Goal: Transaction & Acquisition: Purchase product/service

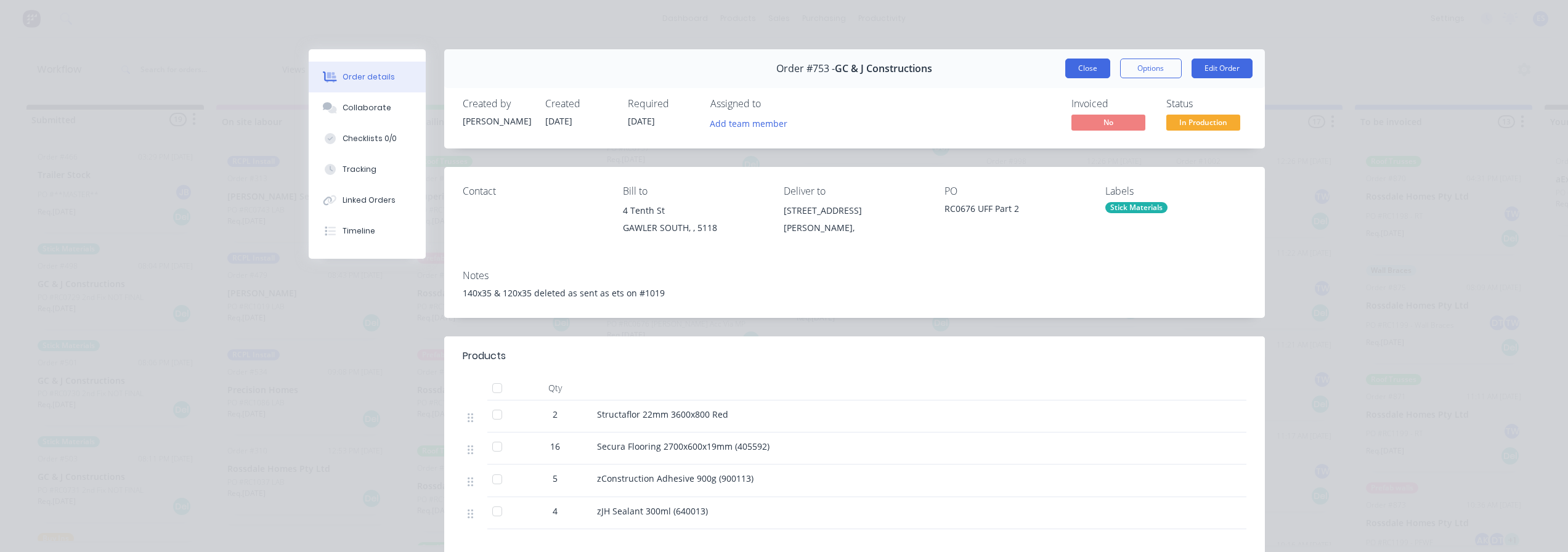
click at [1087, 71] on button "Close" at bounding box center [1087, 68] width 45 height 19
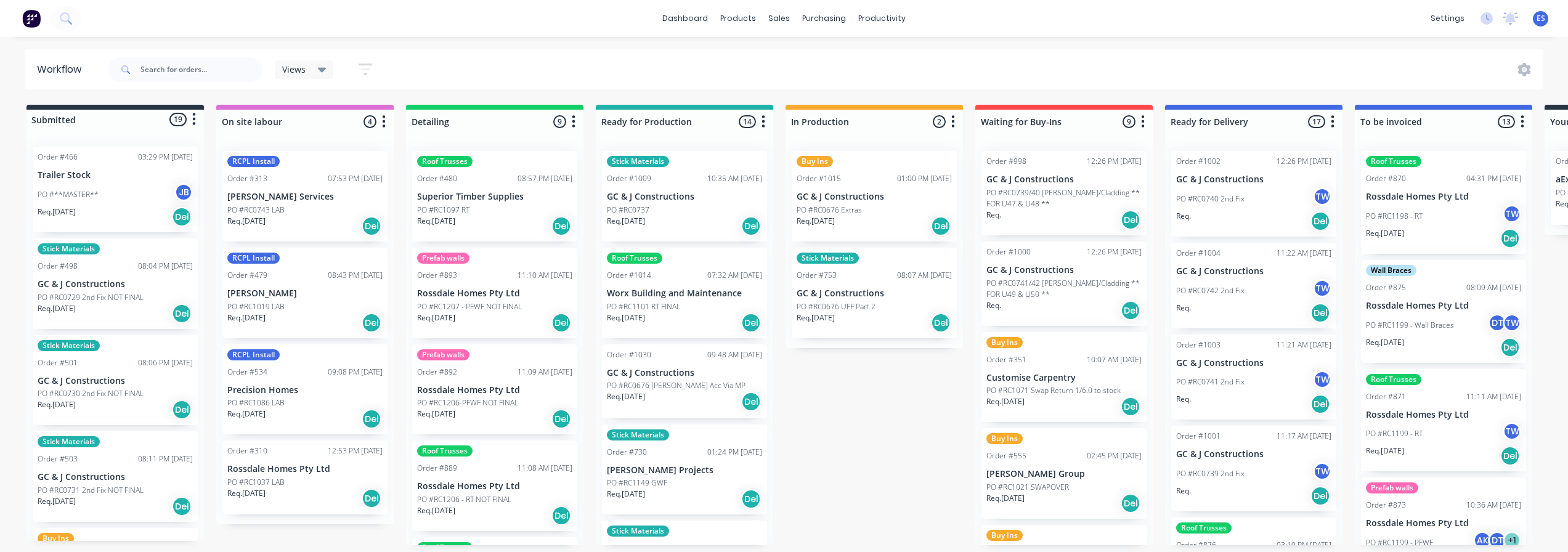
click at [881, 227] on div "Req. [DATE] Del" at bounding box center [874, 225] width 156 height 21
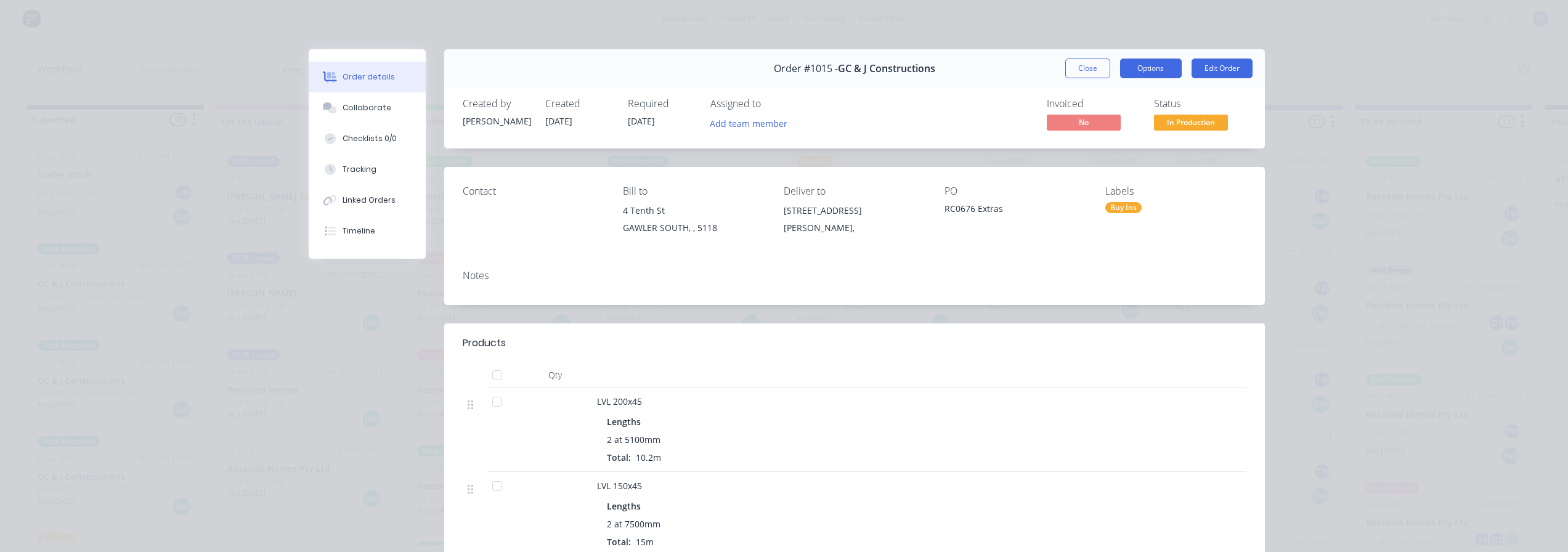
click at [1164, 72] on button "Options" at bounding box center [1150, 68] width 61 height 19
click at [762, 134] on div "Created by [PERSON_NAME] Created [DATE] Required [DATE] Assigned to Add team me…" at bounding box center [854, 116] width 821 height 66
click at [761, 129] on button "Add team member" at bounding box center [748, 123] width 91 height 17
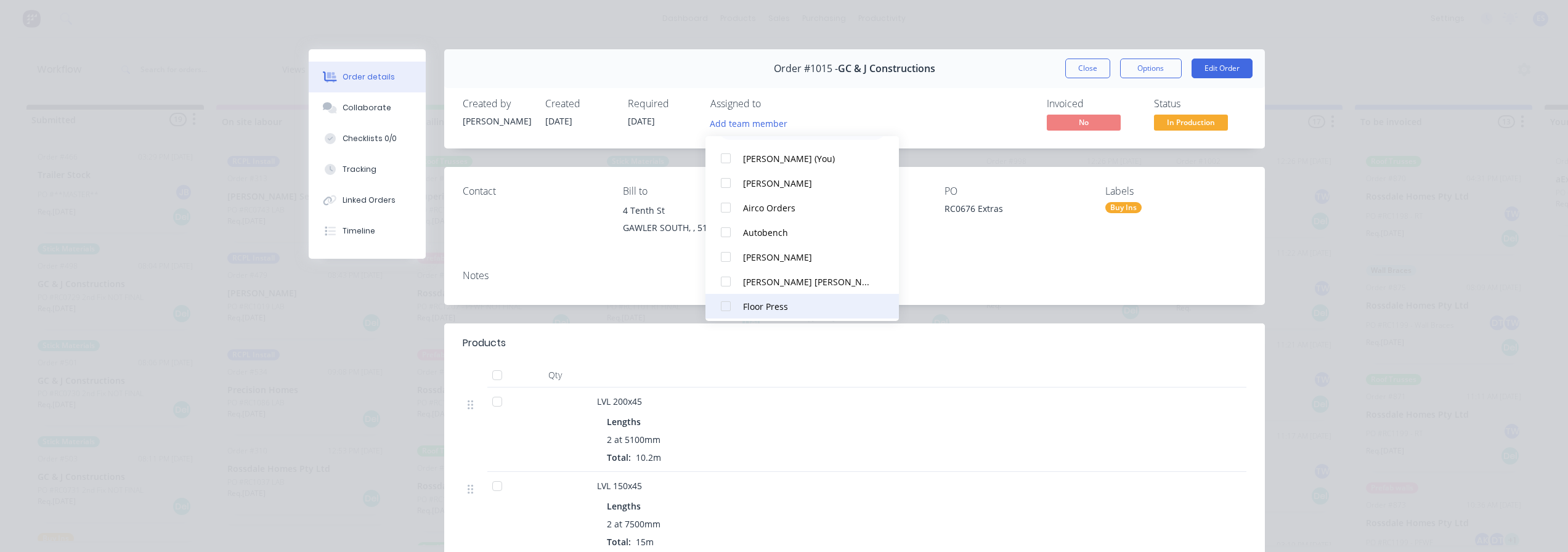
scroll to position [61, 0]
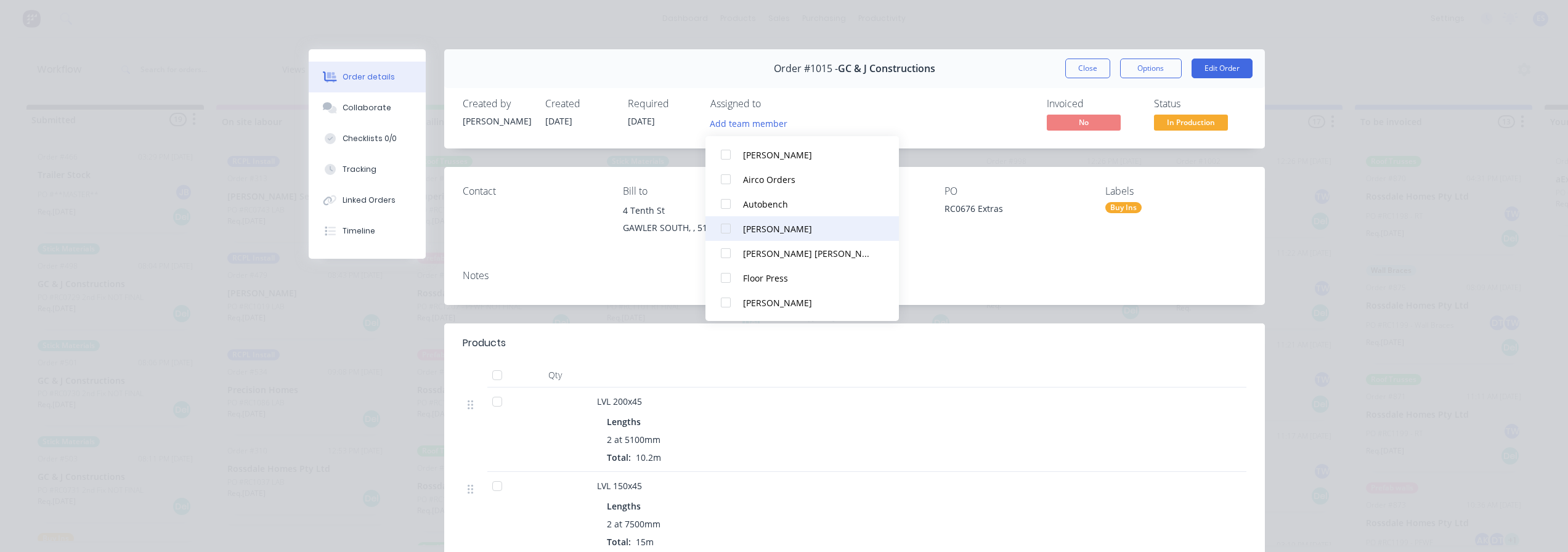
click at [796, 233] on div "[PERSON_NAME]" at bounding box center [808, 229] width 130 height 13
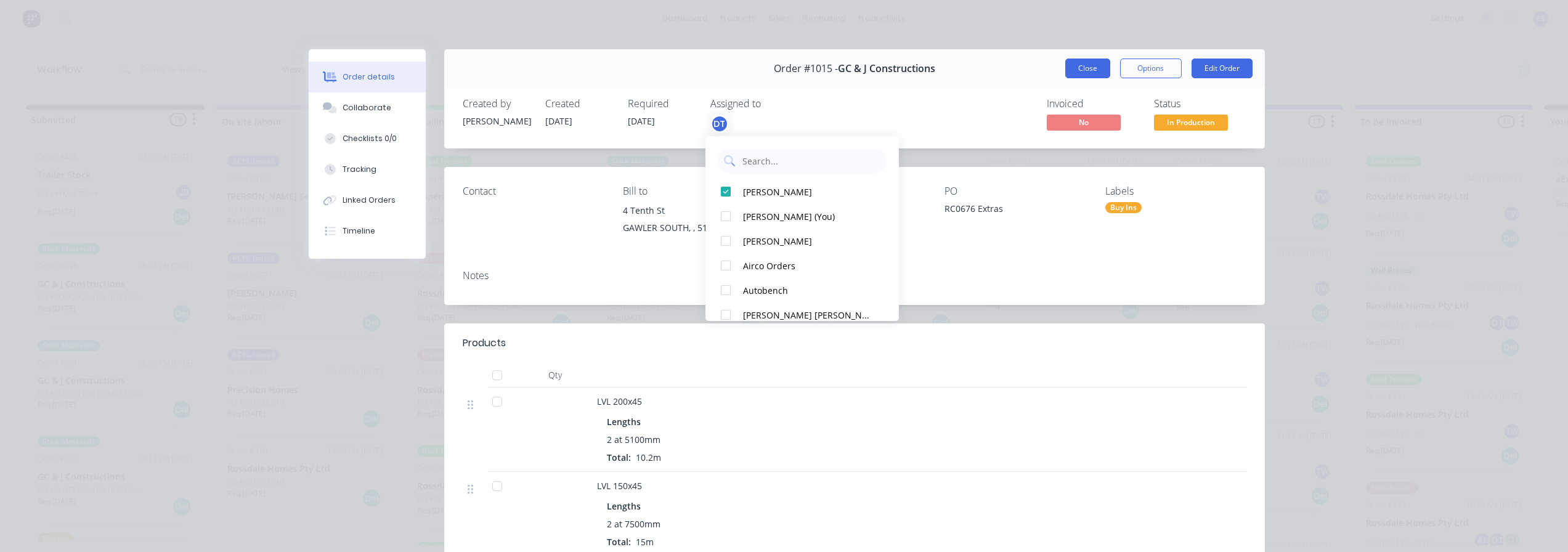
click at [1095, 73] on button "Close" at bounding box center [1087, 68] width 45 height 19
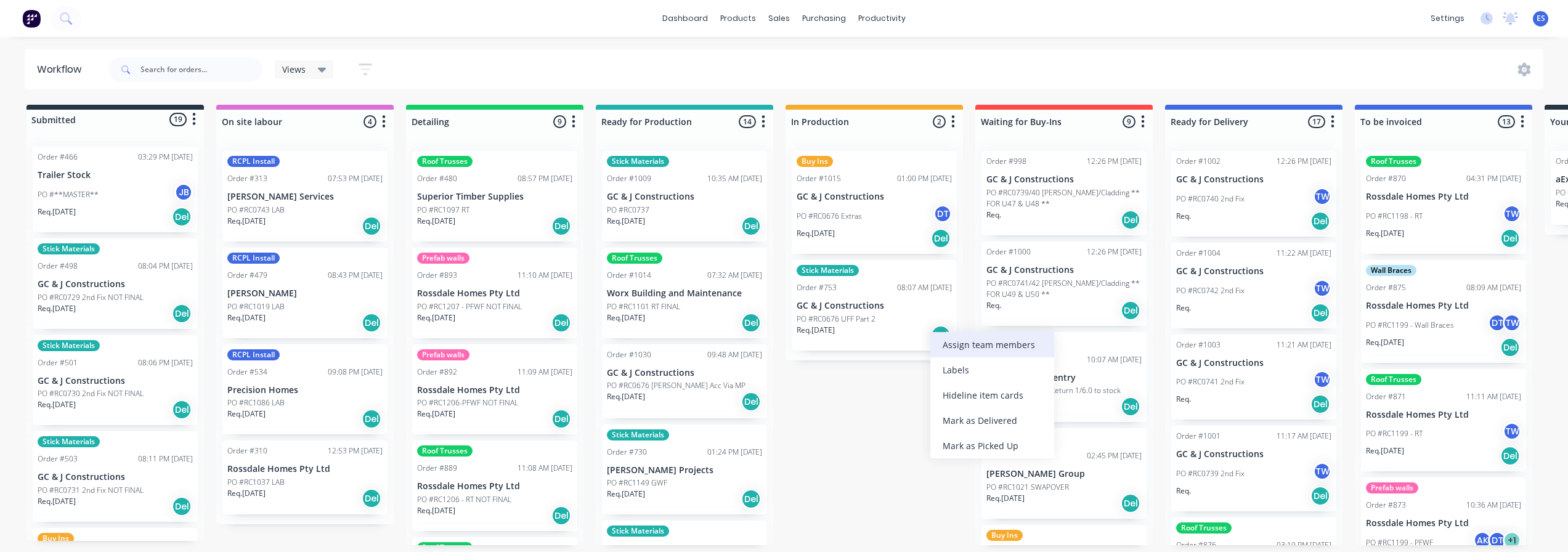
click at [989, 350] on div "Assign team members" at bounding box center [991, 344] width 124 height 25
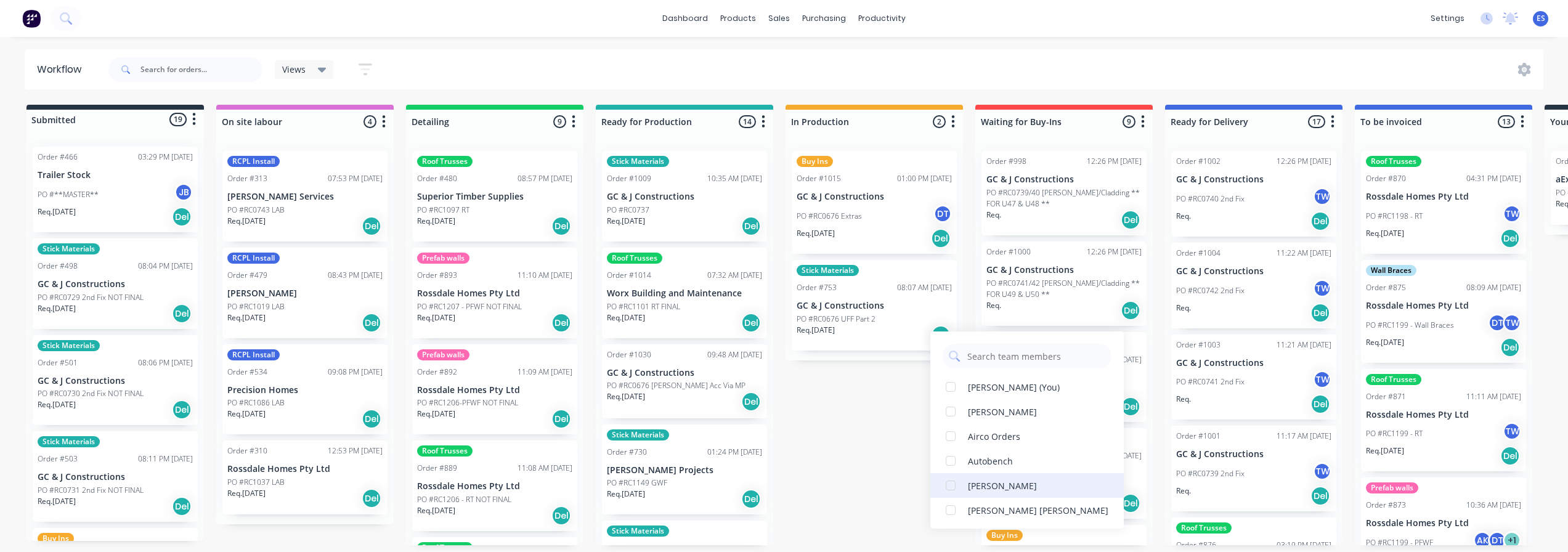
click at [1004, 492] on div "[PERSON_NAME]" at bounding box center [1002, 485] width 69 height 13
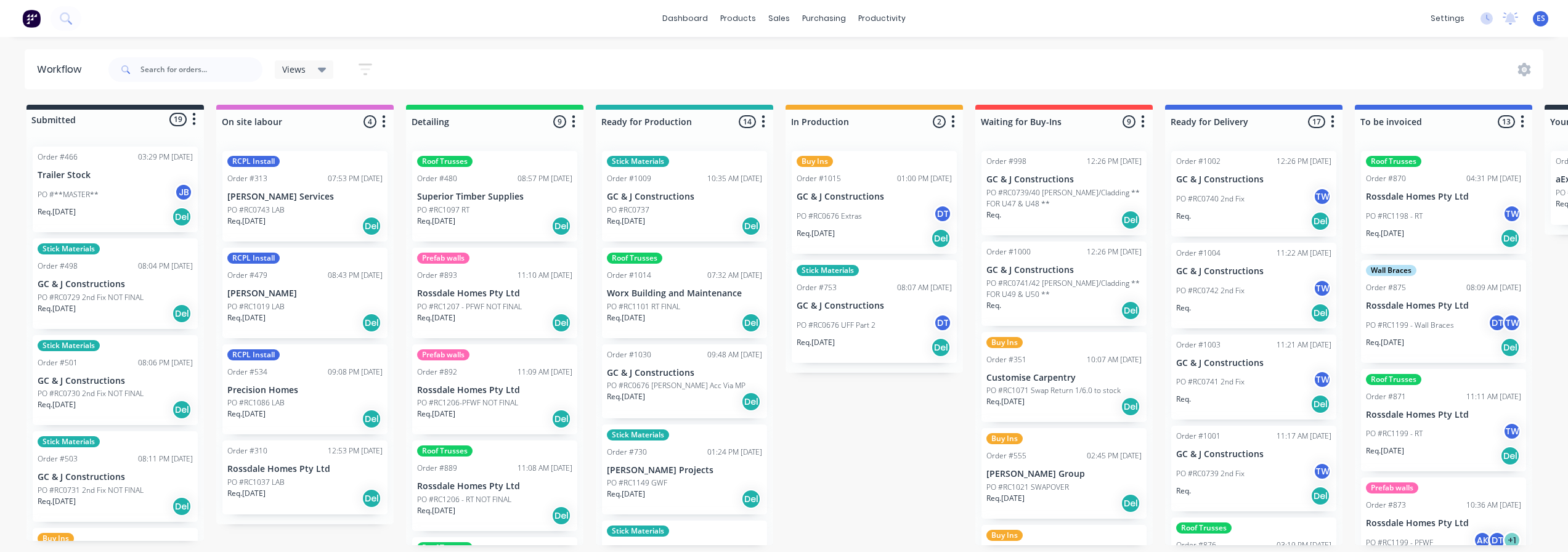
click at [876, 452] on div "Submitted 19 Status colour #273444 hex #273444 Save Cancel Summaries Total orde…" at bounding box center [1107, 325] width 2233 height 440
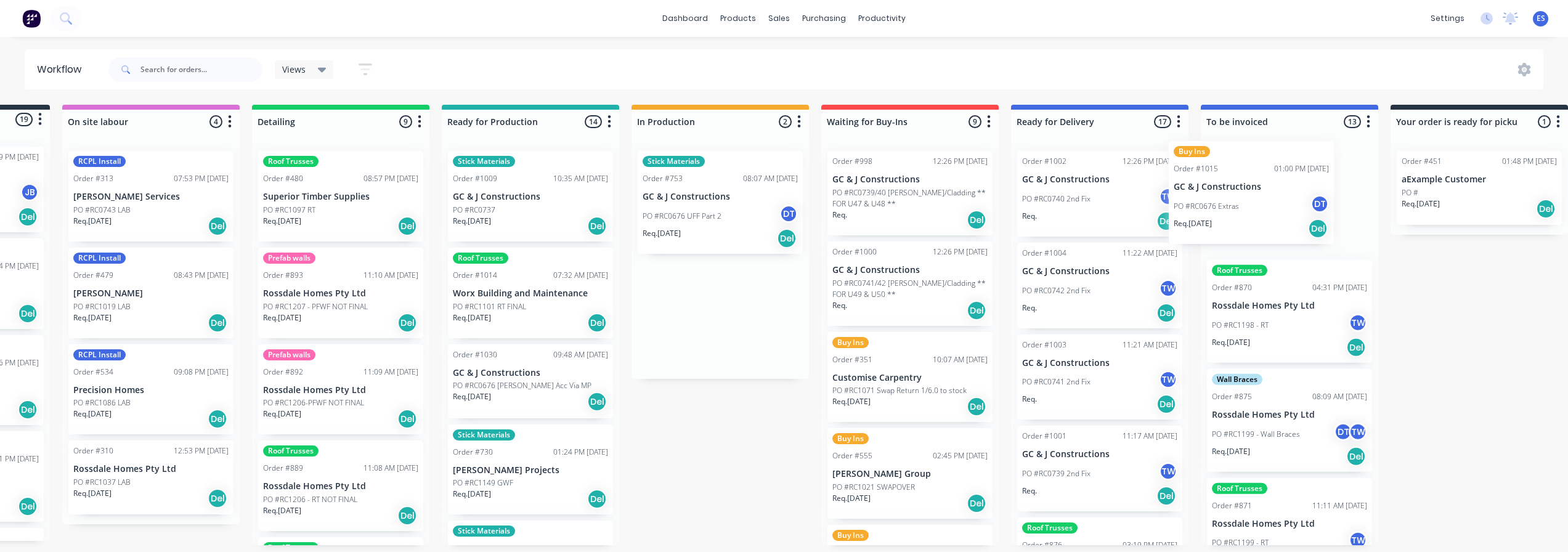
scroll to position [0, 169]
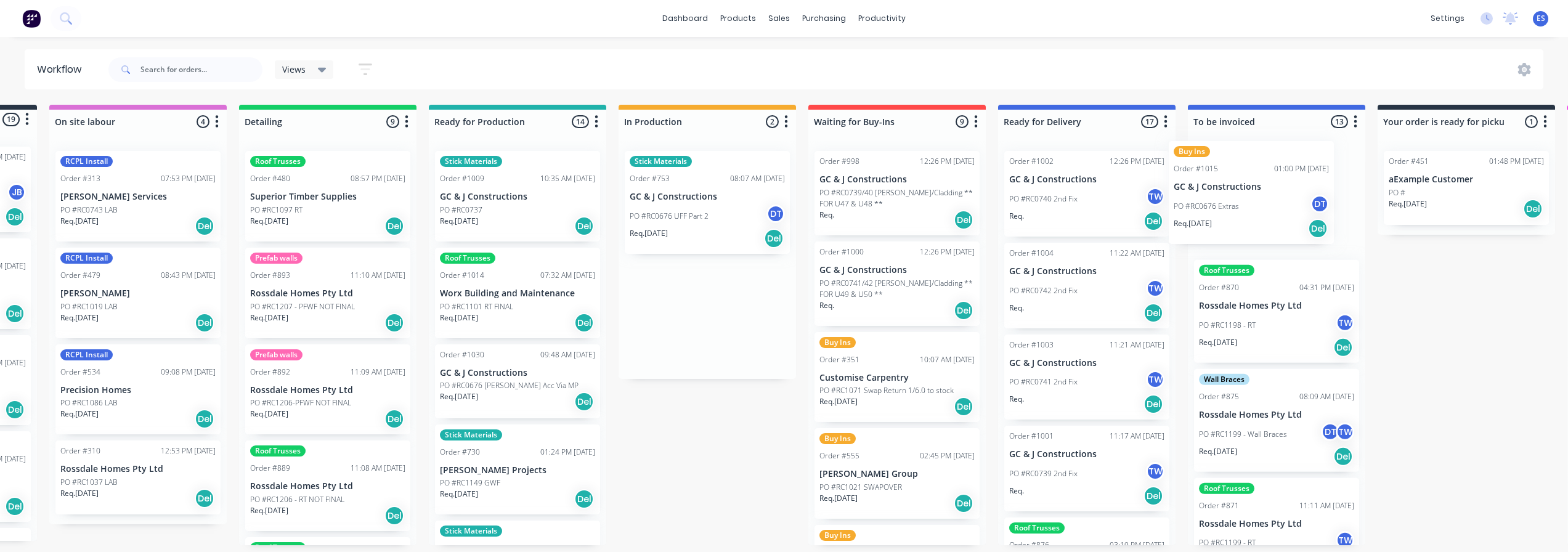
drag, startPoint x: 857, startPoint y: 216, endPoint x: 1238, endPoint y: 207, distance: 381.1
click at [1238, 207] on div "Submitted 19 Status colour #273444 hex #273444 Save Cancel Summaries Total orde…" at bounding box center [940, 325] width 2233 height 440
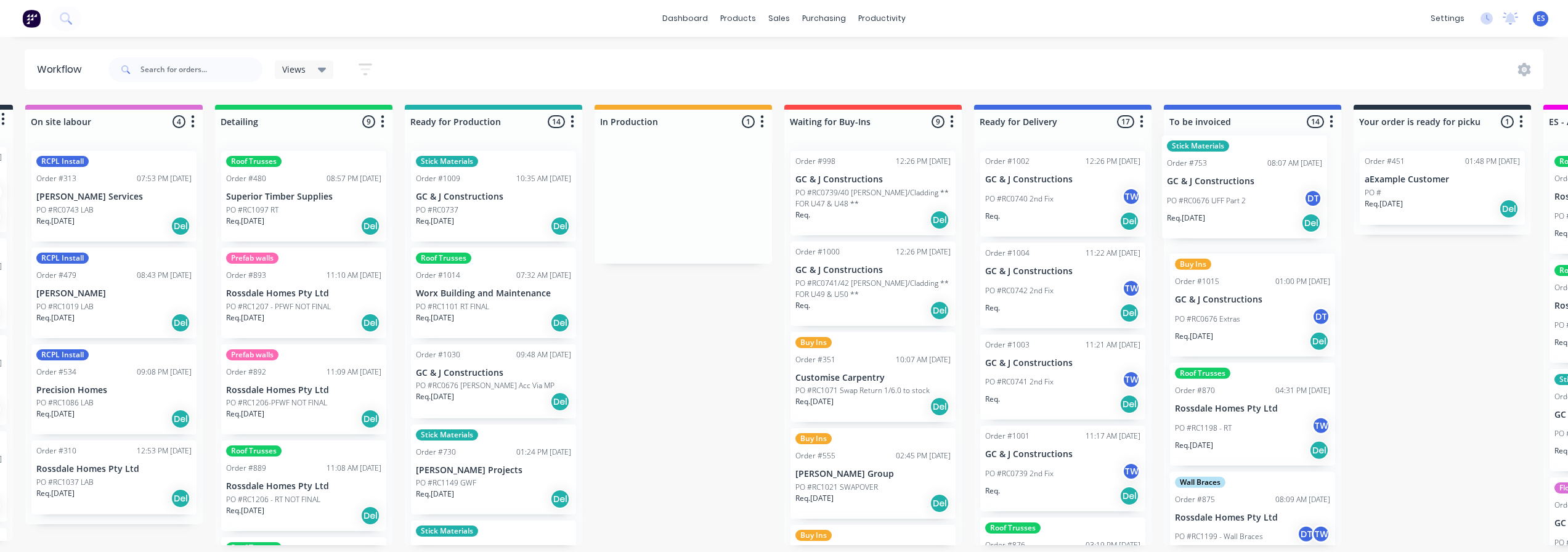
drag, startPoint x: 747, startPoint y: 218, endPoint x: 1267, endPoint y: 203, distance: 520.2
click at [1267, 203] on div "Submitted 19 Status colour #273444 hex #273444 Save Cancel Summaries Total orde…" at bounding box center [916, 325] width 2233 height 440
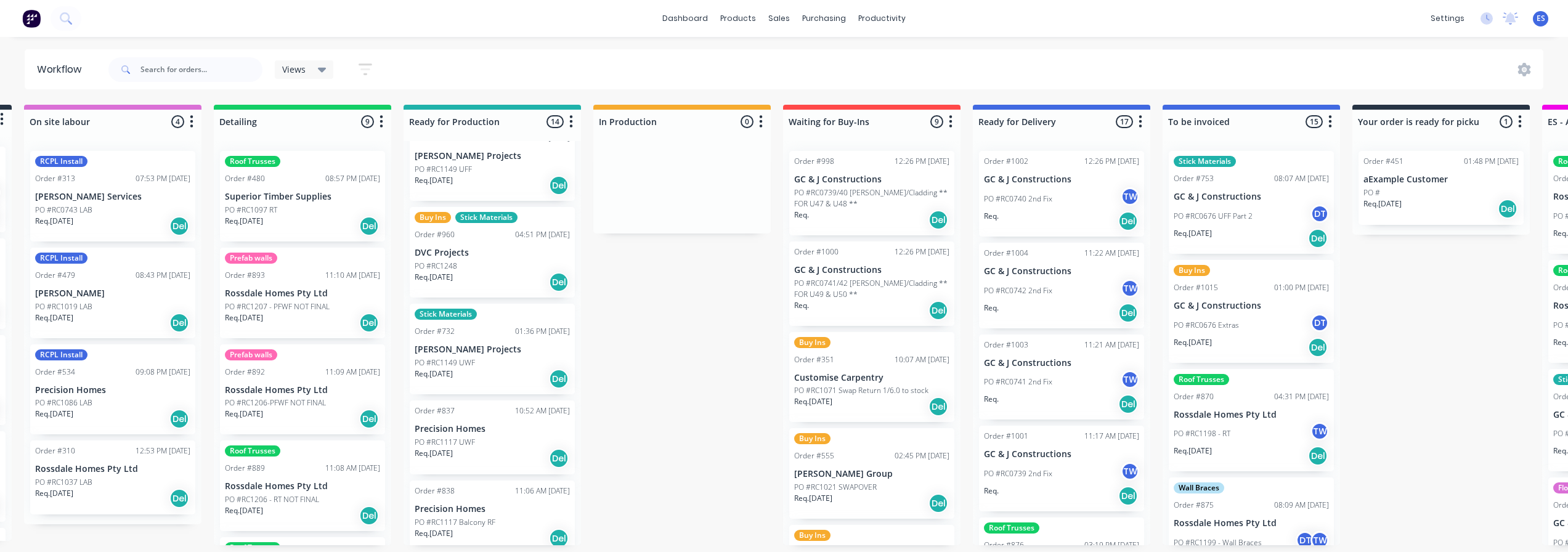
scroll to position [0, 0]
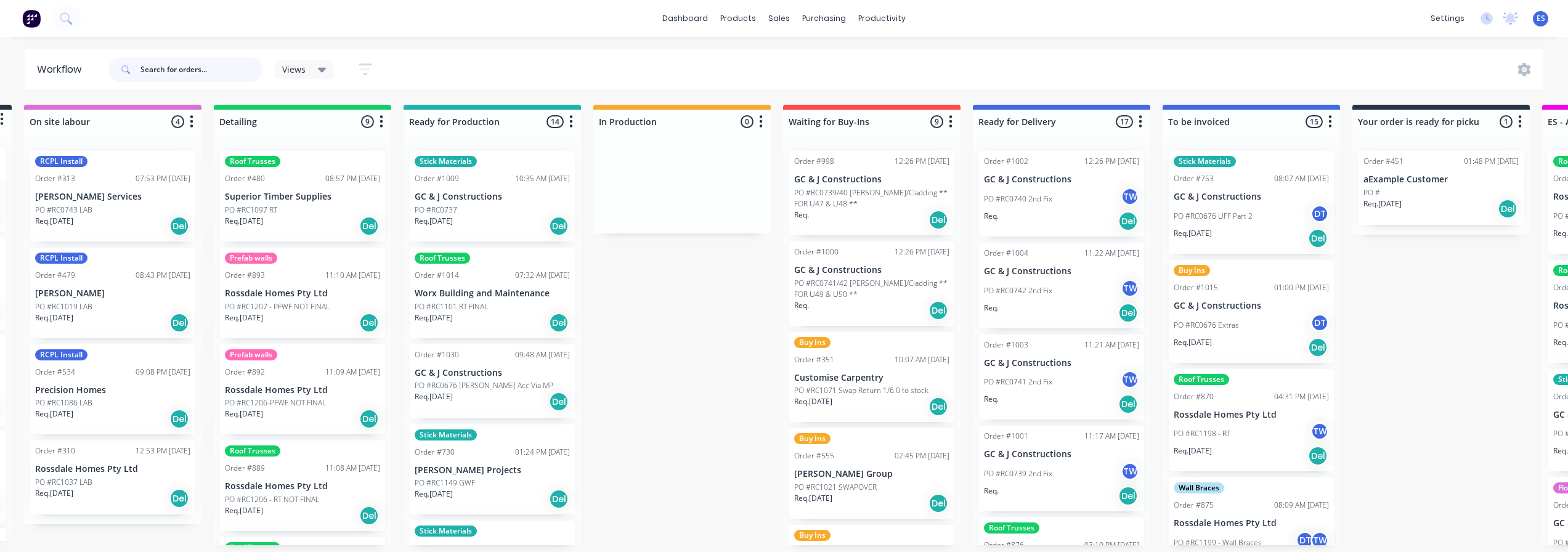
click at [193, 72] on input "text" at bounding box center [201, 69] width 122 height 24
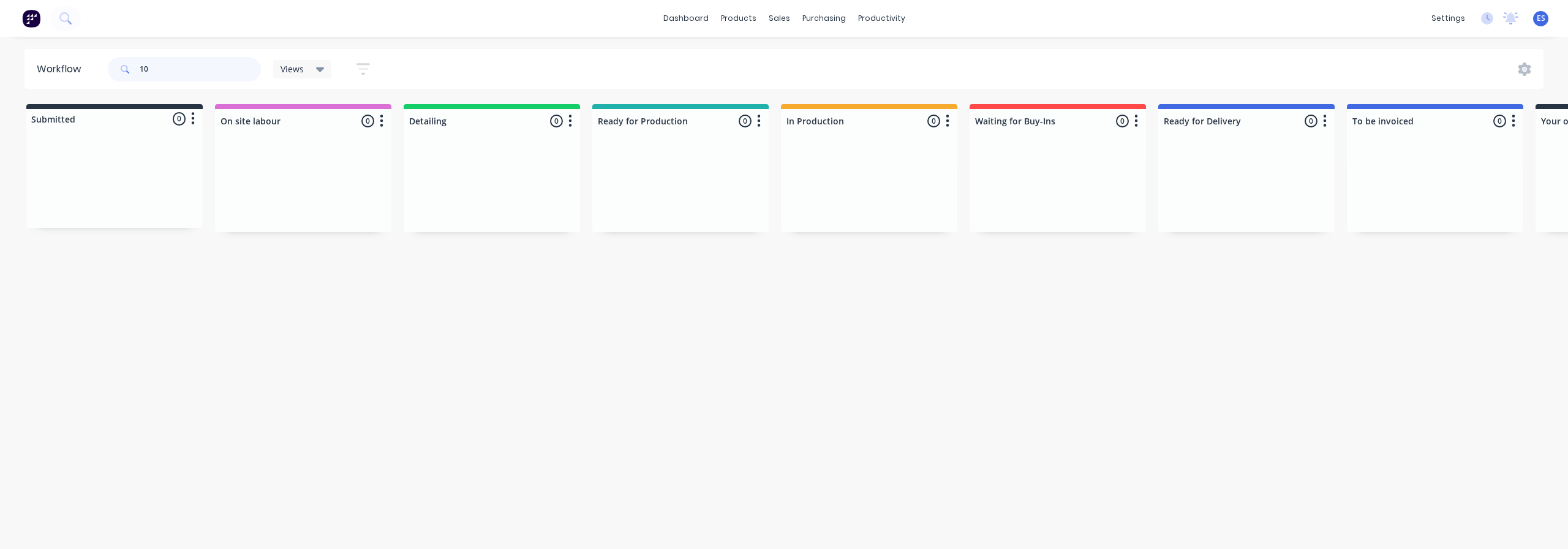
type input "1"
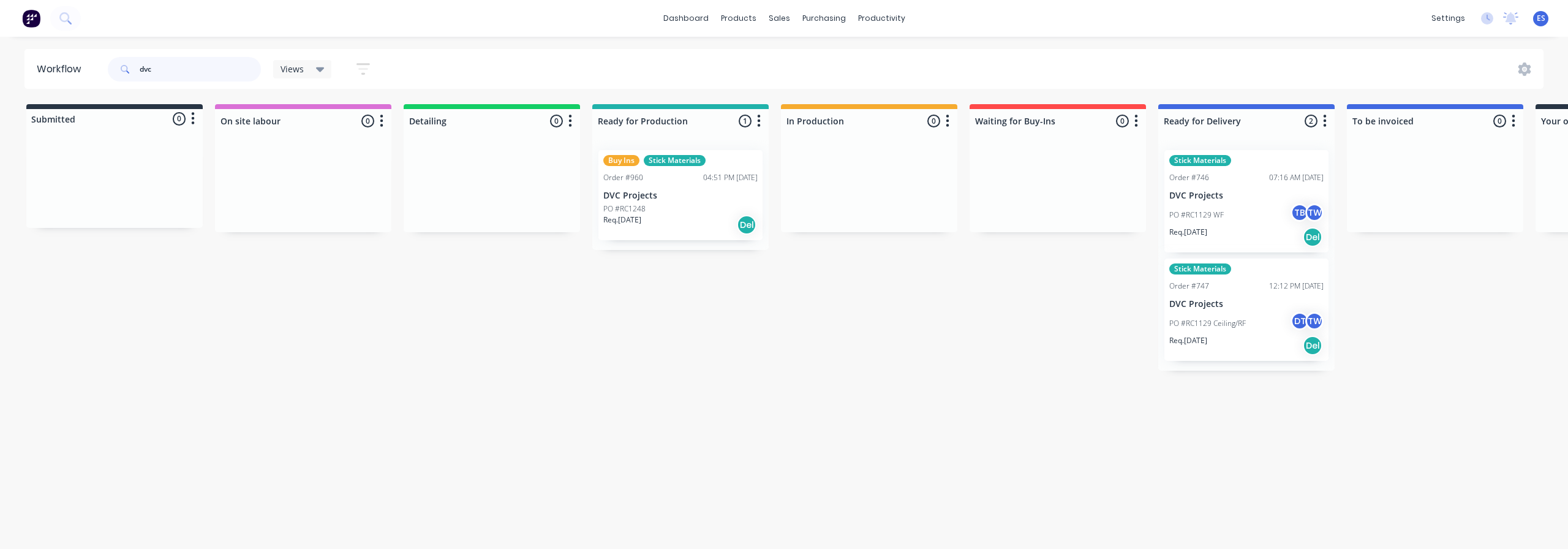
type input "dvc"
click at [1260, 226] on div "PO #RC1129 WF TB TW" at bounding box center [1246, 215] width 155 height 23
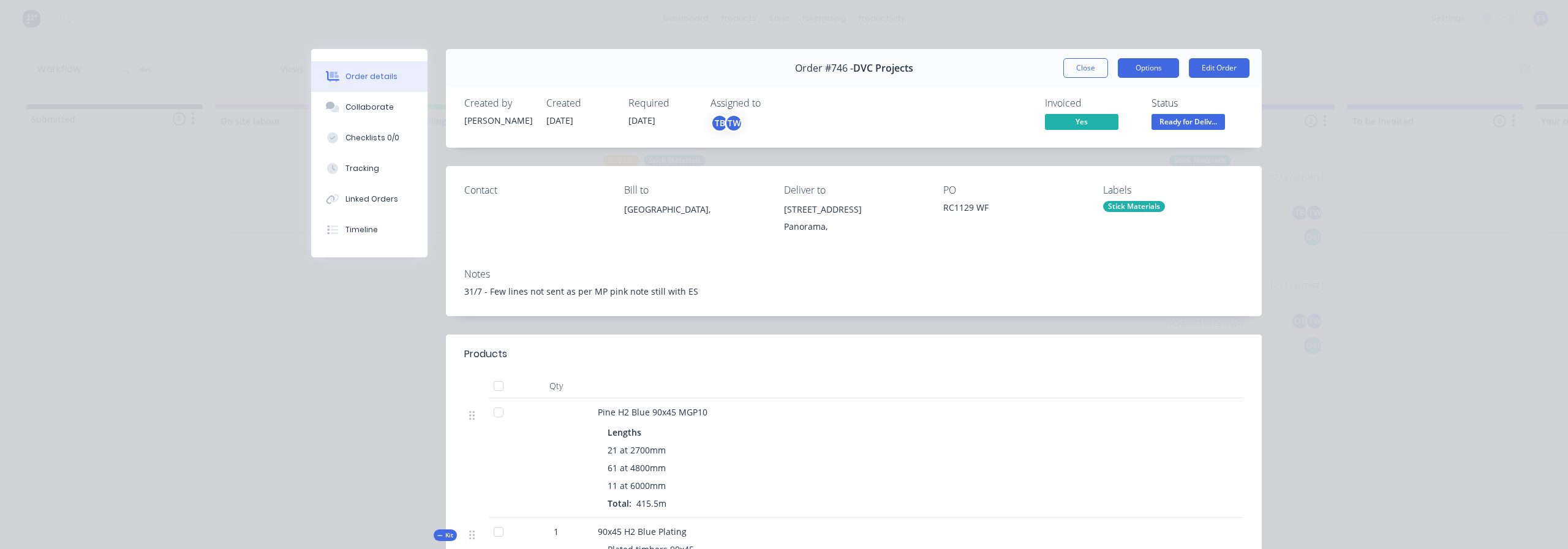
click at [1143, 74] on button "Options" at bounding box center [1148, 68] width 61 height 19
click at [1128, 145] on div "Delivery Docket" at bounding box center [1114, 148] width 106 height 18
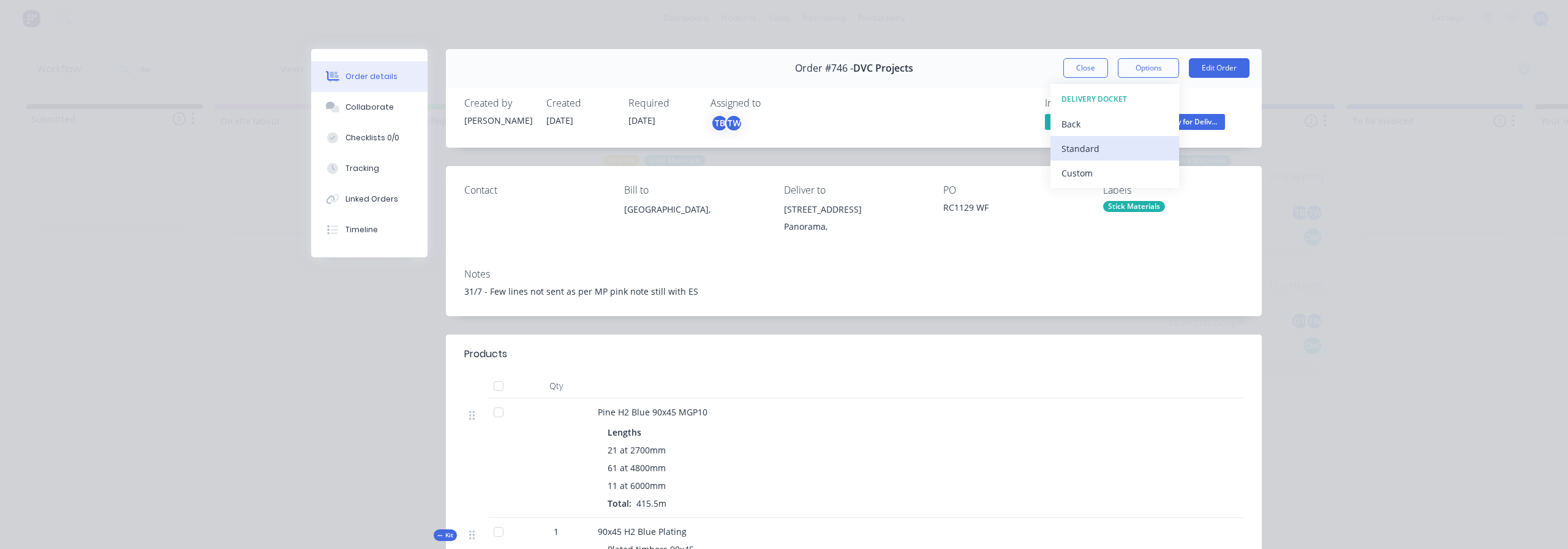
click at [1126, 146] on div "Standard" at bounding box center [1114, 148] width 106 height 18
click at [1090, 69] on button "Close" at bounding box center [1085, 68] width 44 height 19
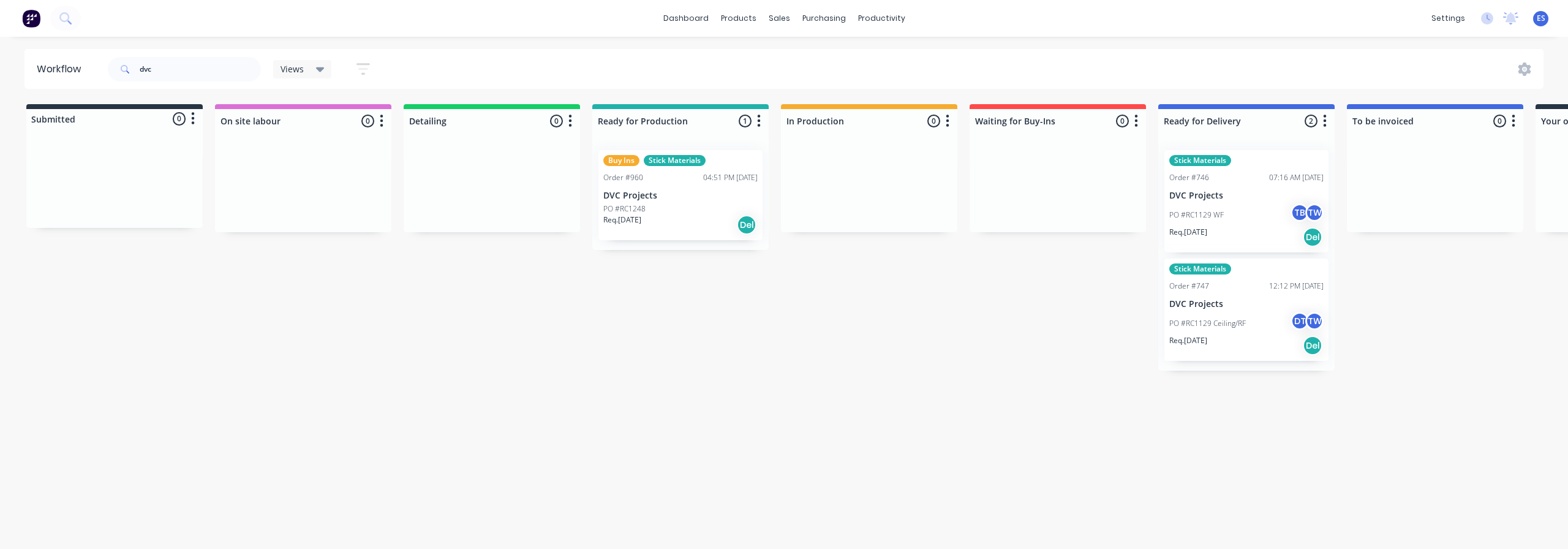
click at [1234, 326] on p "PO #RC1129 Ceiling/RF" at bounding box center [1208, 323] width 77 height 11
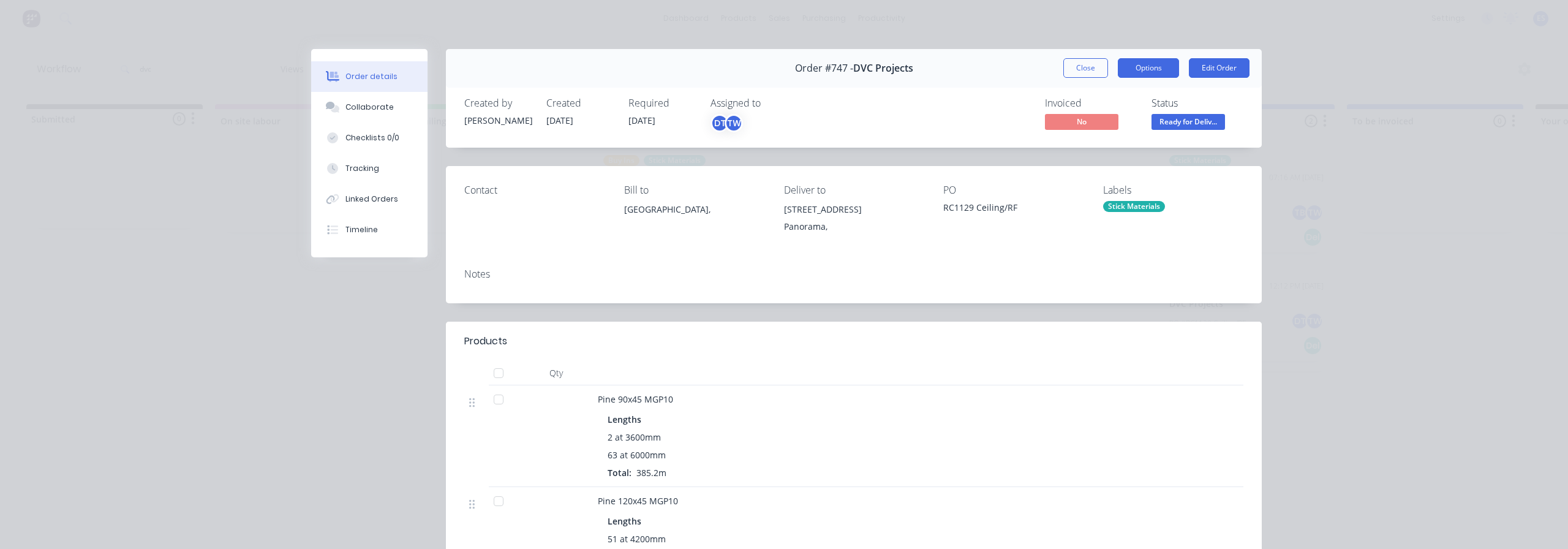
click at [1127, 68] on button "Options" at bounding box center [1148, 68] width 61 height 19
click at [1143, 140] on div "Delivery Docket" at bounding box center [1114, 148] width 106 height 18
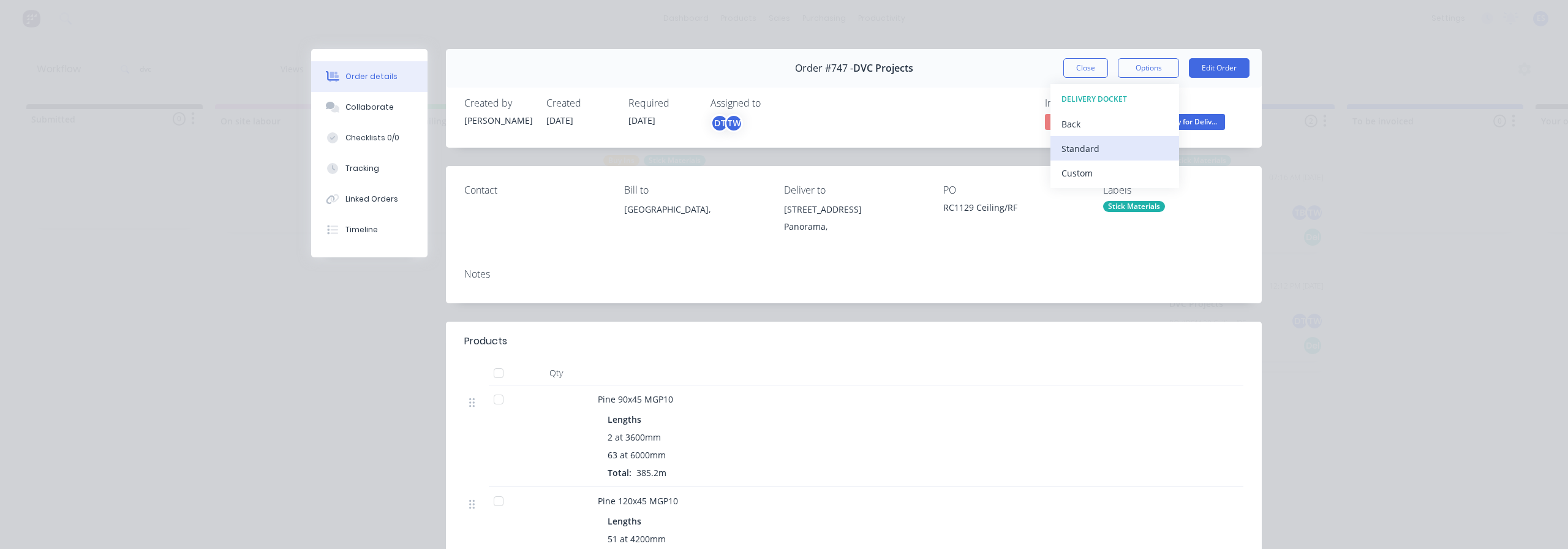
click at [1143, 148] on div "Standard" at bounding box center [1114, 148] width 106 height 18
click at [1087, 70] on button "Close" at bounding box center [1085, 68] width 44 height 19
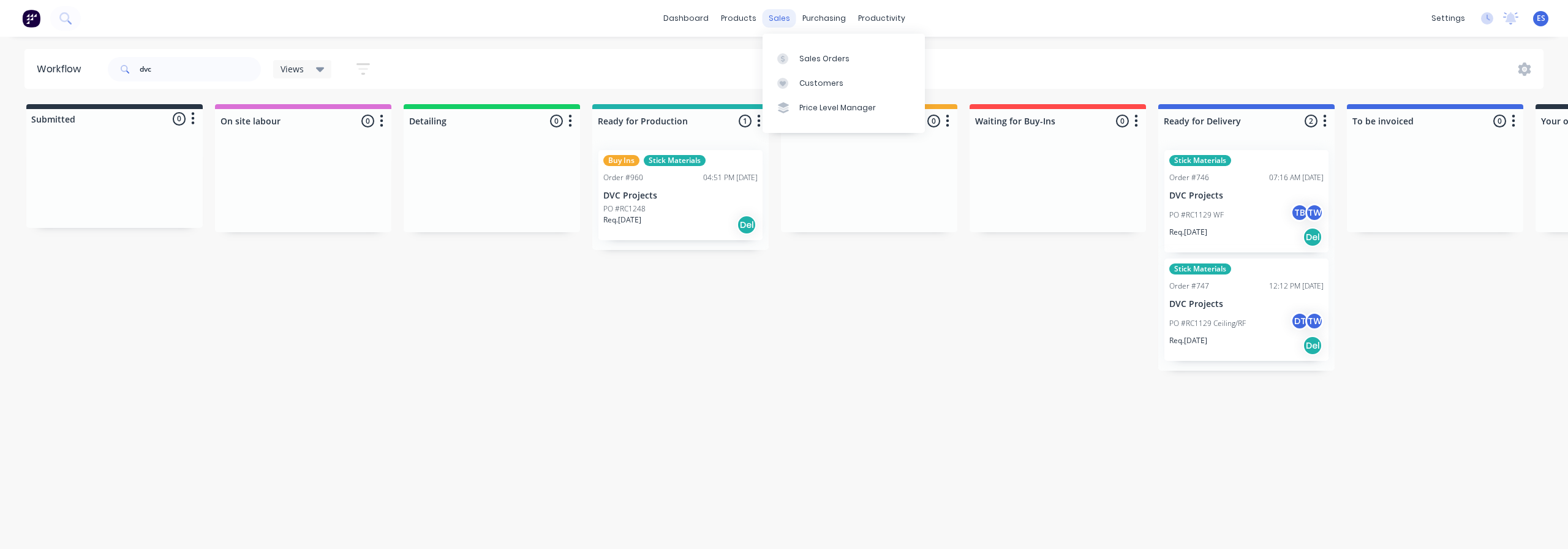
click at [771, 23] on div "sales" at bounding box center [779, 18] width 33 height 18
click at [793, 57] on div at bounding box center [787, 58] width 18 height 11
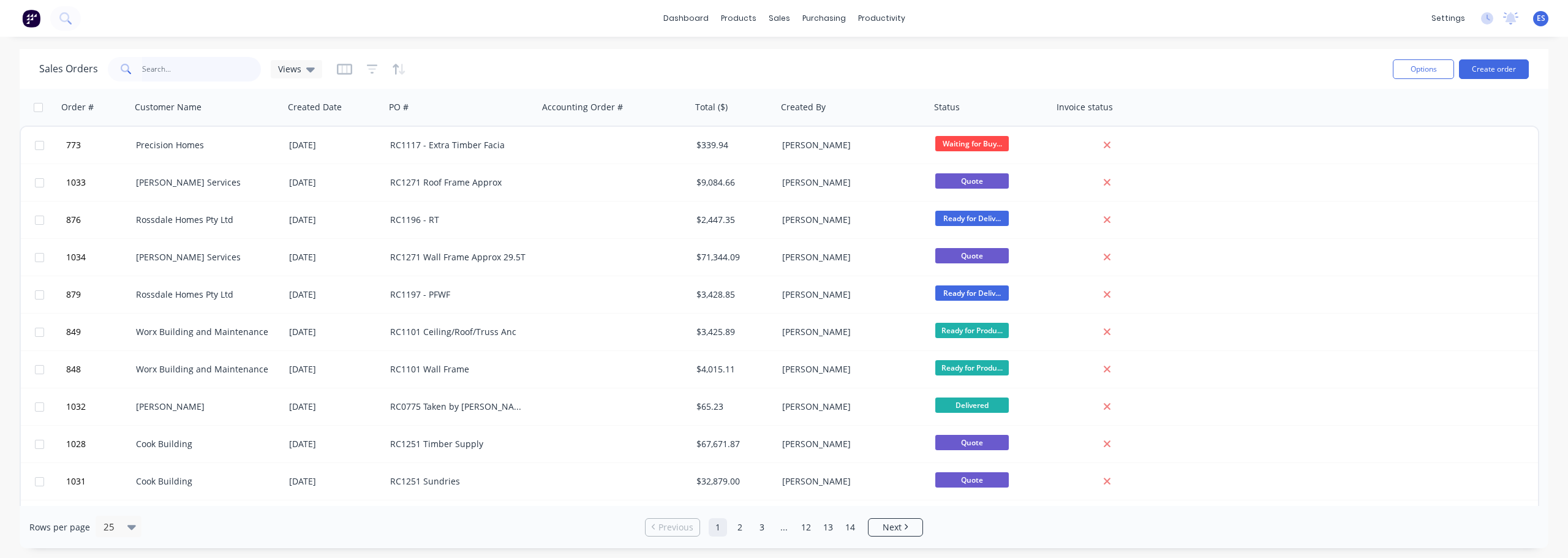
click at [161, 77] on input "text" at bounding box center [201, 68] width 120 height 24
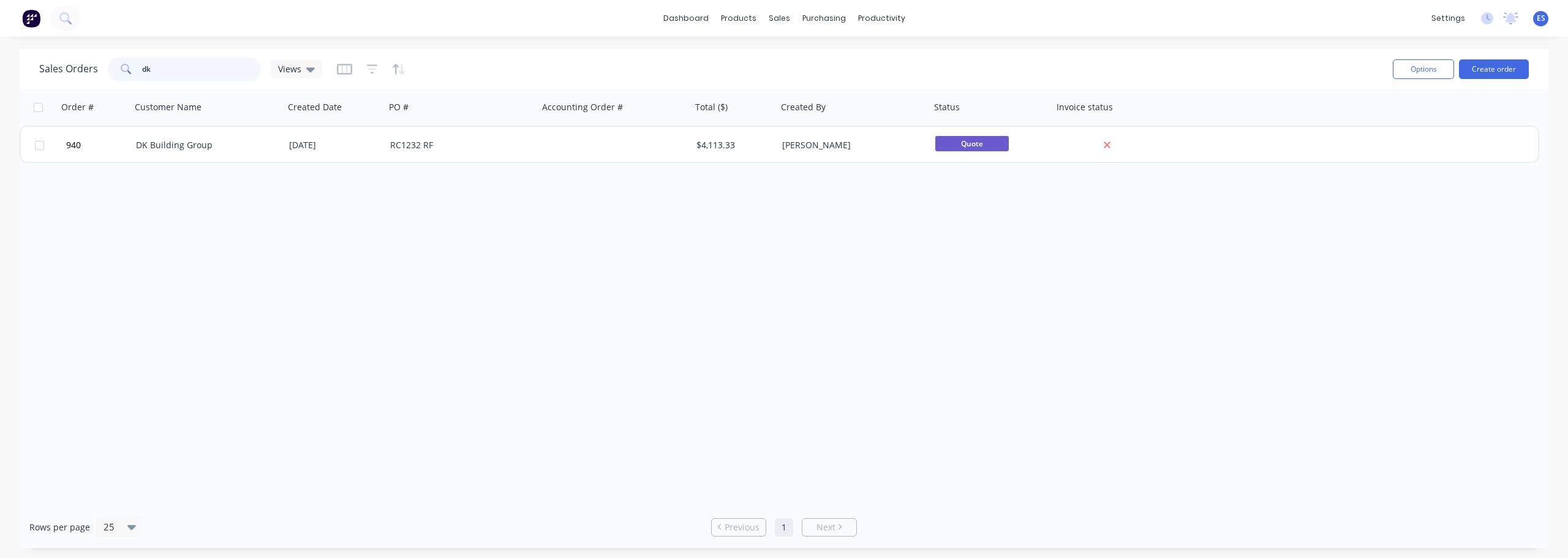
type input "d"
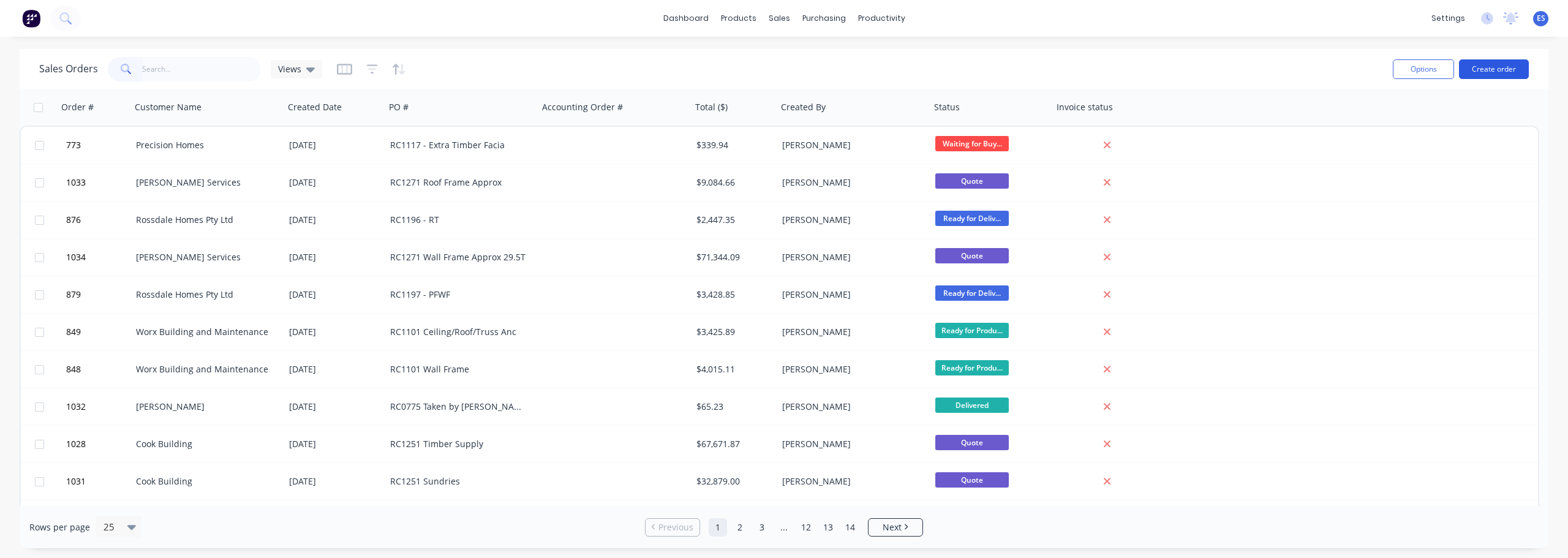
click at [1513, 69] on button "Create order" at bounding box center [1494, 68] width 70 height 19
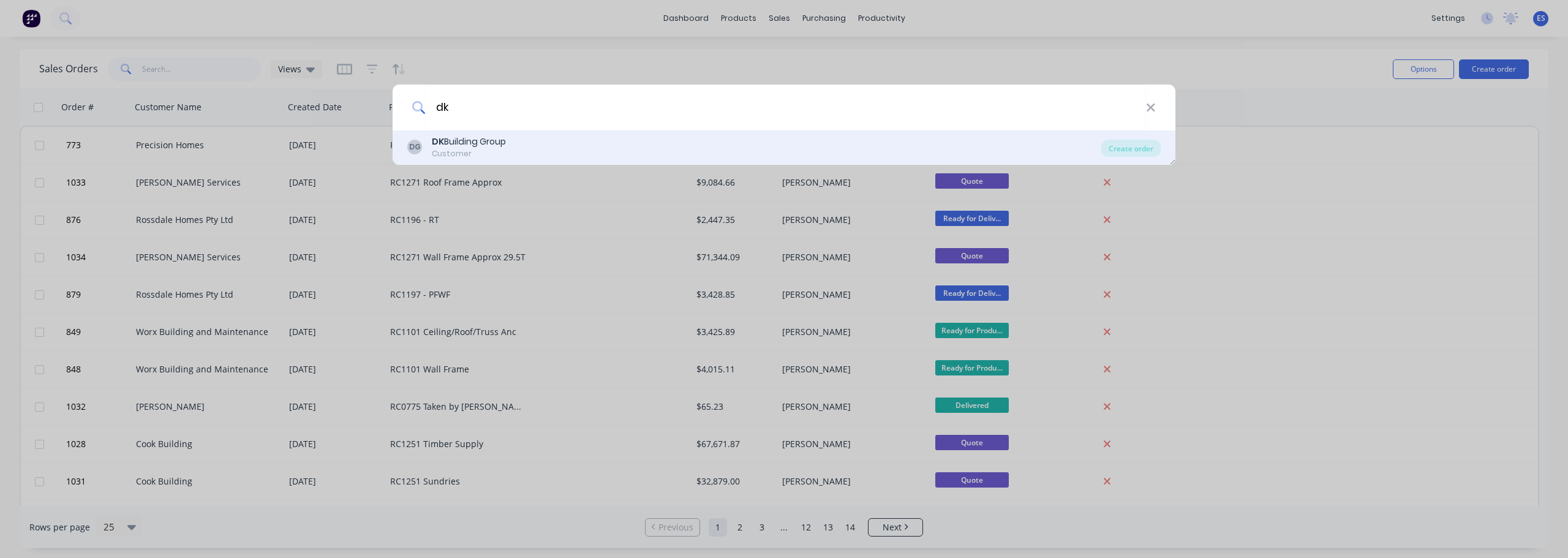
type input "dk"
click at [494, 156] on div "Customer" at bounding box center [469, 153] width 74 height 11
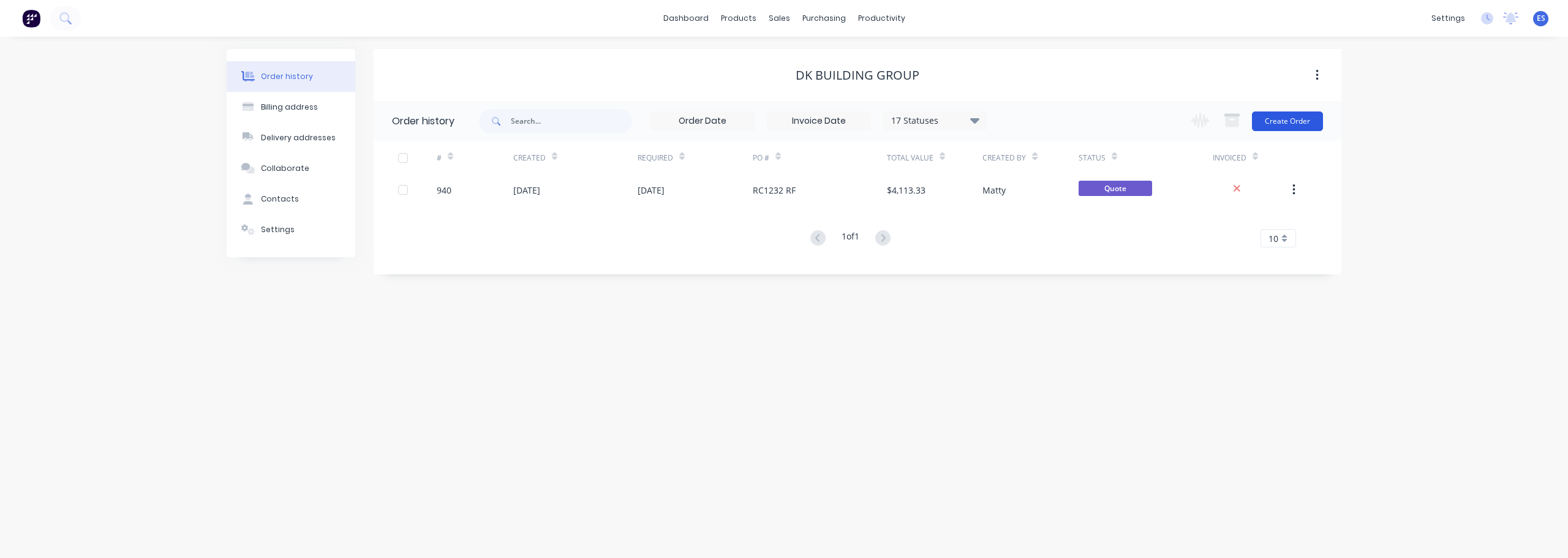
click at [1284, 124] on button "Create Order" at bounding box center [1287, 120] width 71 height 19
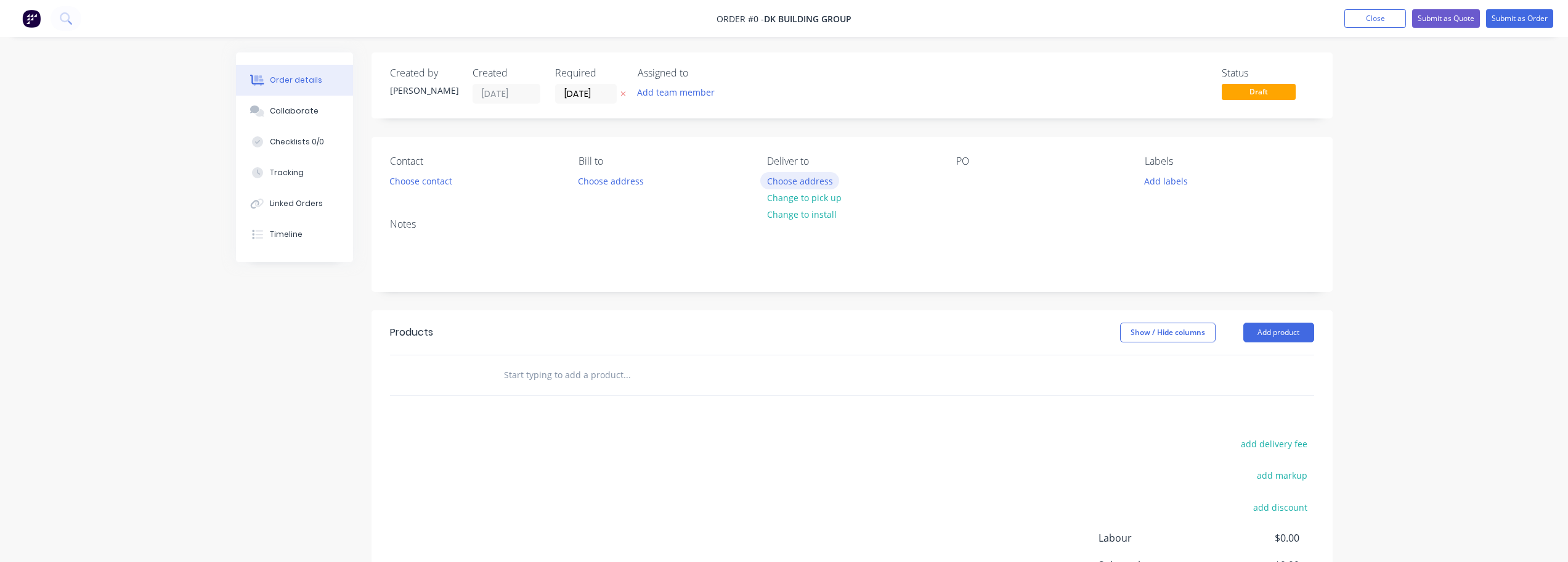
click at [824, 181] on button "Choose address" at bounding box center [800, 180] width 79 height 17
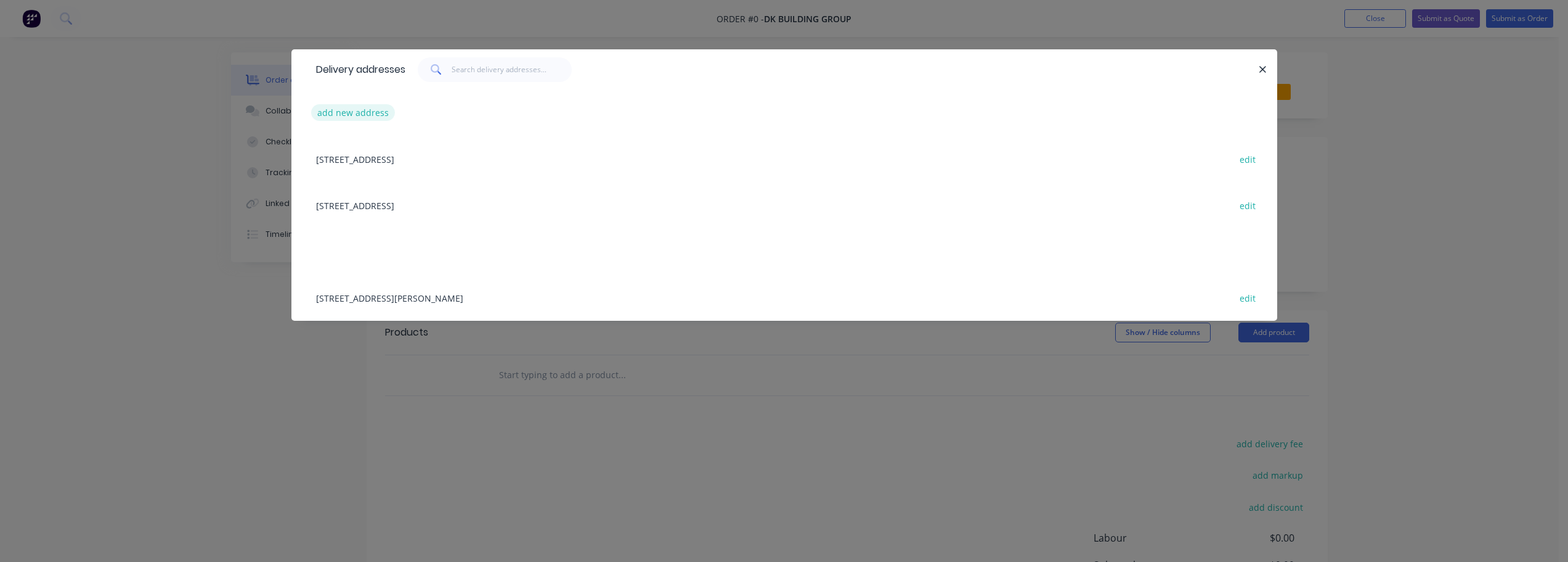
click at [339, 113] on button "add new address" at bounding box center [353, 113] width 84 height 17
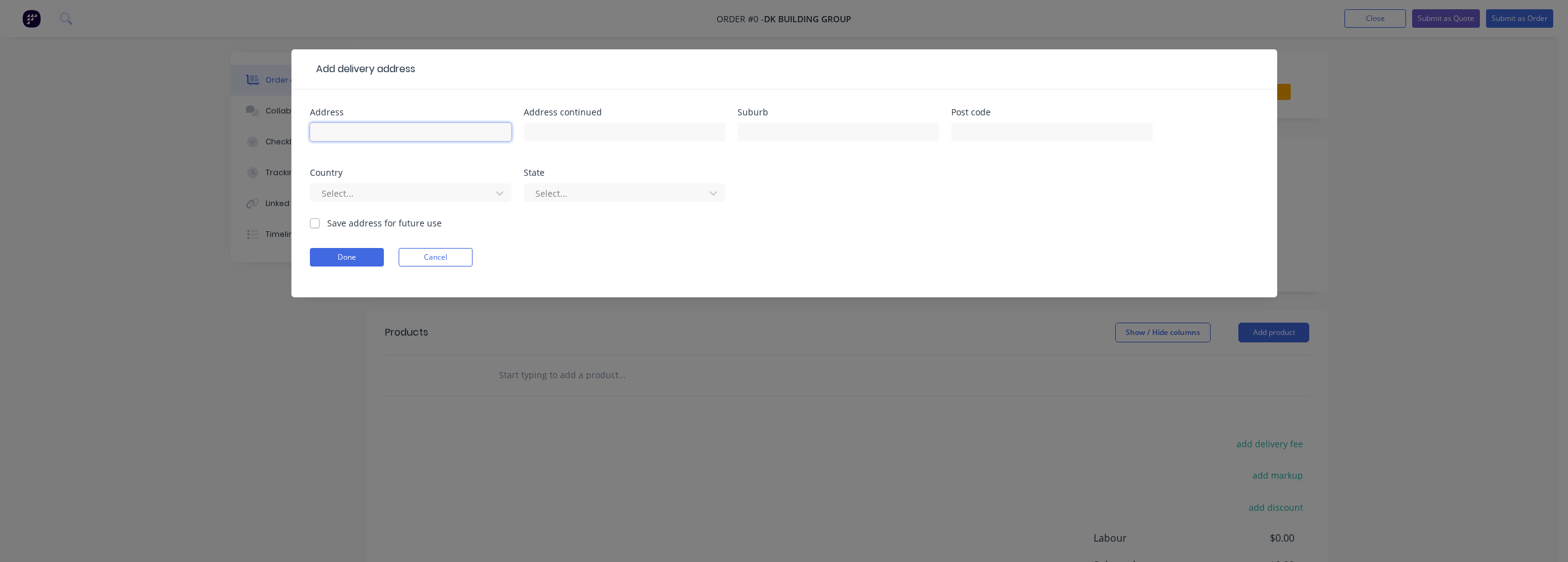
click at [378, 140] on input "text" at bounding box center [411, 132] width 202 height 19
type input "[STREET_ADDRESS]"
type input "Paracombe"
type input "5132"
click at [432, 191] on div at bounding box center [403, 194] width 165 height 15
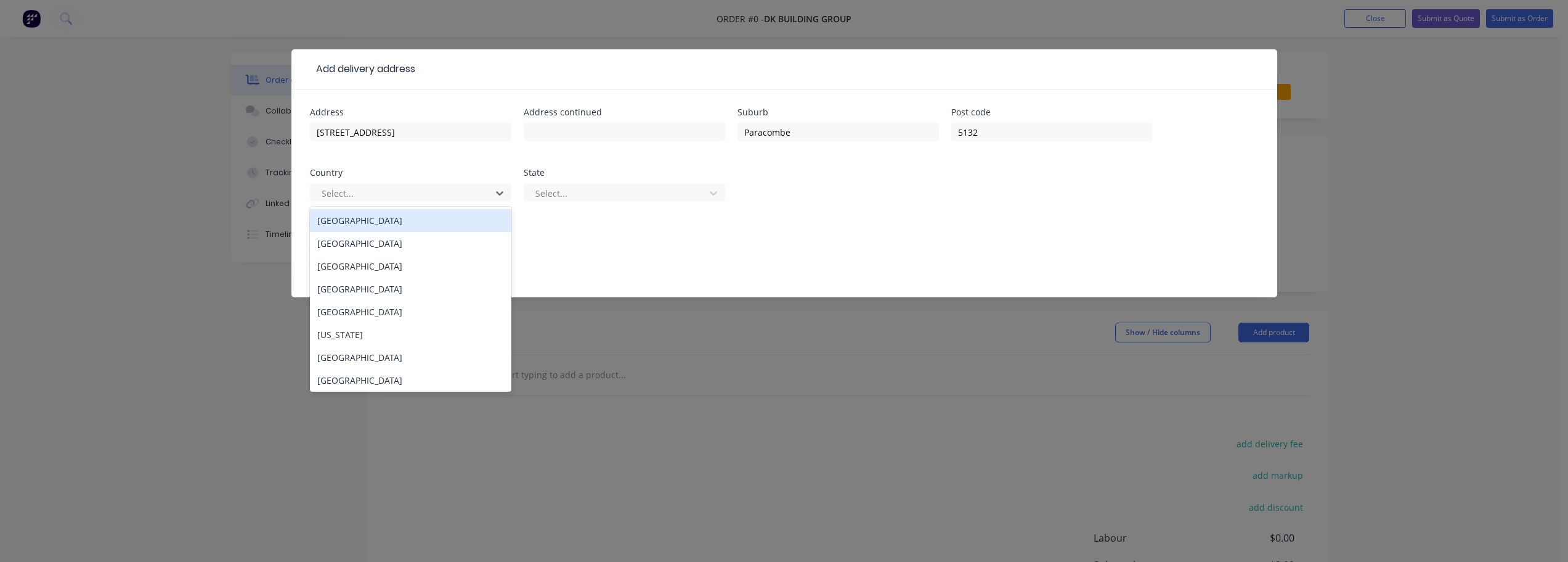
click at [390, 225] on div "[GEOGRAPHIC_DATA]" at bounding box center [411, 220] width 202 height 23
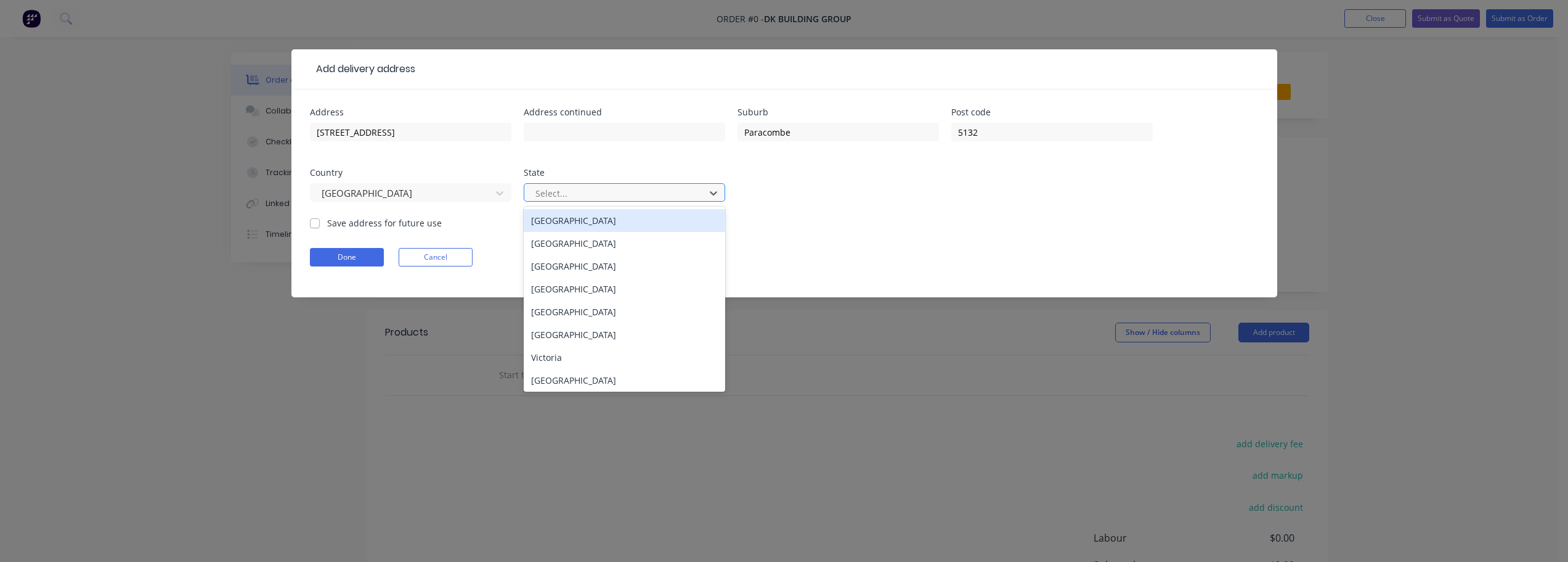
click at [566, 197] on div at bounding box center [616, 194] width 165 height 15
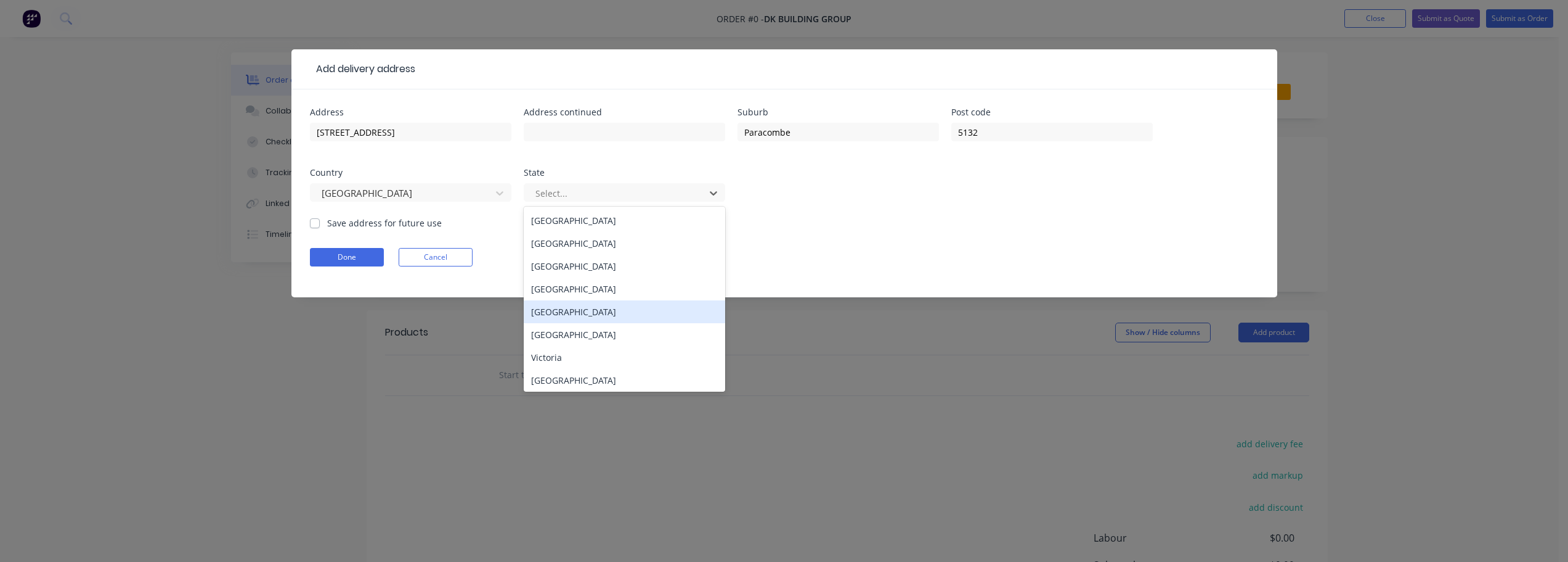
click at [593, 309] on div "[GEOGRAPHIC_DATA]" at bounding box center [625, 311] width 202 height 23
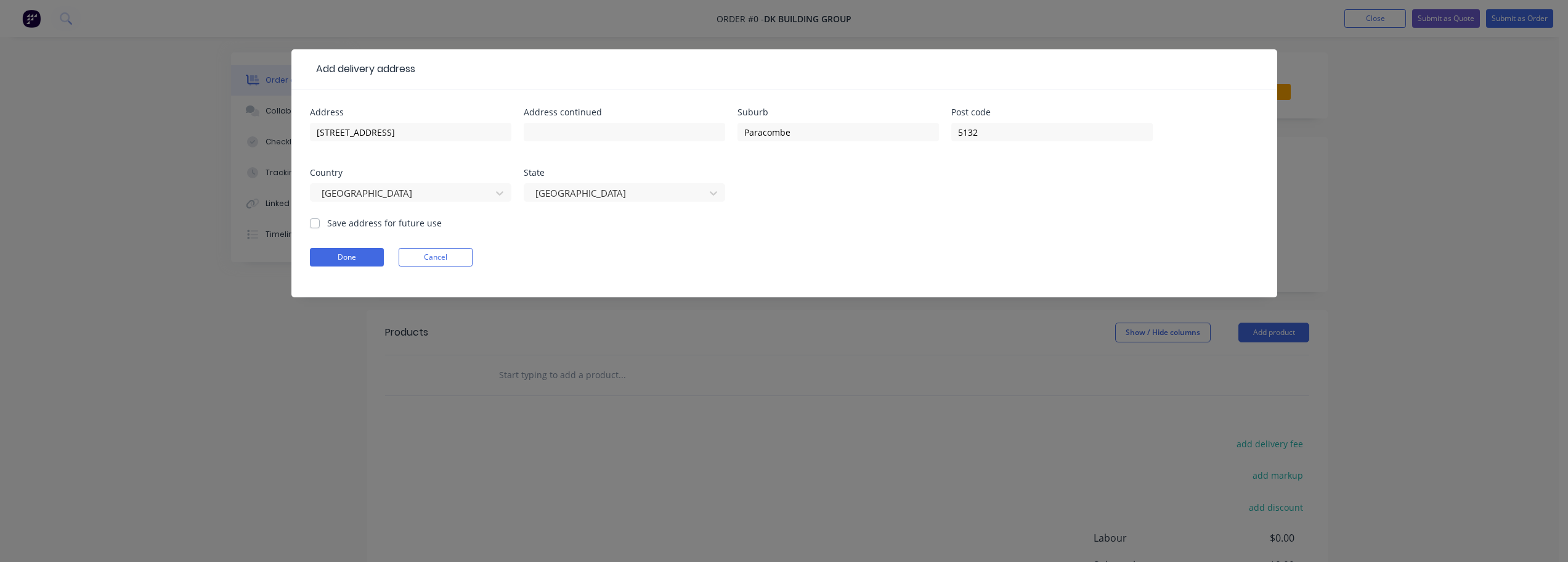
click at [327, 222] on label "Save address for future use" at bounding box center [384, 222] width 114 height 13
click at [315, 222] on input "Save address for future use" at bounding box center [315, 222] width 10 height 12
checkbox input "true"
click at [358, 262] on button "Done" at bounding box center [347, 257] width 74 height 19
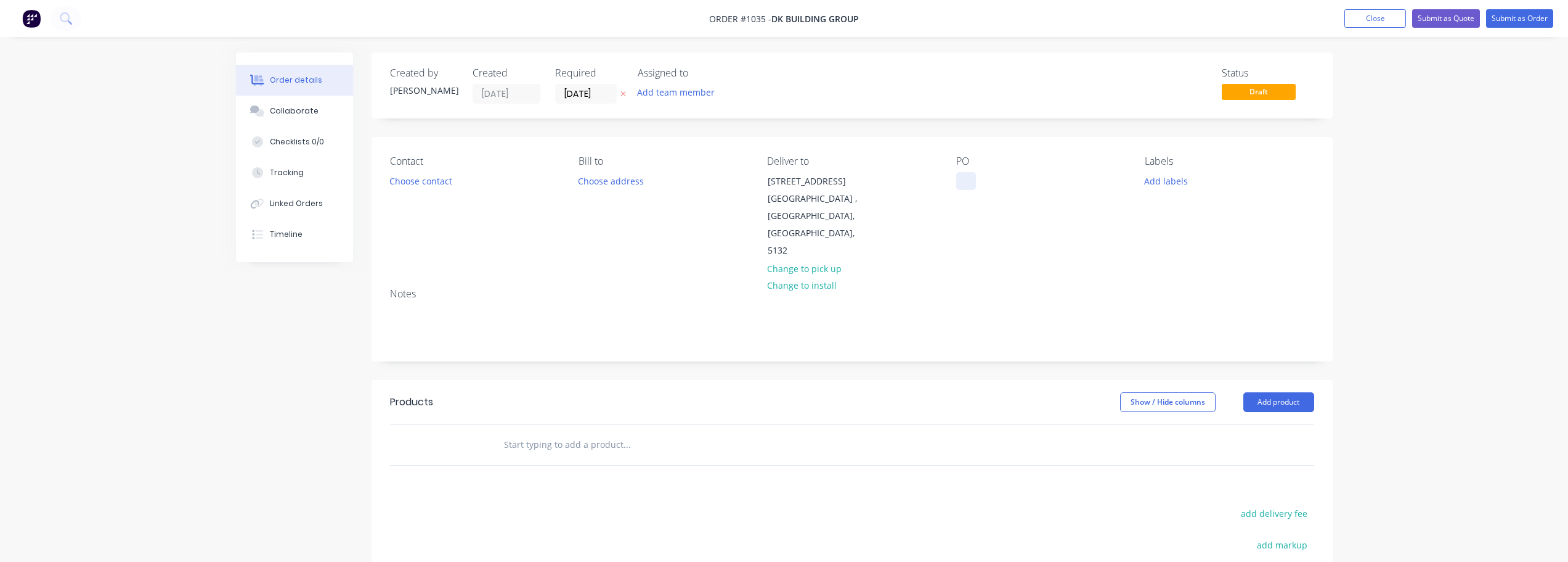
click at [969, 182] on div at bounding box center [965, 180] width 19 height 18
click at [1166, 189] on div "Labels Add labels" at bounding box center [1228, 208] width 169 height 104
click at [1171, 183] on button "Add labels" at bounding box center [1165, 180] width 56 height 17
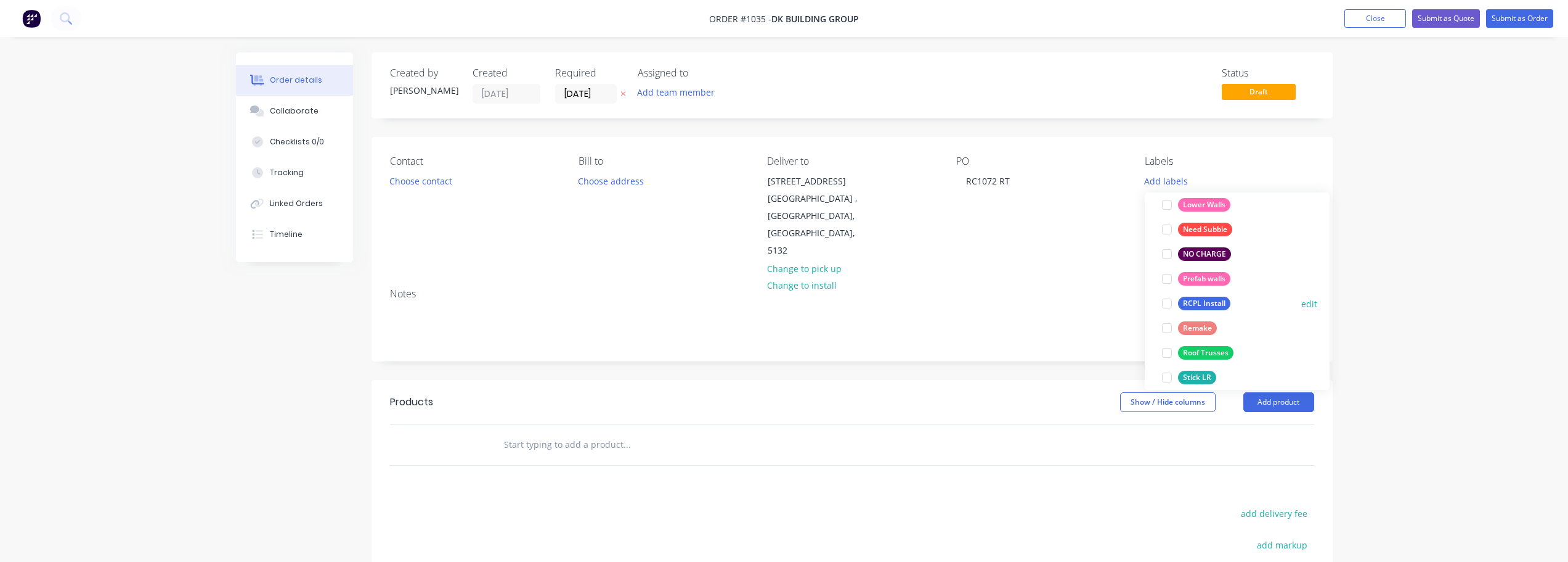
scroll to position [247, 0]
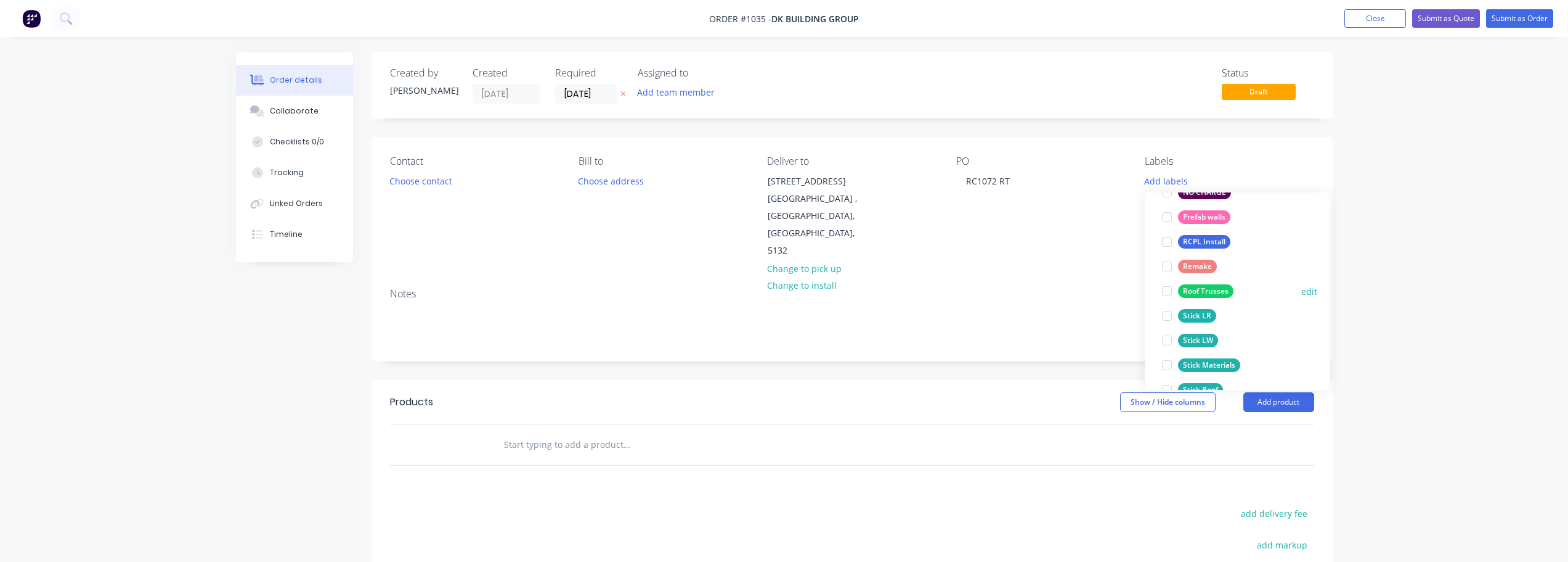
click at [1162, 292] on div at bounding box center [1166, 290] width 24 height 24
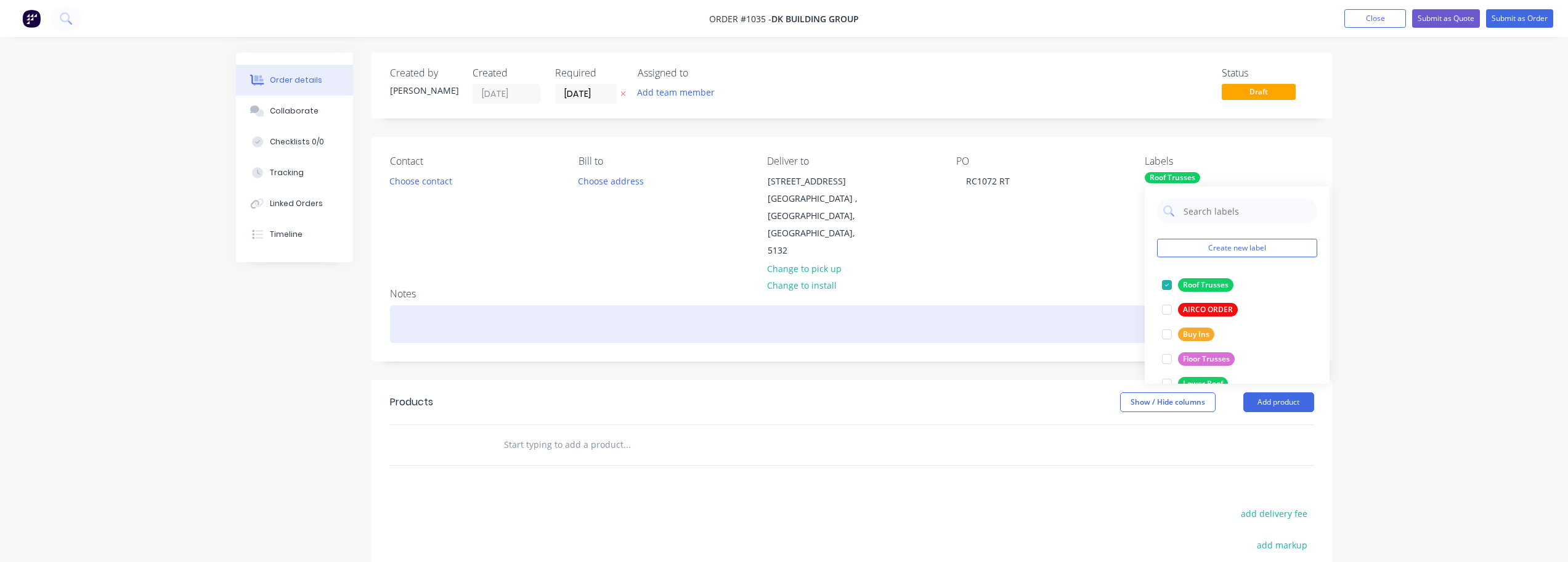
click at [504, 305] on div at bounding box center [852, 324] width 924 height 38
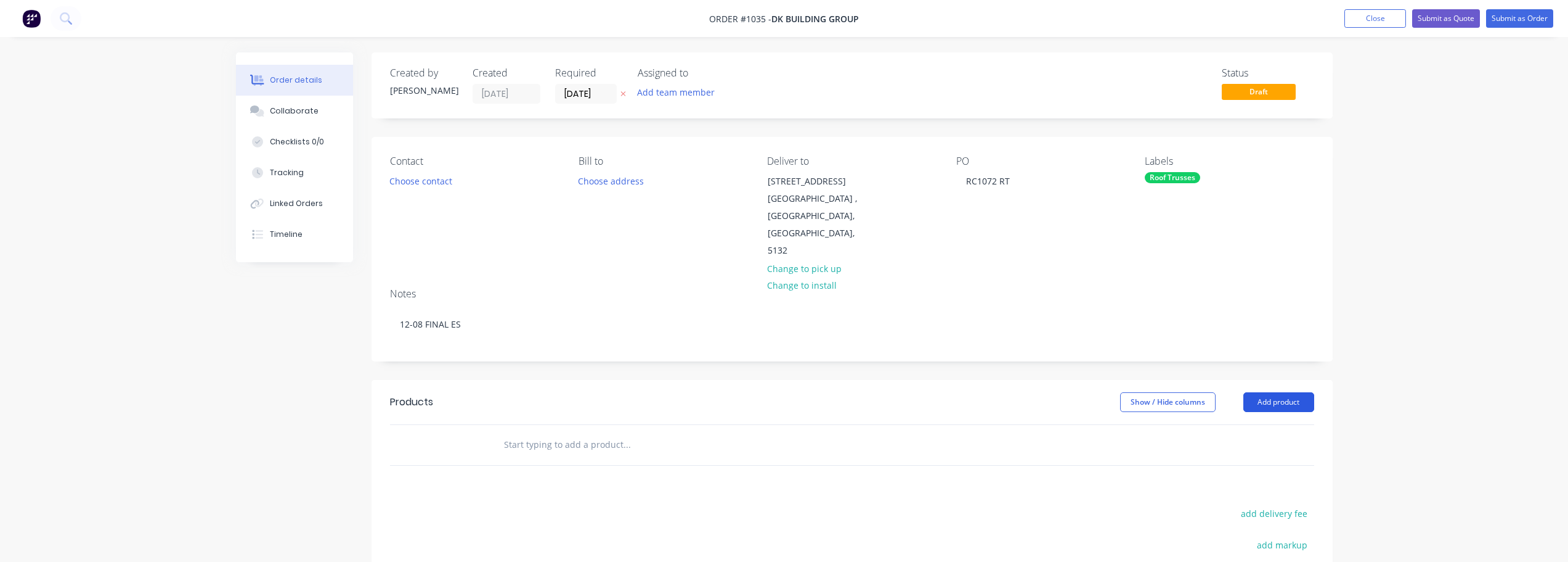
click at [1307, 392] on button "Add product" at bounding box center [1279, 401] width 71 height 19
click at [1275, 424] on div "Product catalogue" at bounding box center [1255, 432] width 95 height 18
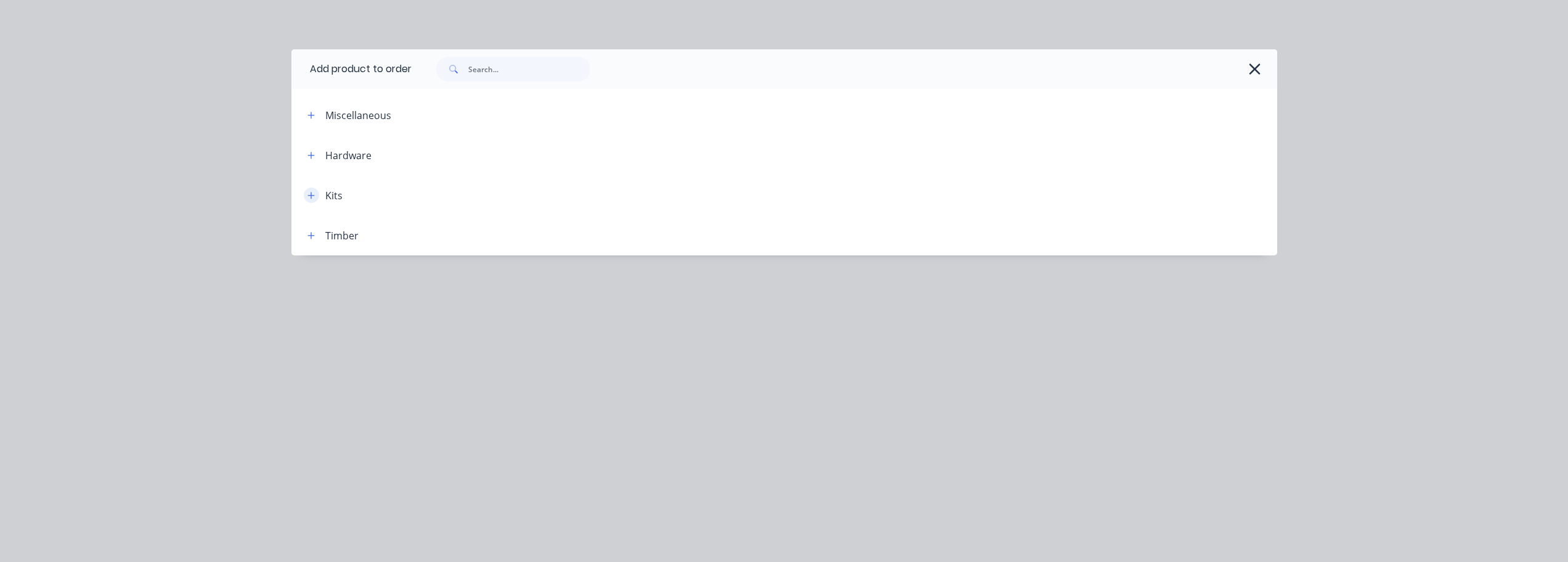
click at [305, 195] on button "button" at bounding box center [311, 195] width 15 height 15
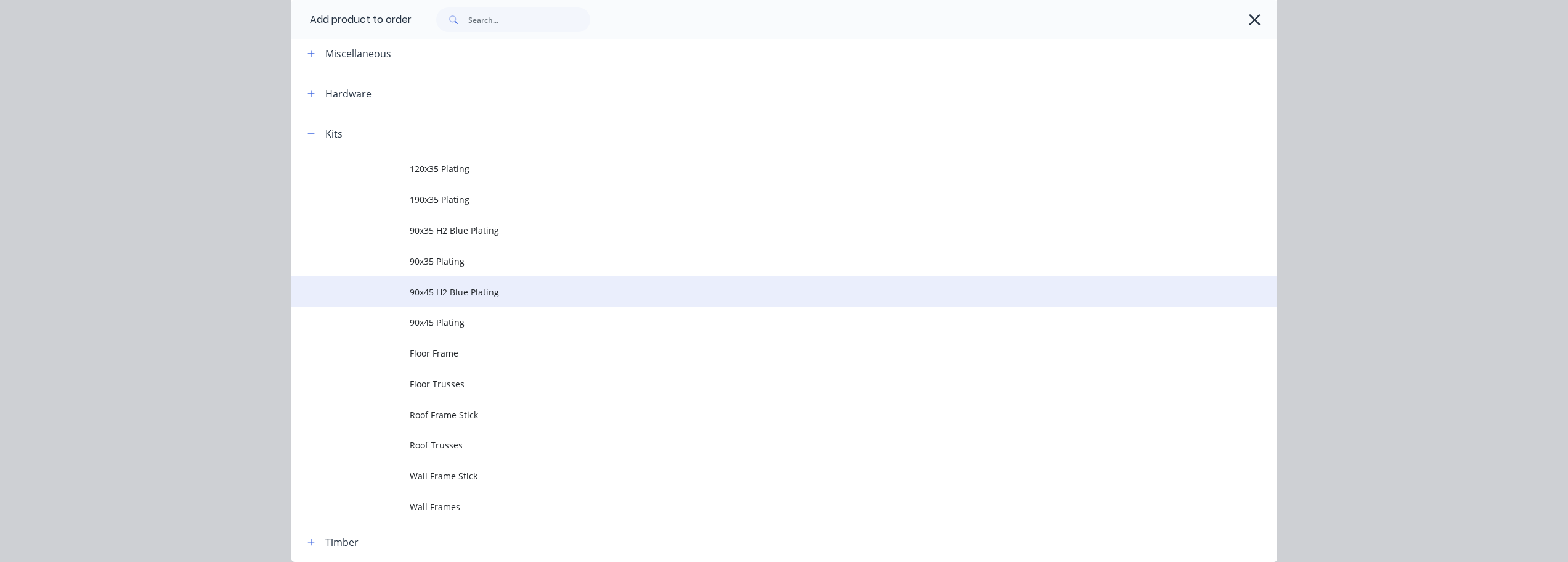
scroll to position [116, 0]
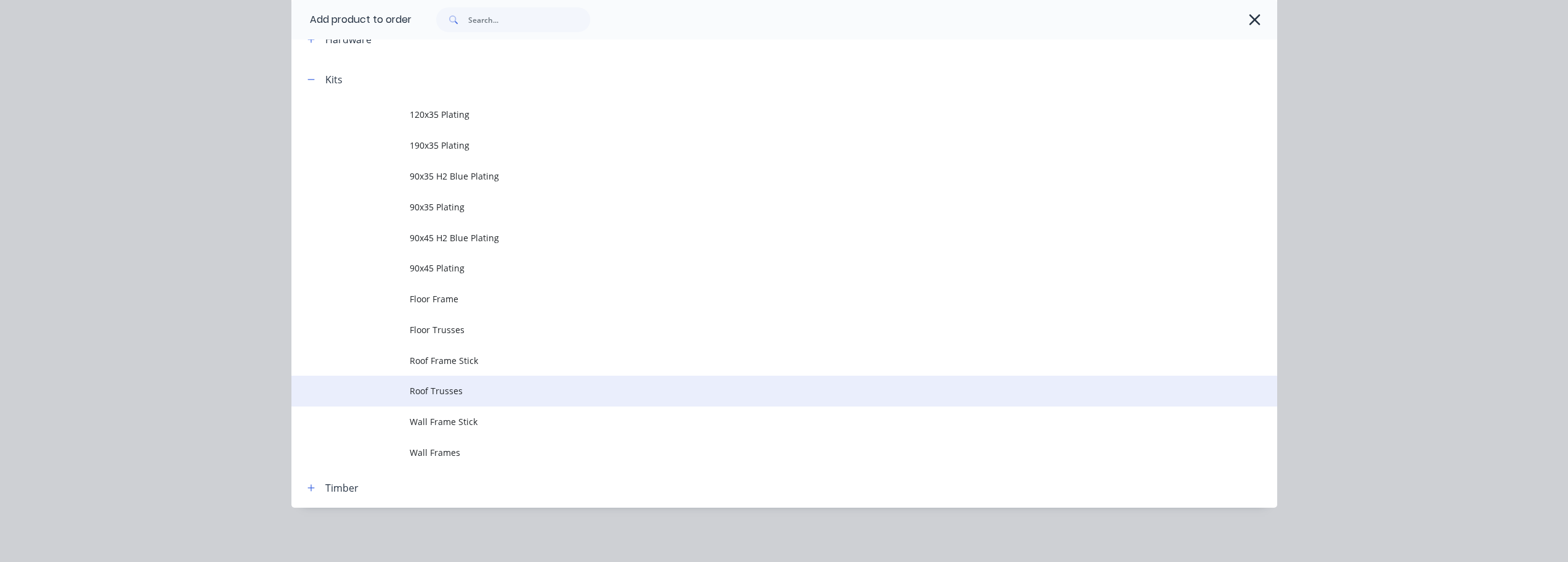
click at [447, 386] on span "Roof Trusses" at bounding box center [756, 390] width 694 height 13
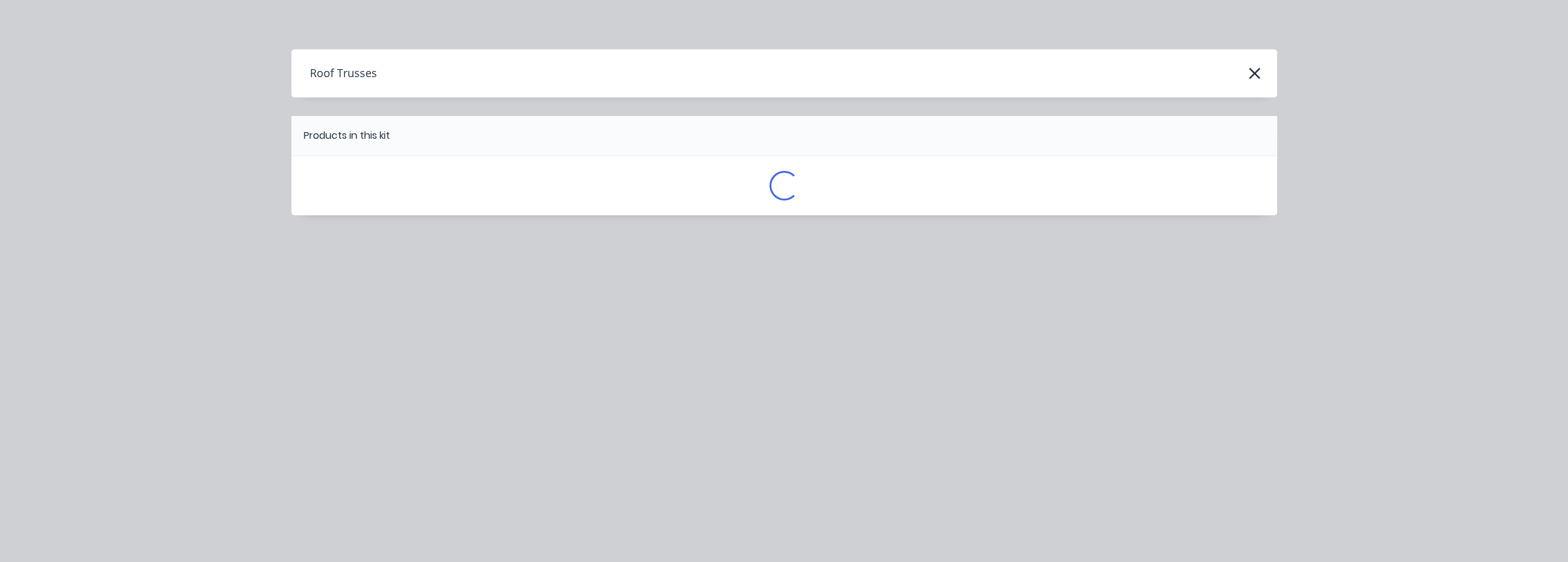
scroll to position [0, 0]
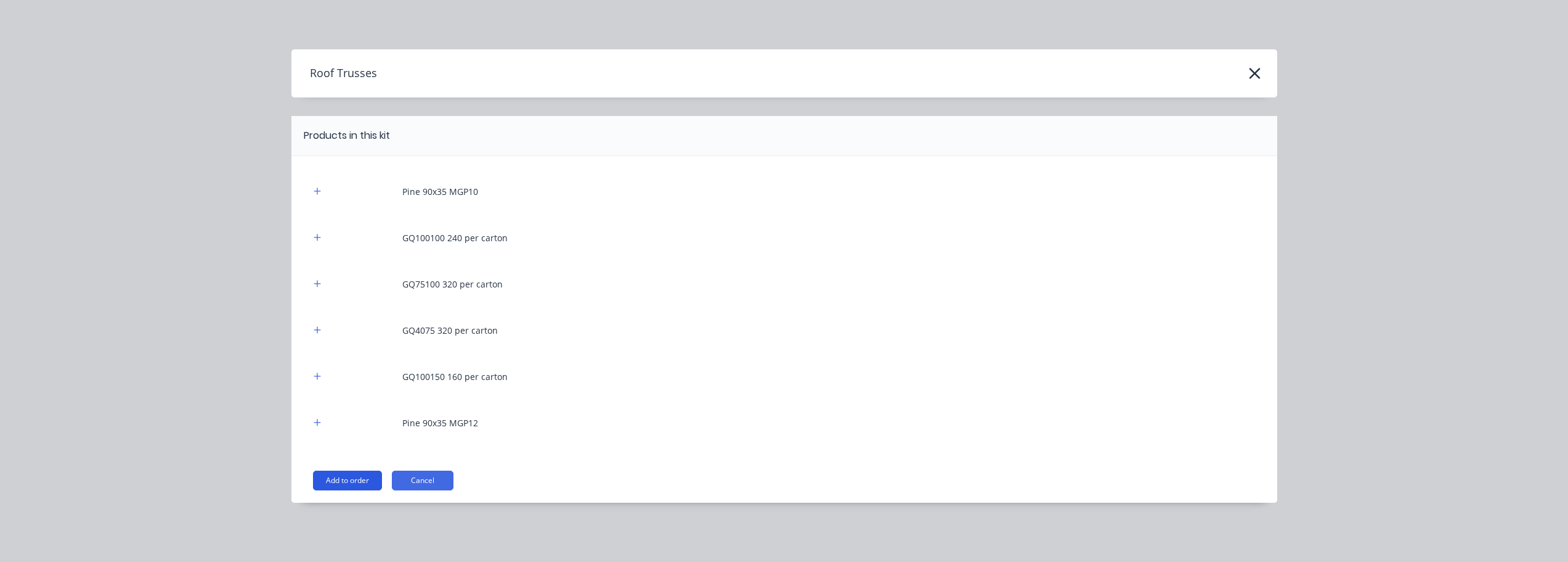
click at [360, 483] on button "Add to order" at bounding box center [347, 480] width 69 height 19
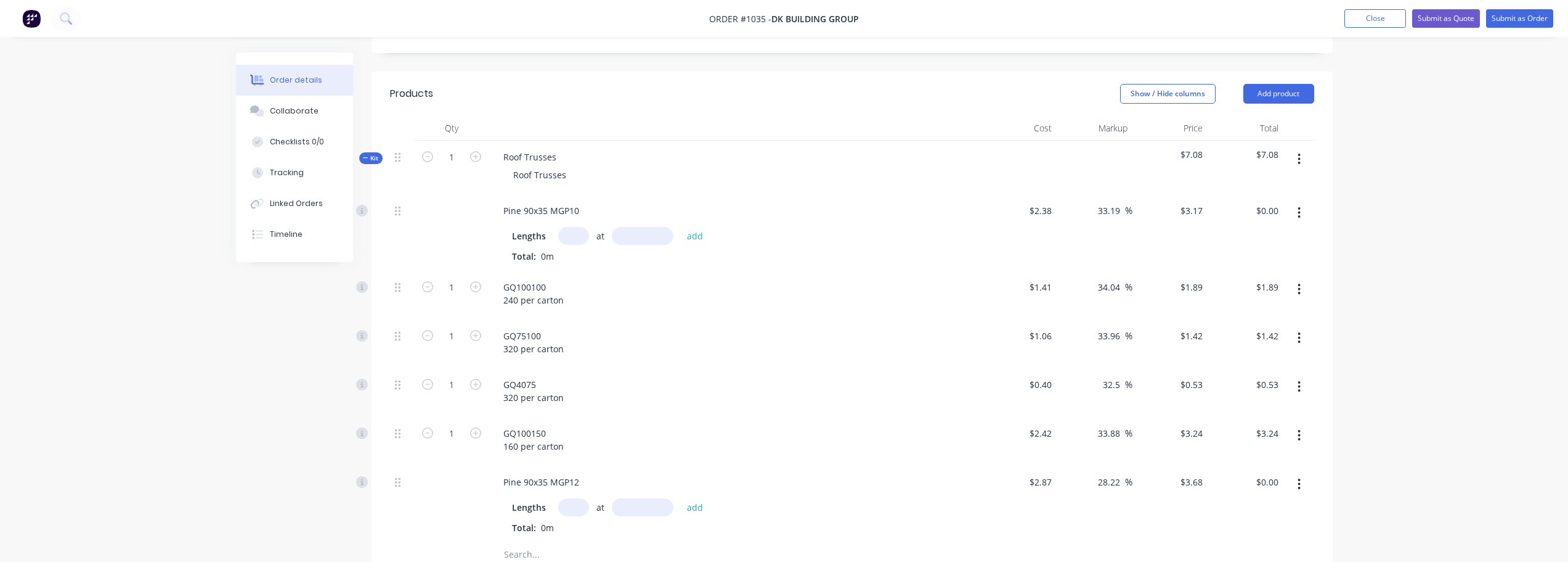
scroll to position [310, 0]
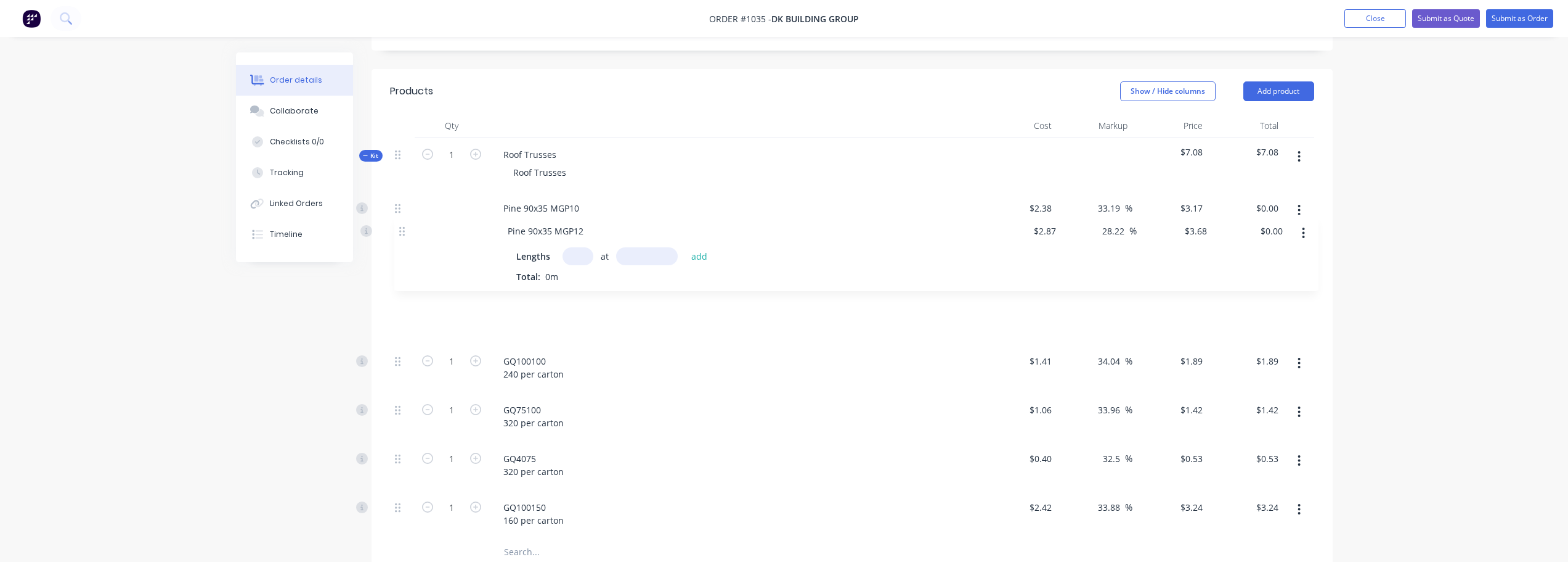
drag, startPoint x: 398, startPoint y: 450, endPoint x: 409, endPoint y: 223, distance: 227.3
click at [409, 223] on div "Pine 90x35 MGP10 Lengths at add Total: 0m $2.38 $2.38 33.19 33.19 % $3.17 $3.17…" at bounding box center [852, 365] width 924 height 347
click at [570, 225] on input "text" at bounding box center [573, 233] width 31 height 18
click at [576, 225] on input "111" at bounding box center [573, 233] width 31 height 18
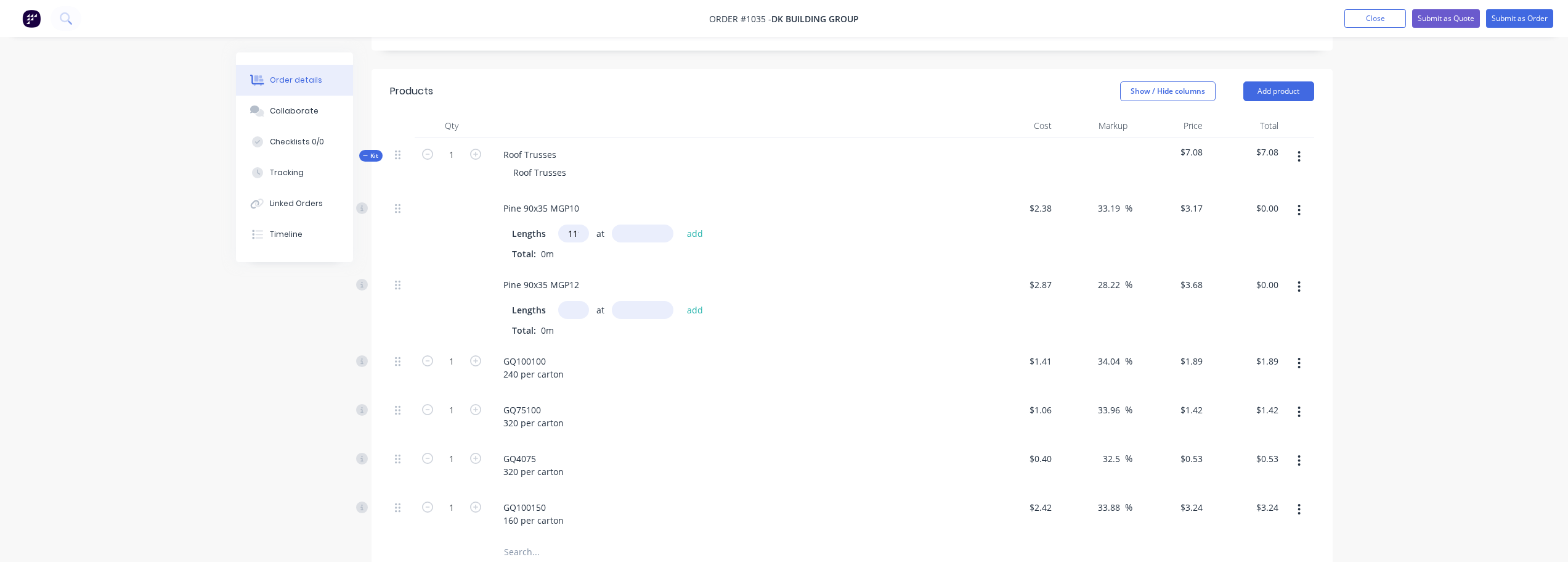
click at [576, 225] on input "1111" at bounding box center [573, 233] width 31 height 18
click at [628, 225] on input "text" at bounding box center [642, 233] width 61 height 18
click at [580, 225] on input "111111" at bounding box center [573, 233] width 31 height 18
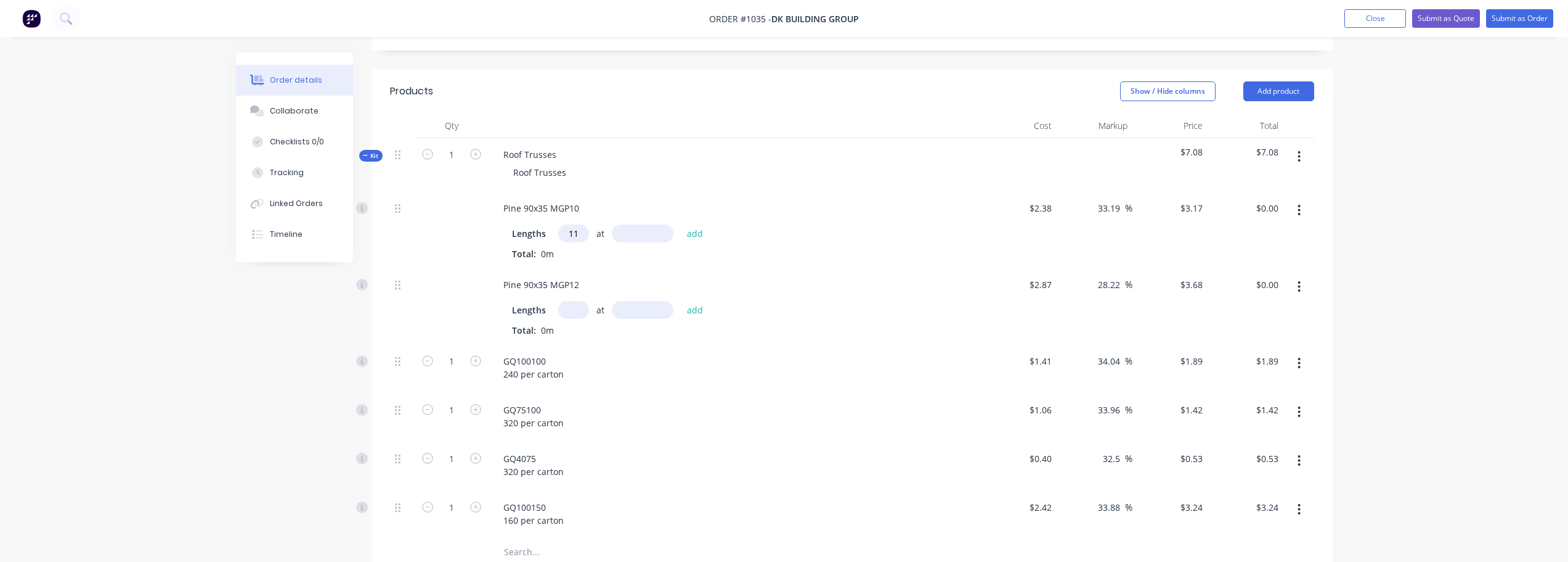
type input "1"
type input "11111"
type input "1000"
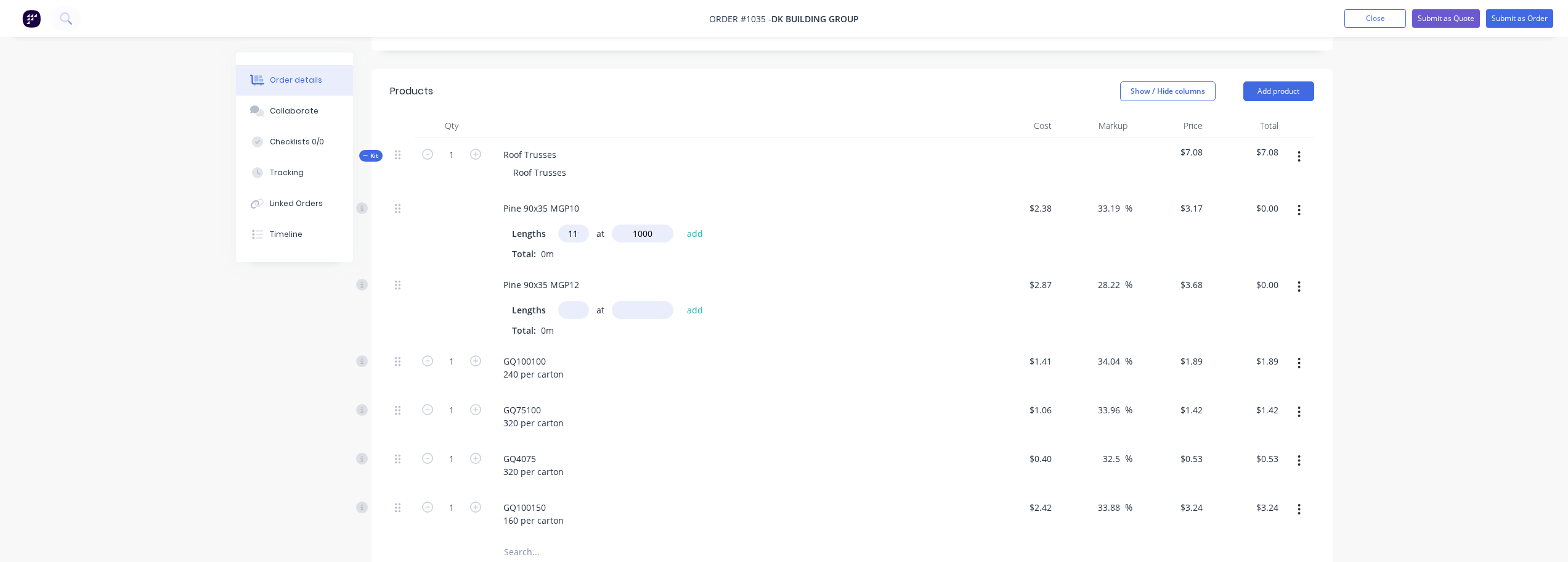
click at [681, 225] on button "add" at bounding box center [695, 233] width 29 height 17
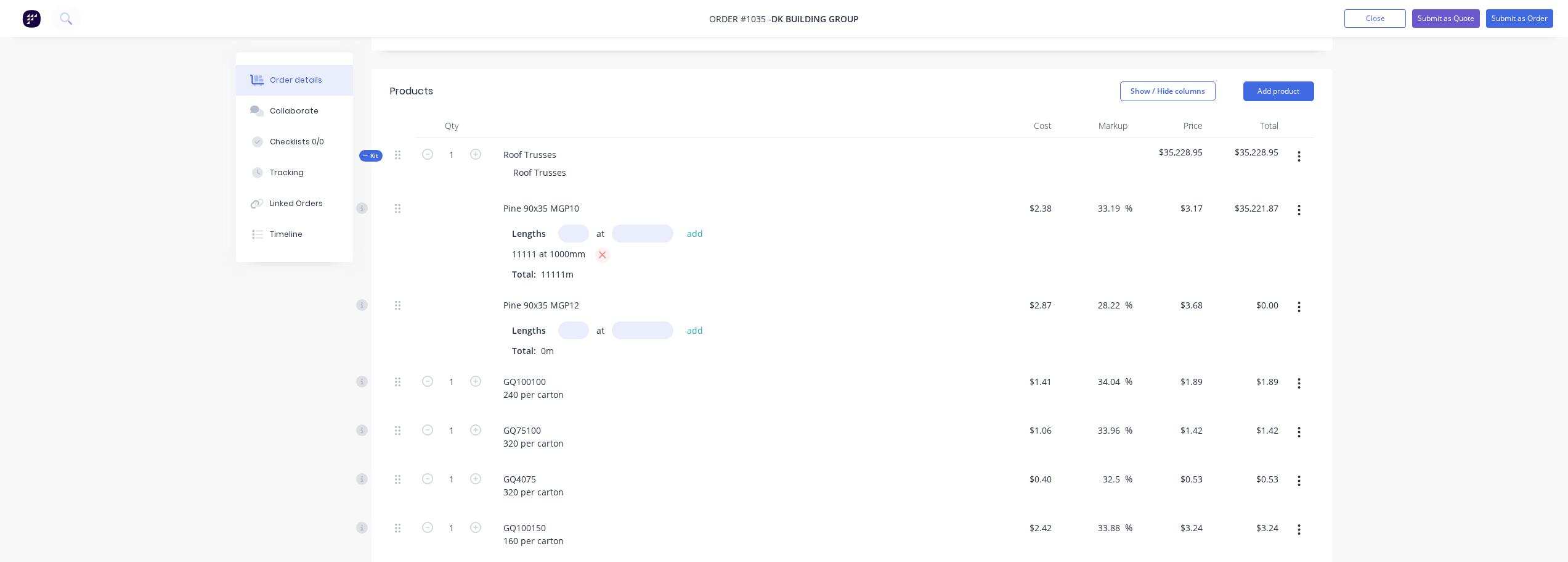
click at [600, 249] on icon "button" at bounding box center [602, 254] width 8 height 11
type input "$0.00"
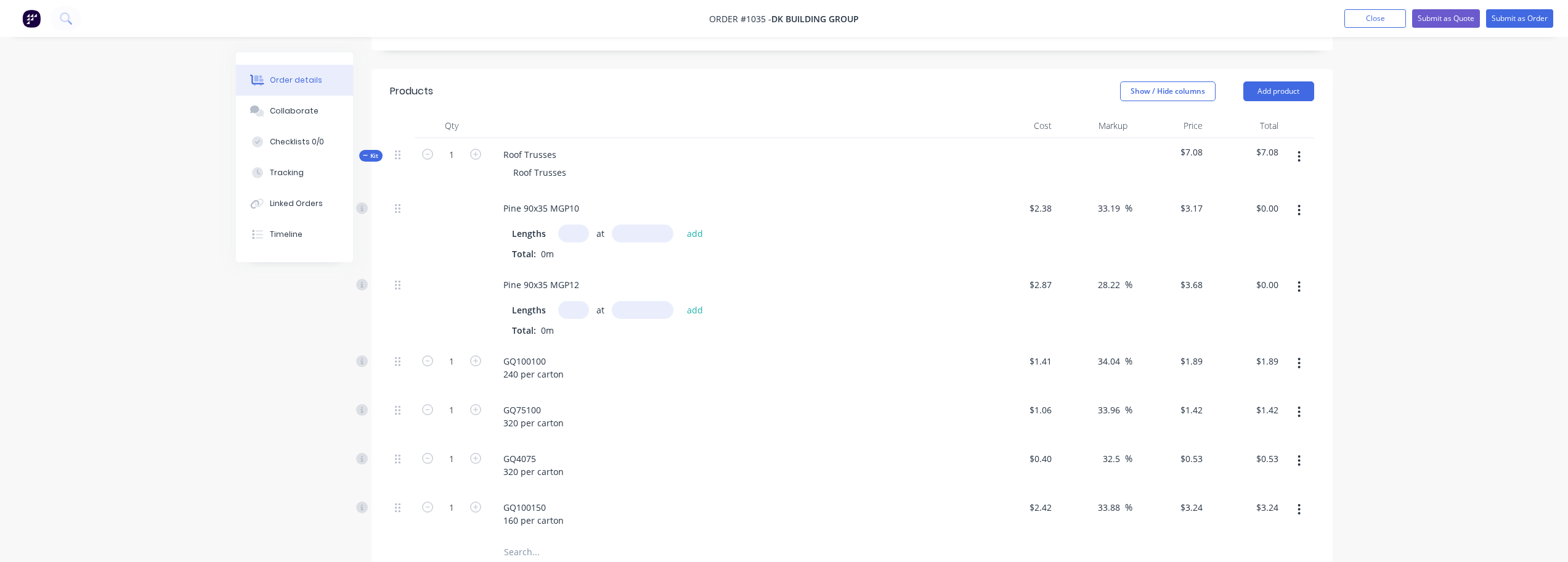
click at [583, 225] on input "text" at bounding box center [573, 233] width 31 height 18
type input "111"
type input "1000"
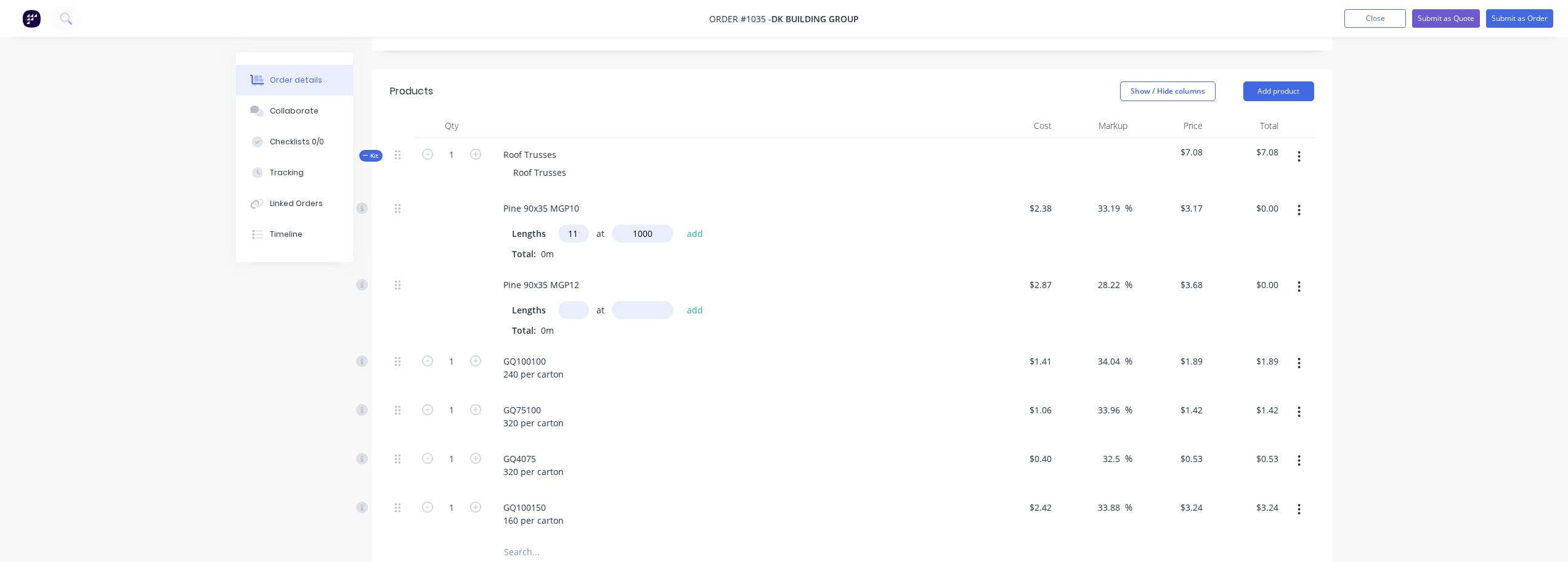
click at [681, 225] on button "add" at bounding box center [695, 233] width 29 height 17
type input "$351.87"
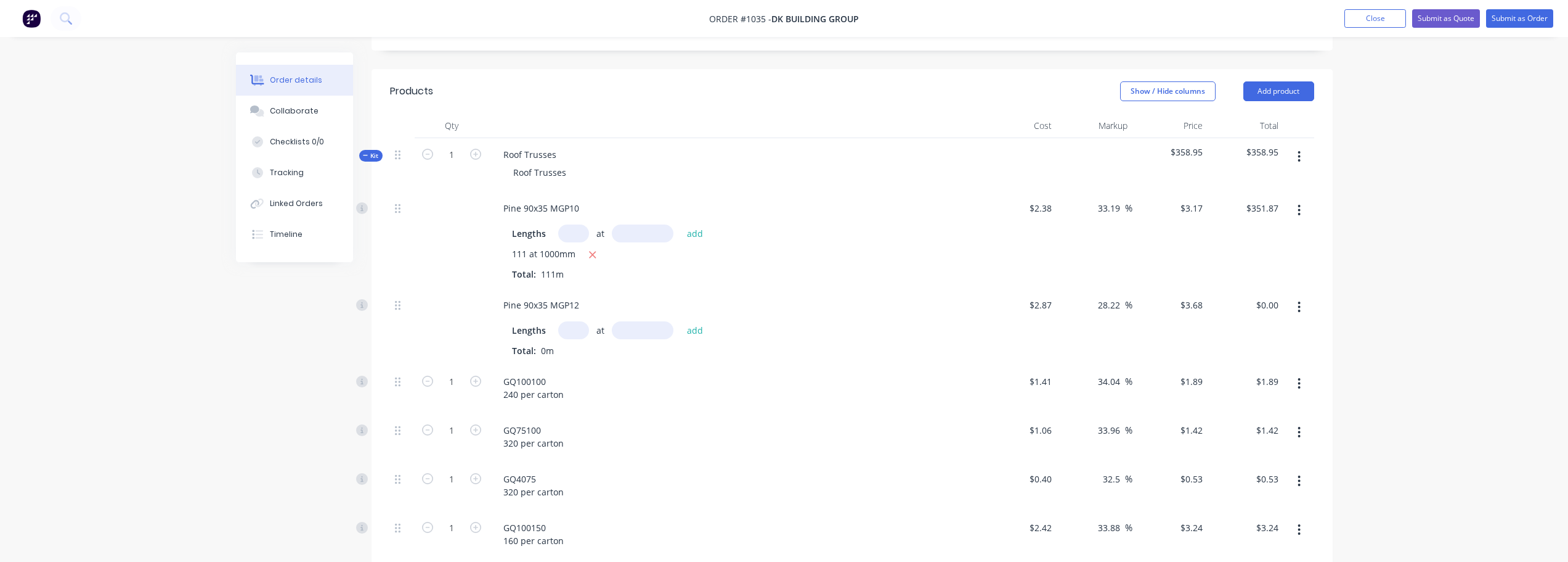
click at [580, 321] on input "text" at bounding box center [573, 330] width 31 height 18
type input "172"
type input "1000"
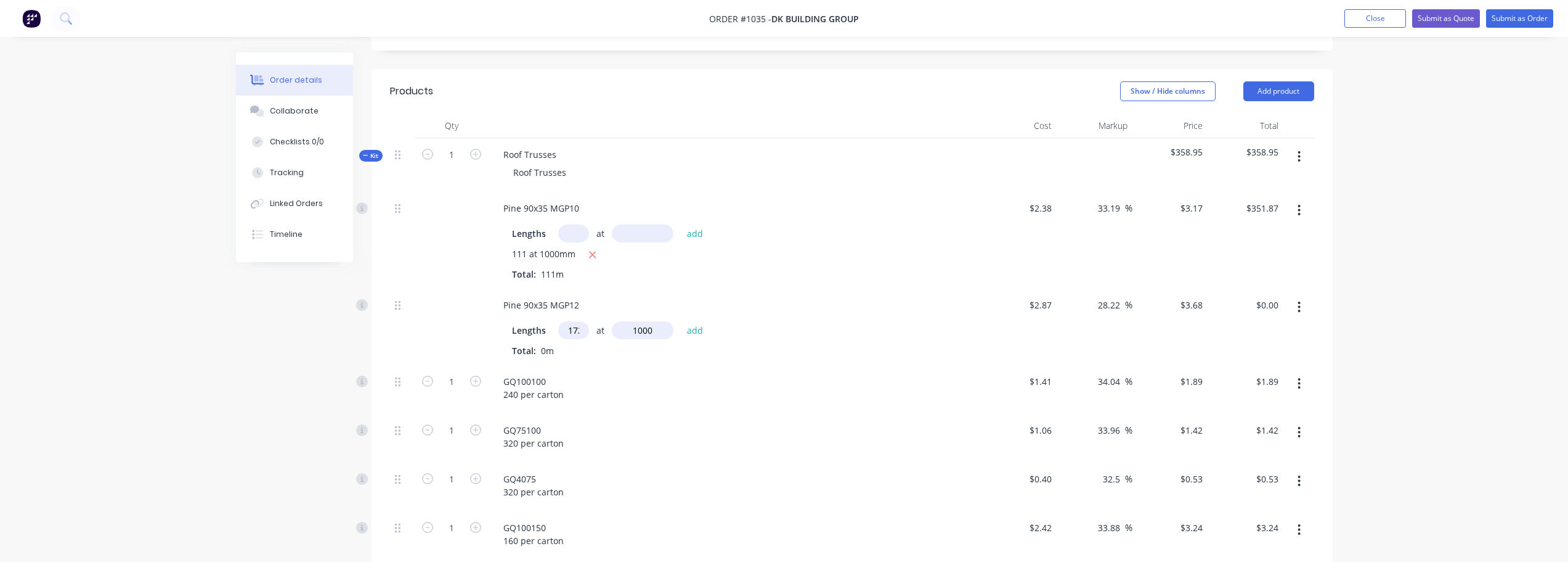
click at [681, 321] on button "add" at bounding box center [695, 330] width 29 height 17
type input "$632.96"
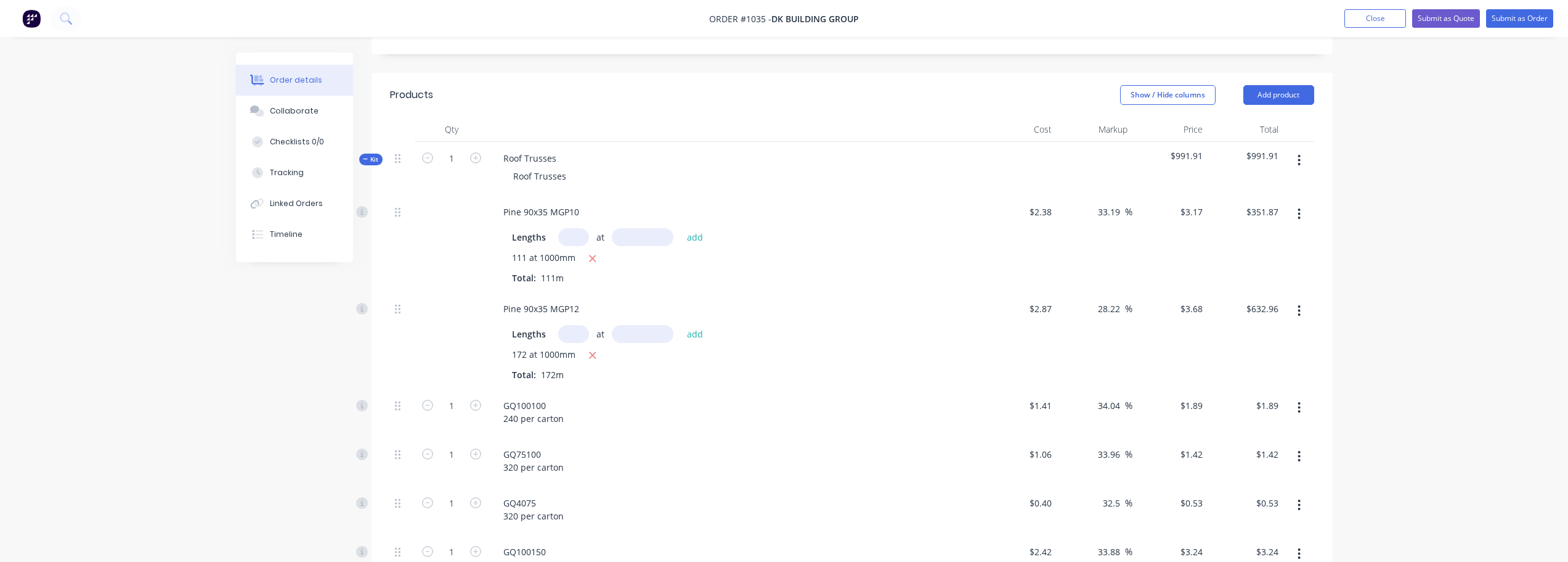
scroll to position [249, 0]
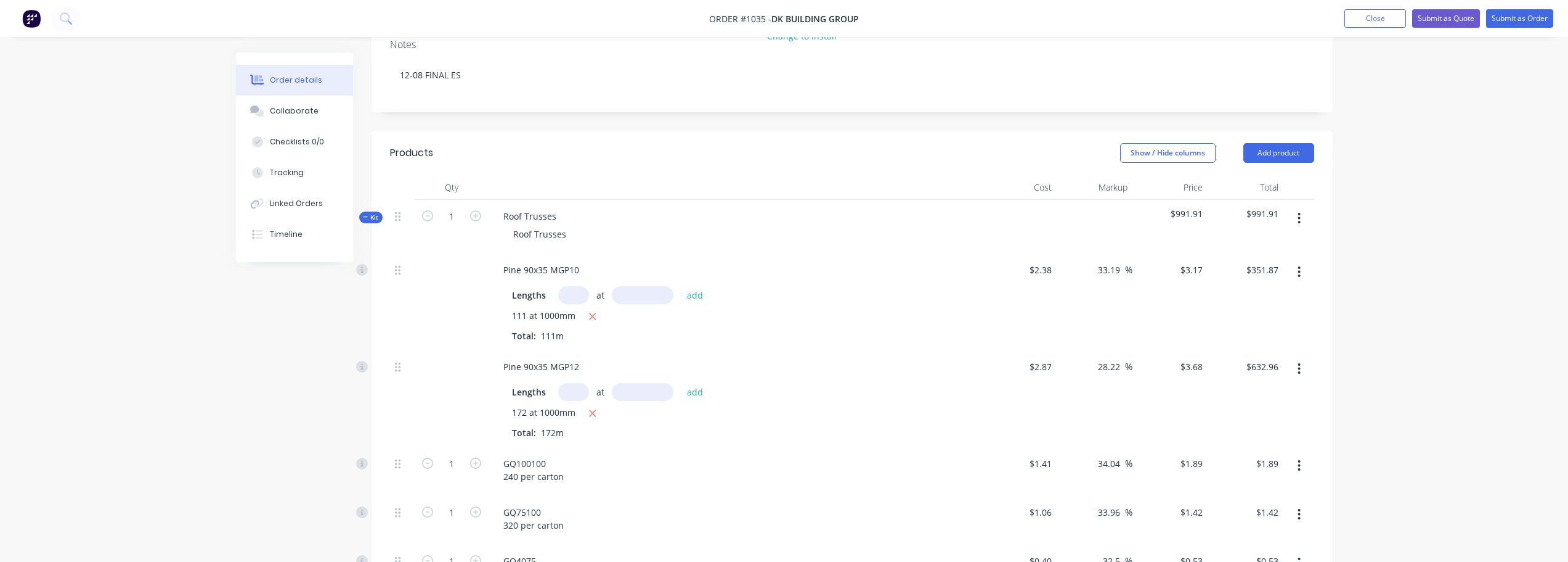
click at [1298, 211] on icon "button" at bounding box center [1299, 218] width 3 height 13
click at [1287, 241] on div "Add product to kit" at bounding box center [1255, 250] width 95 height 18
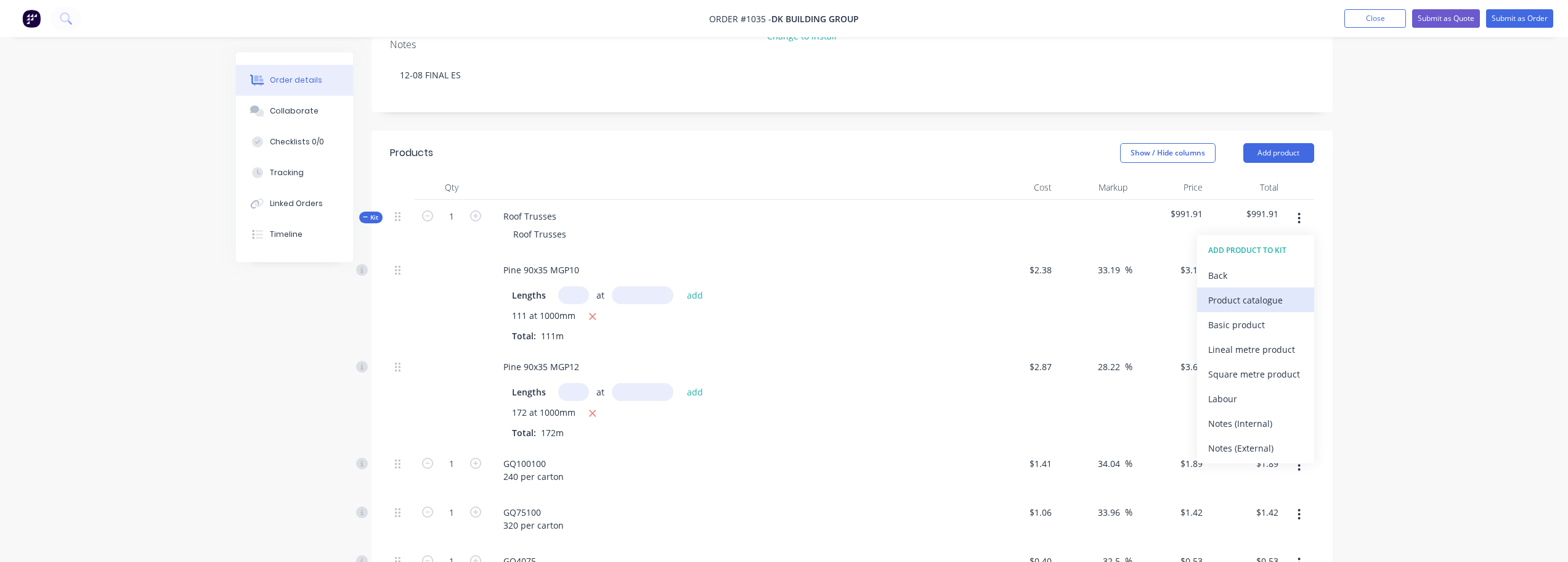
click at [1268, 291] on div "Product catalogue" at bounding box center [1255, 300] width 95 height 18
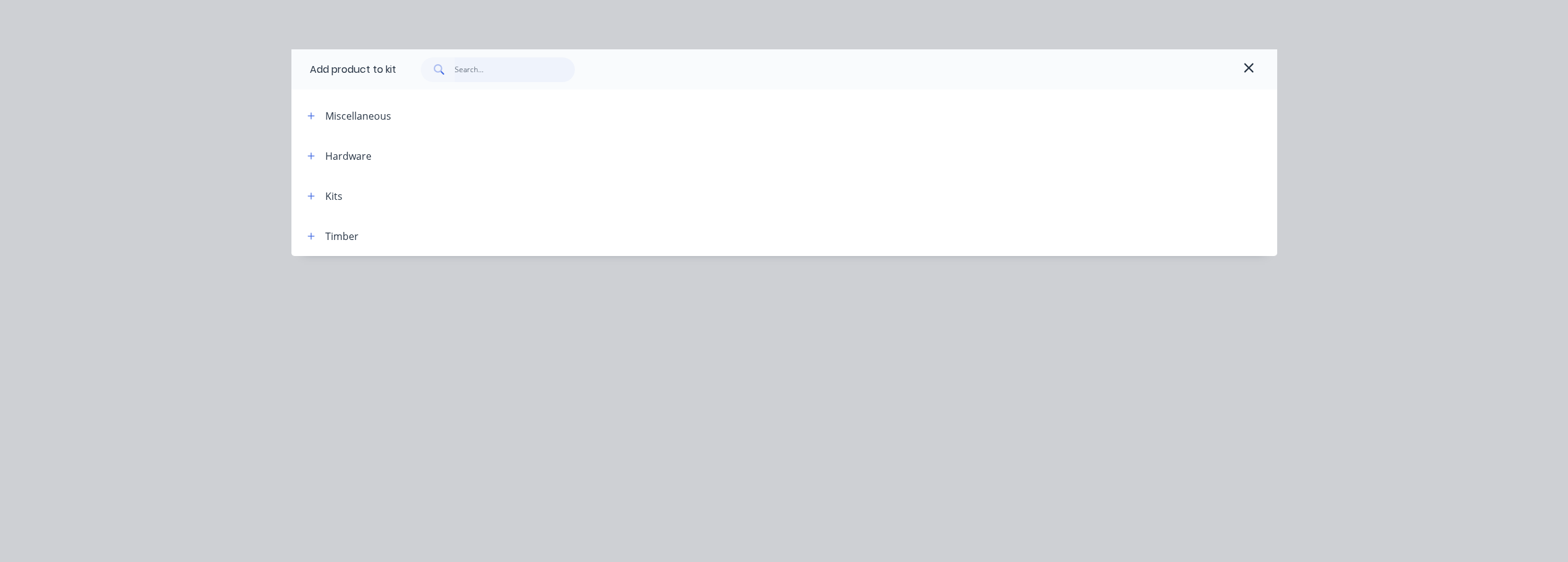
click at [499, 75] on input "text" at bounding box center [515, 69] width 120 height 24
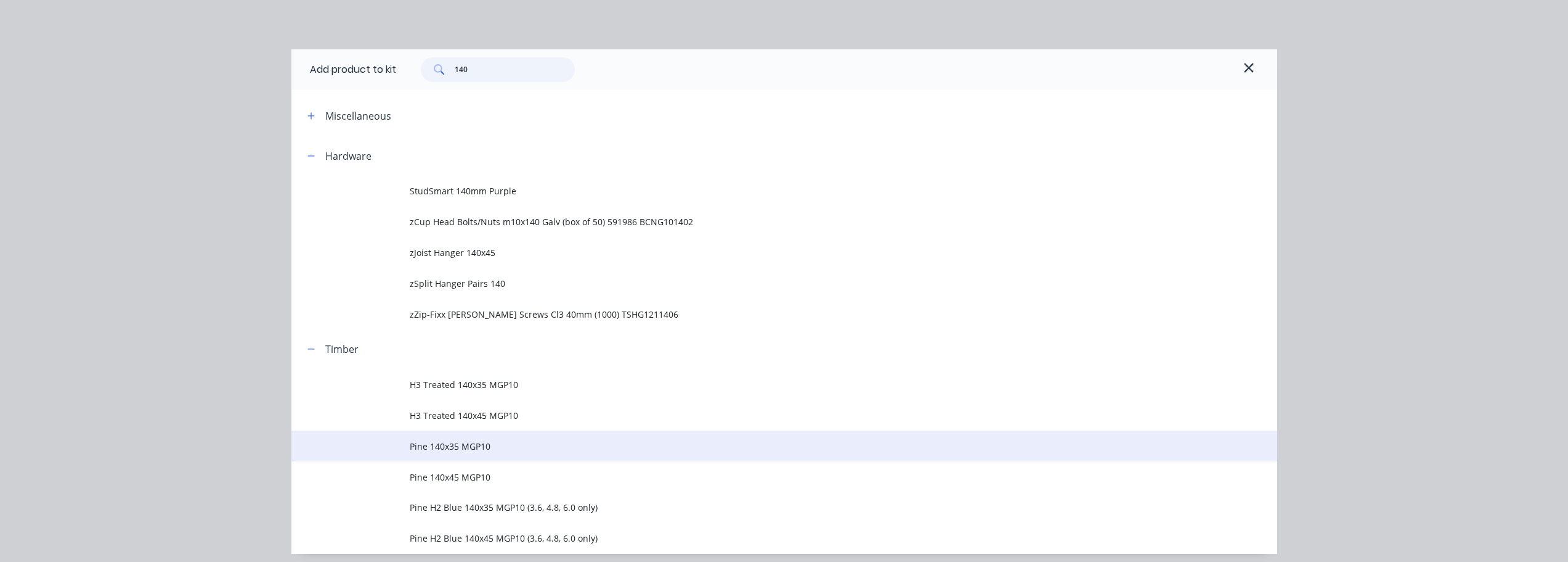
type input "140"
click at [485, 448] on span "Pine 140x35 MGP10" at bounding box center [756, 445] width 694 height 13
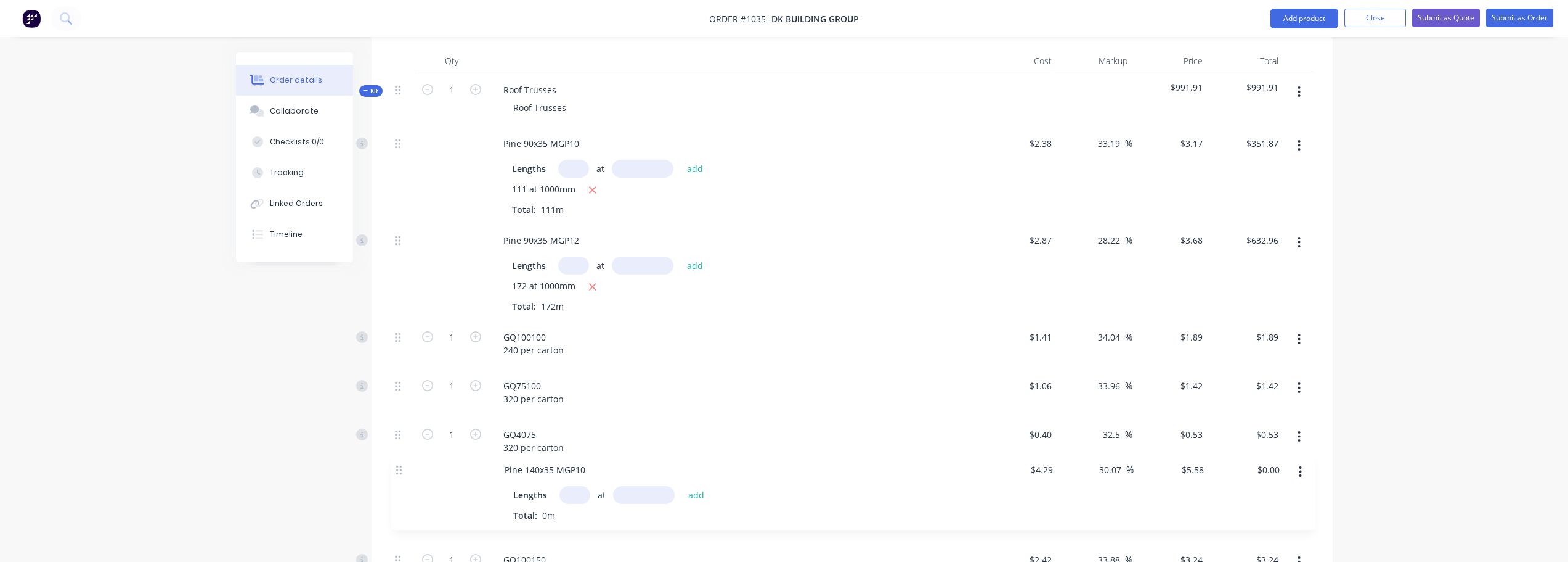
scroll to position [377, 0]
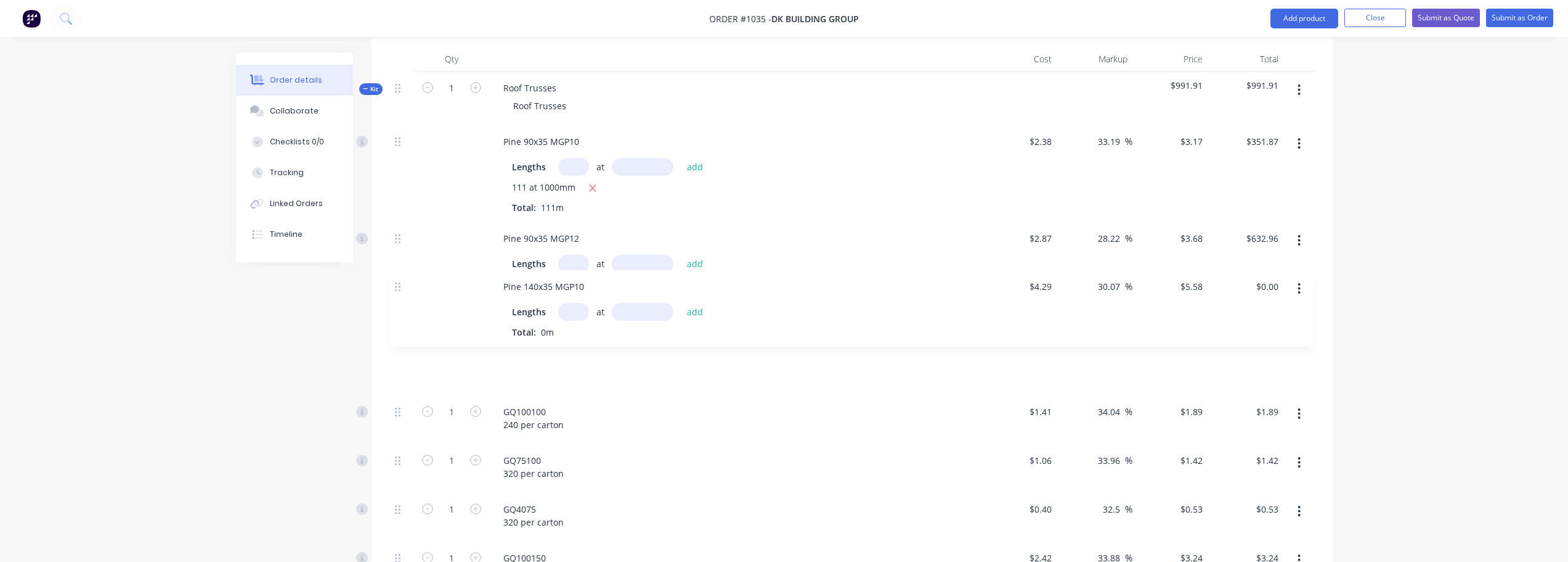
drag, startPoint x: 398, startPoint y: 502, endPoint x: 398, endPoint y: 273, distance: 229.0
click at [398, 273] on div "Pine 90x35 MGP10 Lengths at add 111 at 1000mm Total: 111m $2.38 $2.38 33.19 33.…" at bounding box center [852, 358] width 924 height 464
click at [574, 352] on input "text" at bounding box center [573, 360] width 31 height 18
type input "8"
type input "1200"
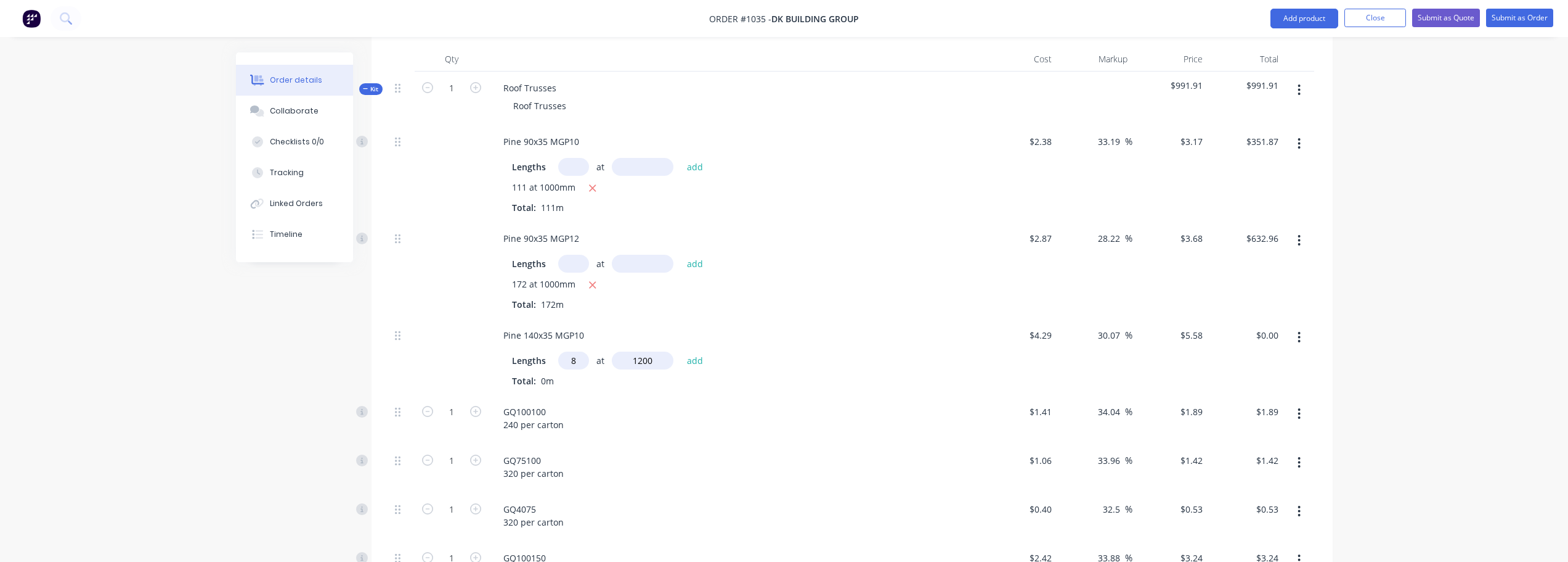
click at [681, 352] on button "add" at bounding box center [695, 360] width 29 height 17
type input "$53.57"
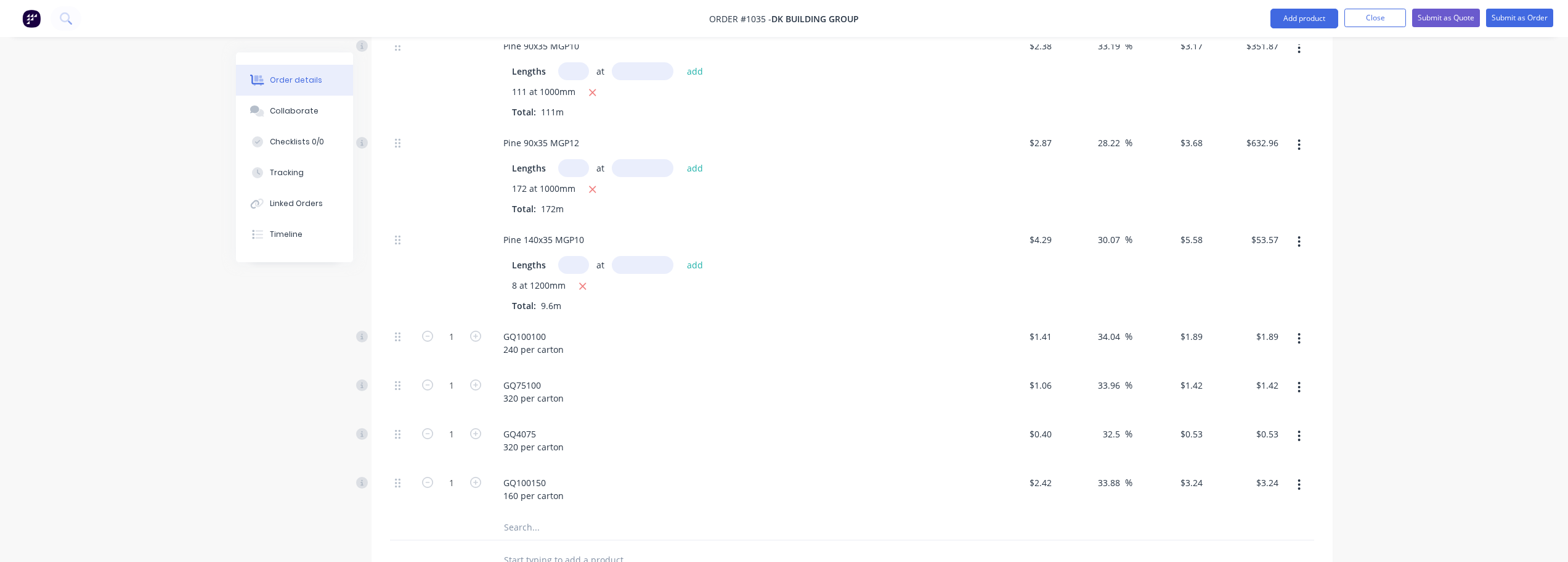
scroll to position [501, 0]
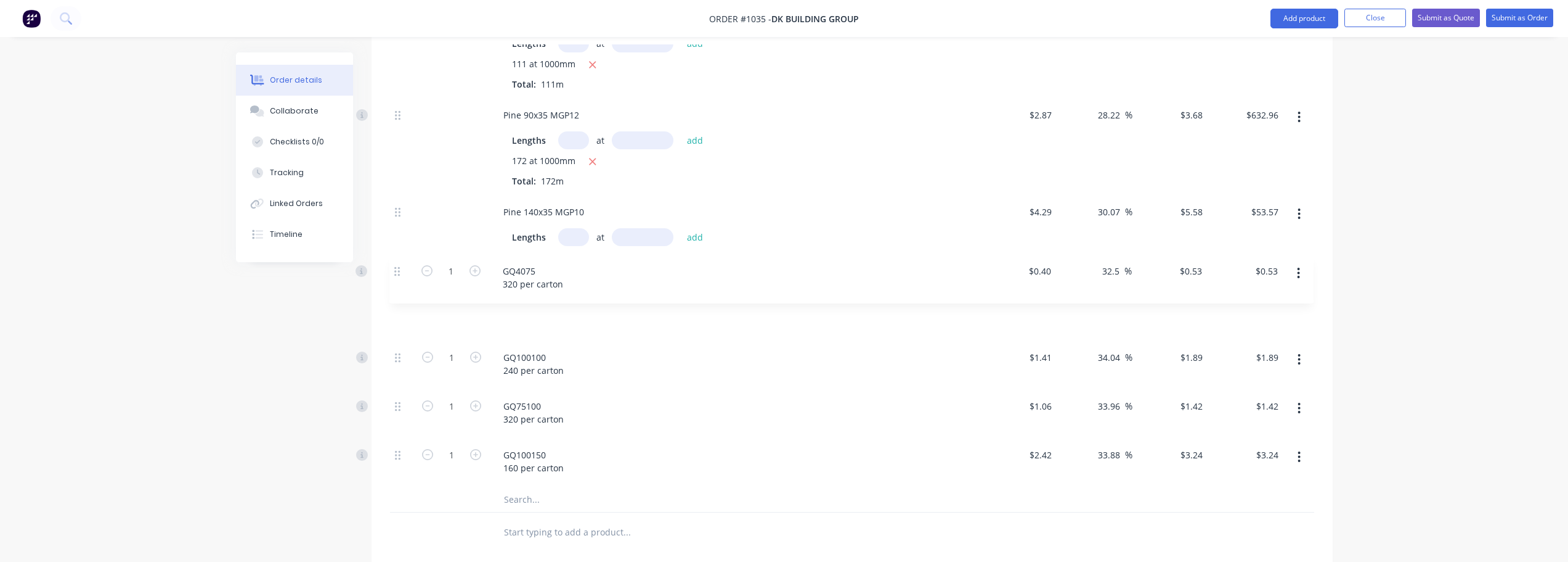
drag, startPoint x: 394, startPoint y: 376, endPoint x: 398, endPoint y: 271, distance: 105.1
click at [398, 271] on div "Pine 90x35 MGP10 Lengths at add 111 at 1000mm Total: 111m $2.38 $2.38 33.19 33.…" at bounding box center [852, 244] width 924 height 485
drag, startPoint x: 402, startPoint y: 375, endPoint x: 402, endPoint y: 333, distance: 42.0
click at [402, 333] on div "Pine 90x35 MGP10 Lengths at add 111 at 1000mm Total: 111m $2.38 $2.38 33.19 33.…" at bounding box center [852, 244] width 924 height 485
click at [401, 390] on div at bounding box center [402, 414] width 24 height 49
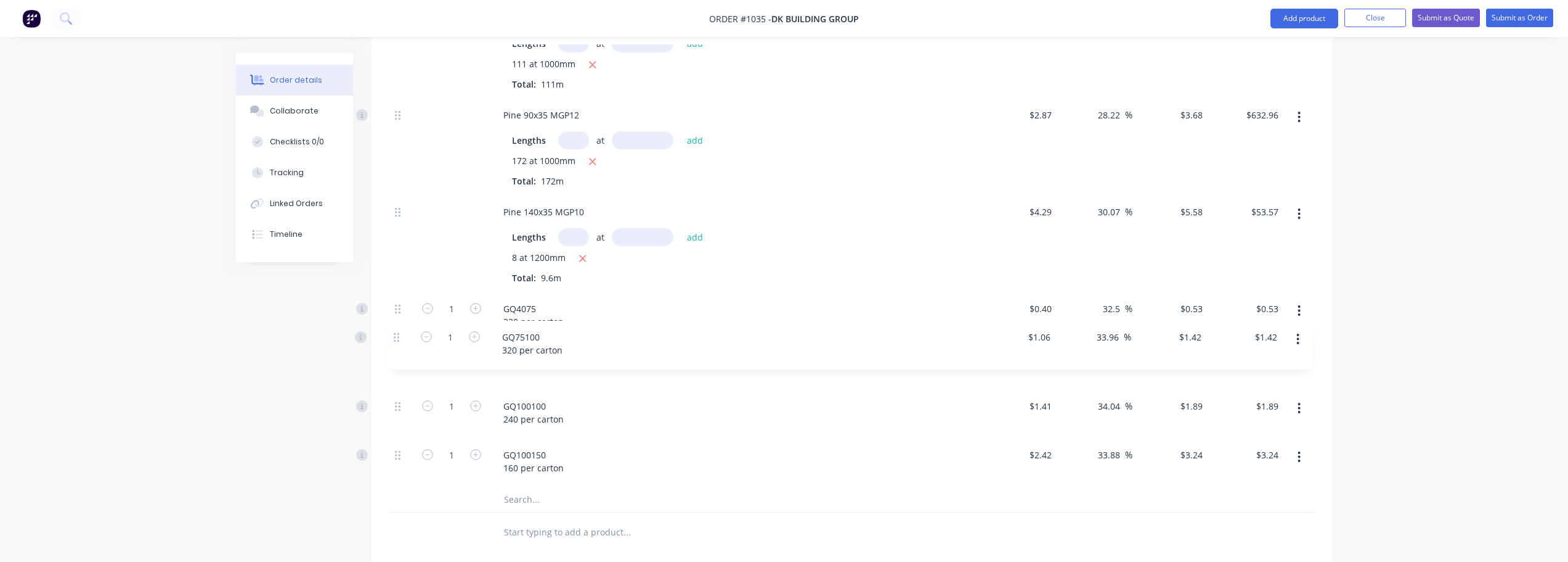
drag, startPoint x: 399, startPoint y: 373, endPoint x: 399, endPoint y: 321, distance: 52.0
click at [399, 321] on div "Pine 90x35 MGP10 Lengths at add 111 at 1000mm Total: 111m $2.38 $2.38 33.19 33.…" at bounding box center [852, 244] width 924 height 485
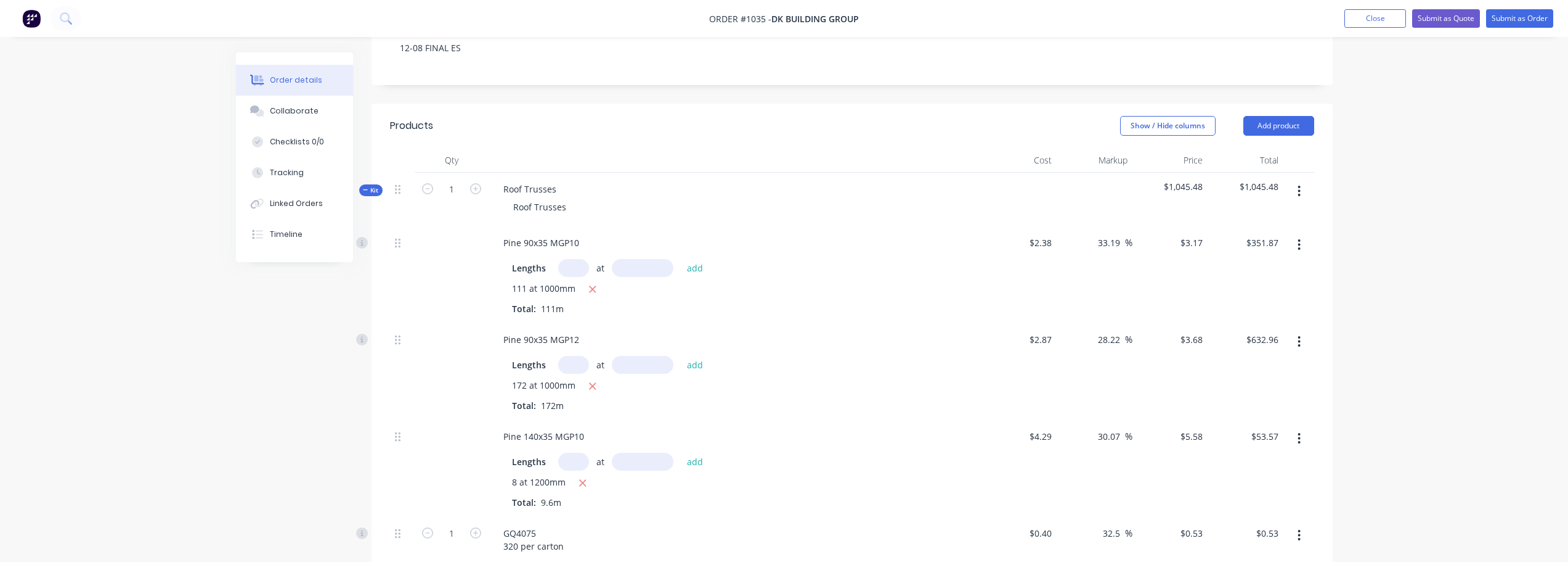
scroll to position [254, 0]
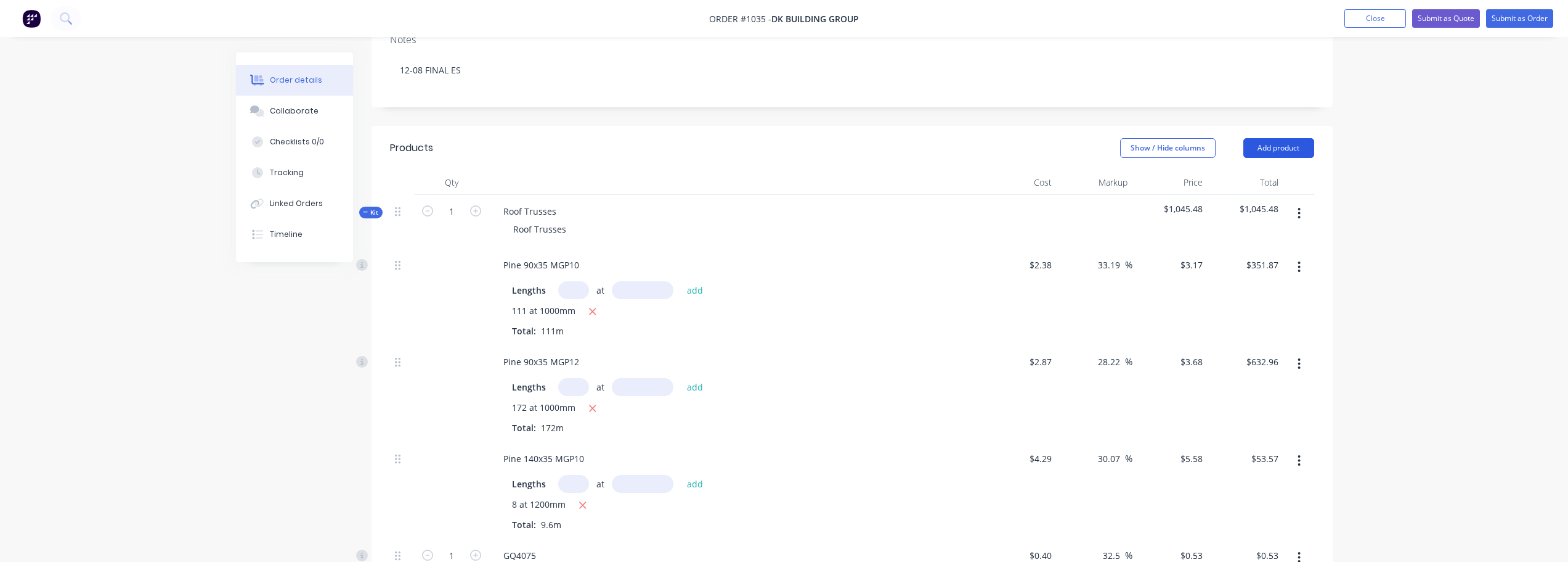
click at [1275, 138] on button "Add product" at bounding box center [1279, 147] width 71 height 19
click at [1396, 146] on div "Order details Collaborate Checklists 0/0 Tracking Linked Orders Timeline Order …" at bounding box center [784, 429] width 1568 height 1367
click at [1292, 202] on button "button" at bounding box center [1299, 213] width 29 height 22
click at [1296, 236] on div "Add product to kit" at bounding box center [1255, 245] width 95 height 18
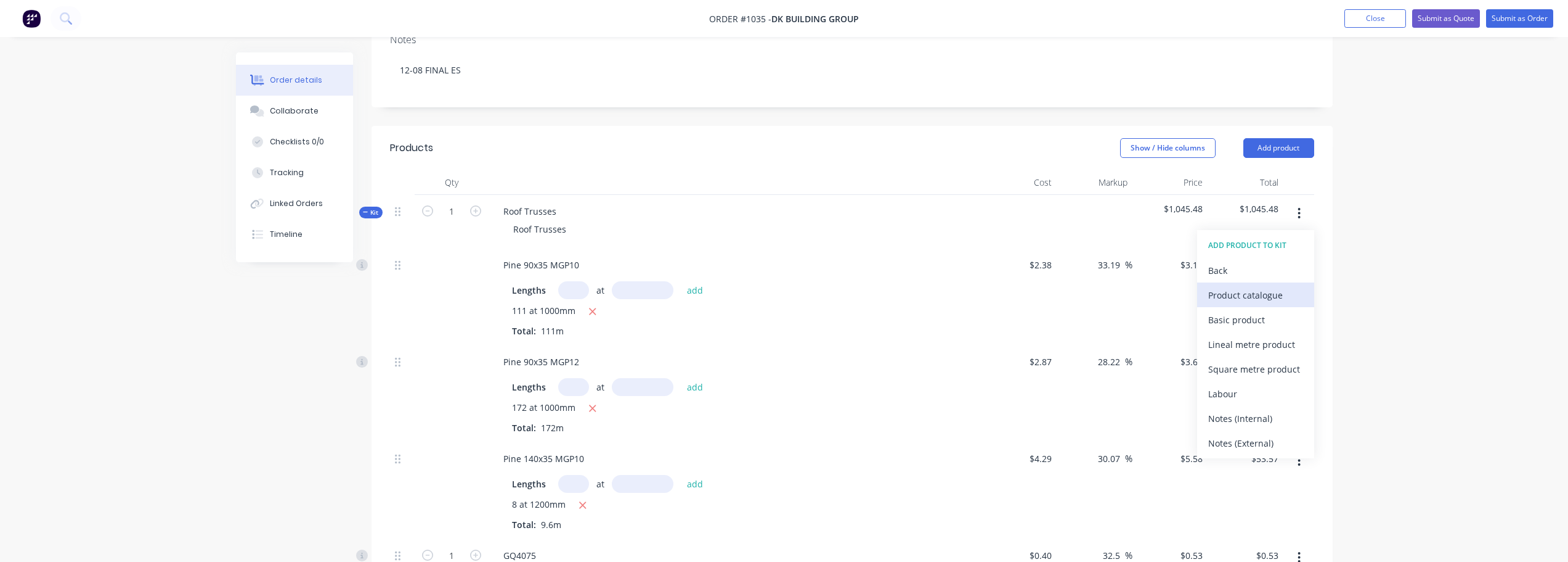
click at [1265, 286] on div "Product catalogue" at bounding box center [1255, 294] width 95 height 18
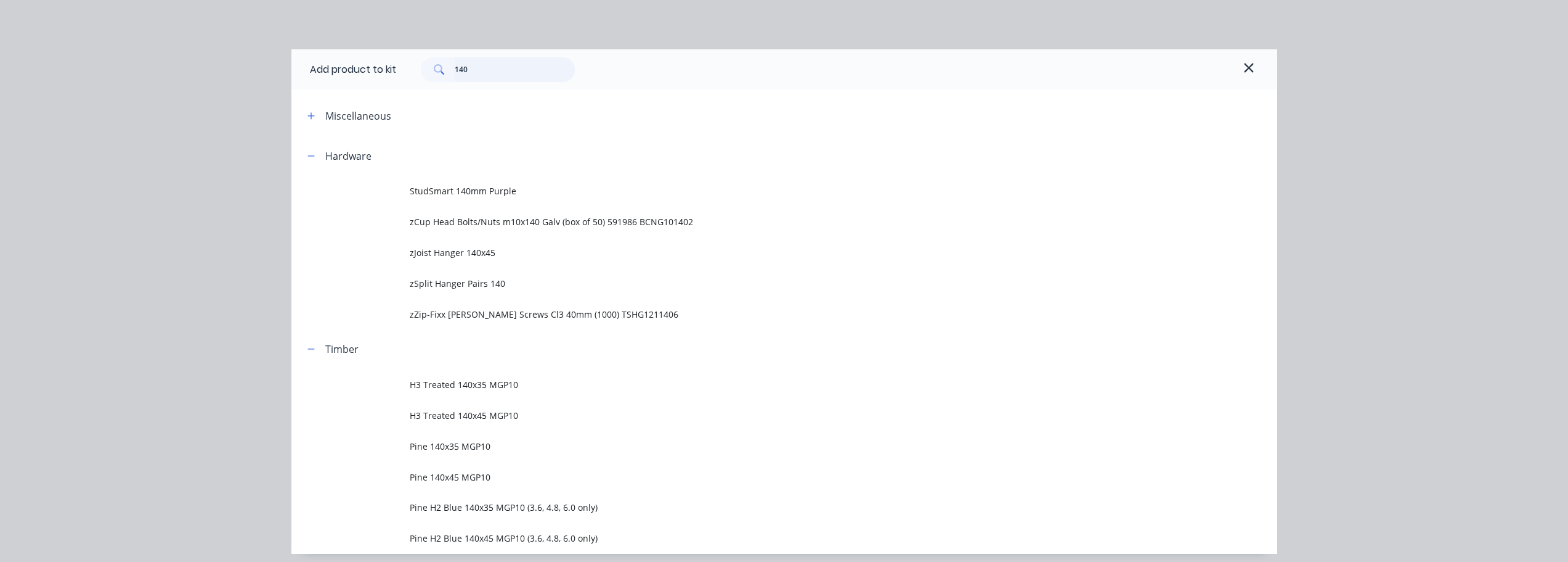
click at [496, 75] on input "140" at bounding box center [515, 69] width 120 height 24
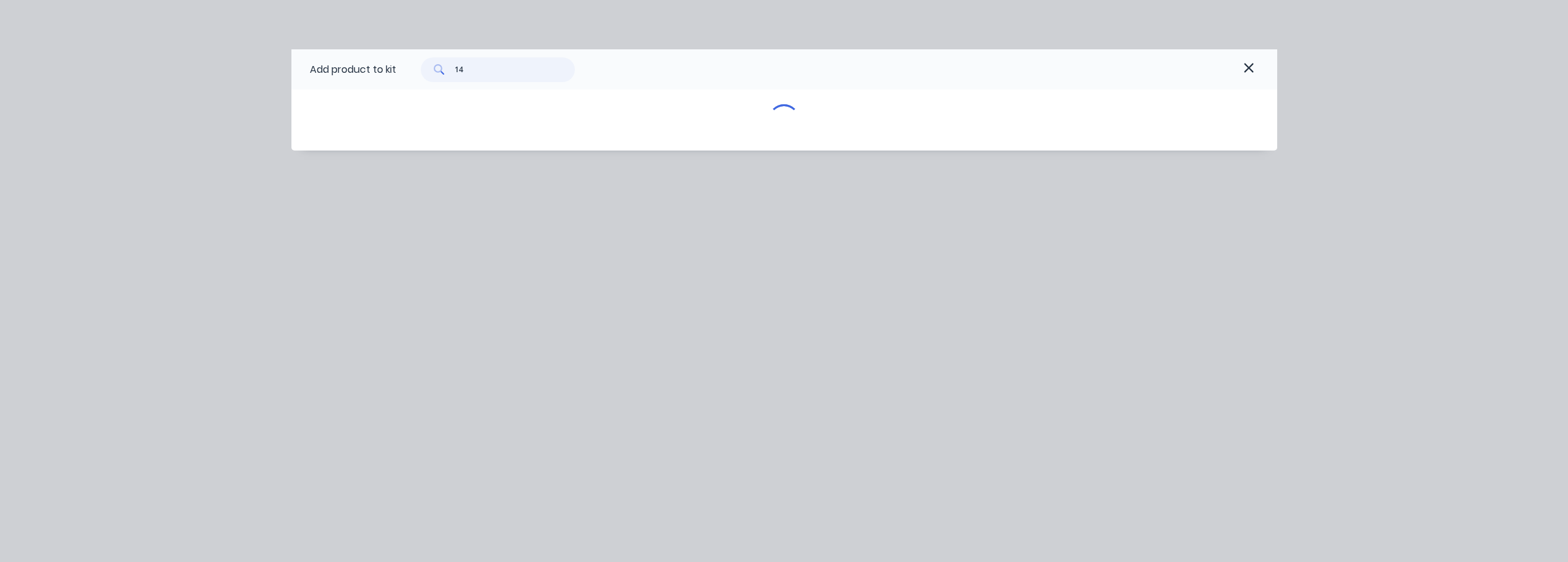
type input "1"
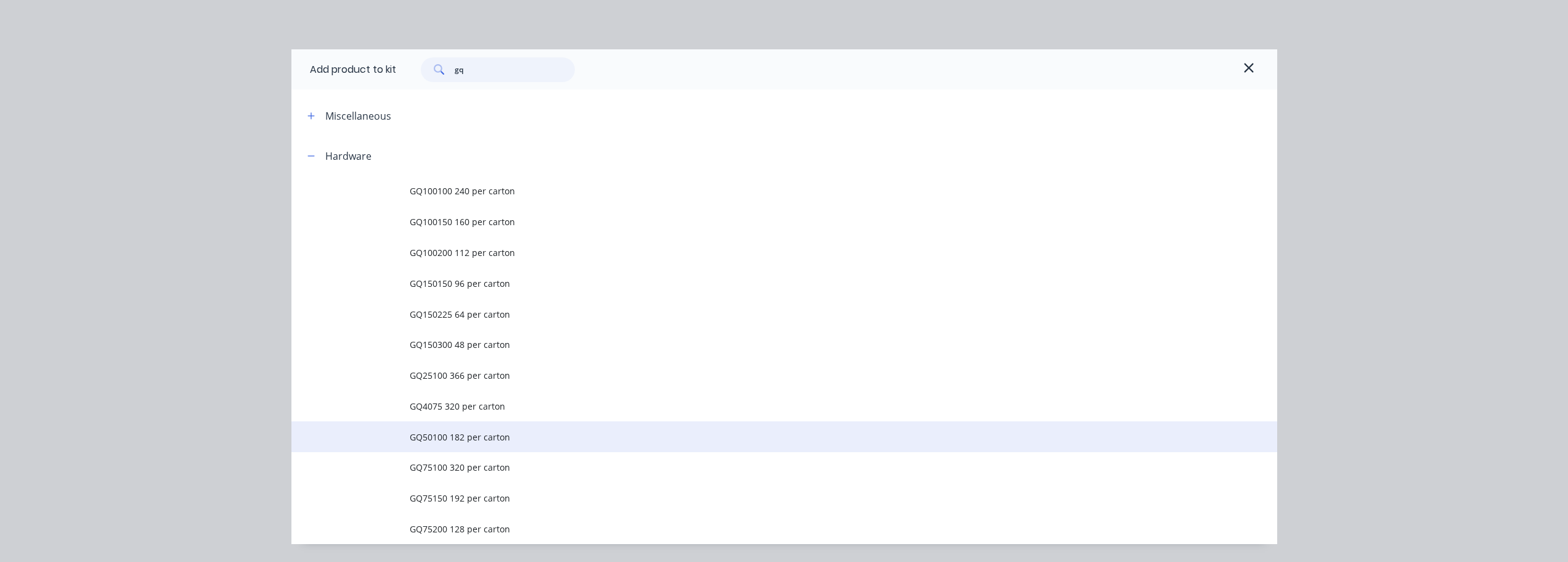
type input "gq"
click at [470, 436] on span "GQ50100 182 per carton" at bounding box center [756, 436] width 694 height 13
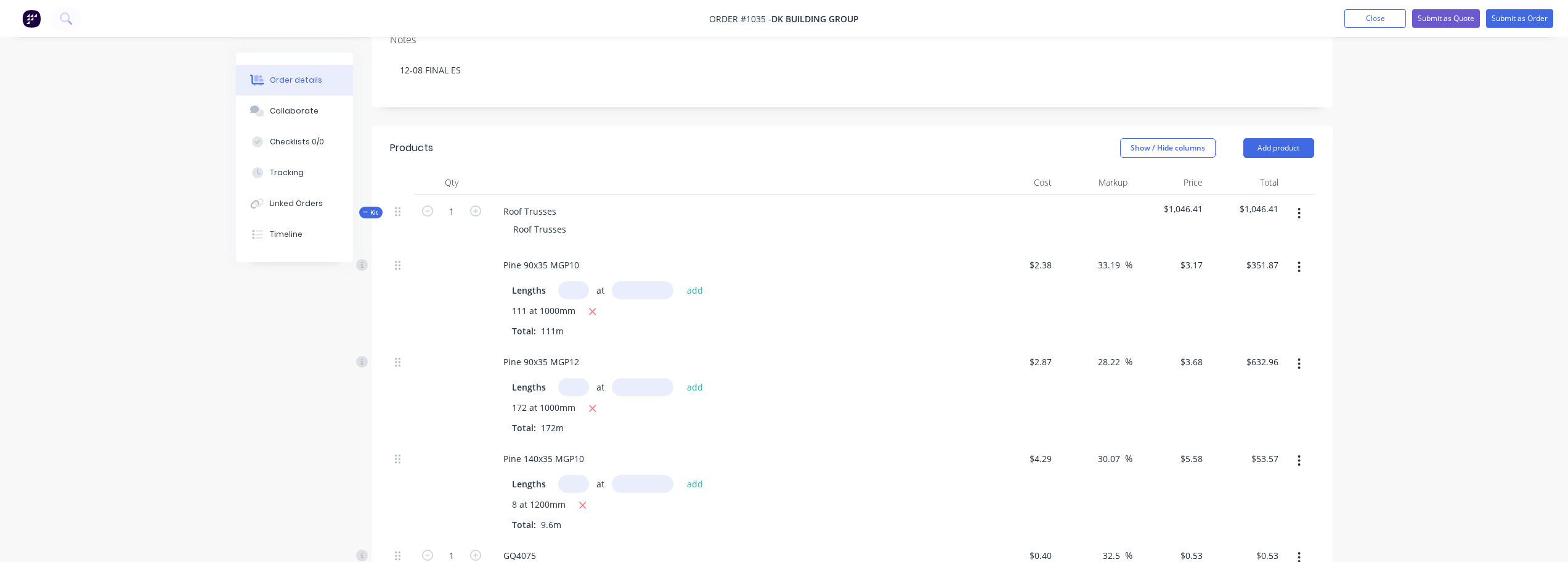
click at [1303, 202] on button "button" at bounding box center [1299, 213] width 29 height 22
click at [1274, 236] on div "Add product to kit" at bounding box center [1255, 245] width 95 height 18
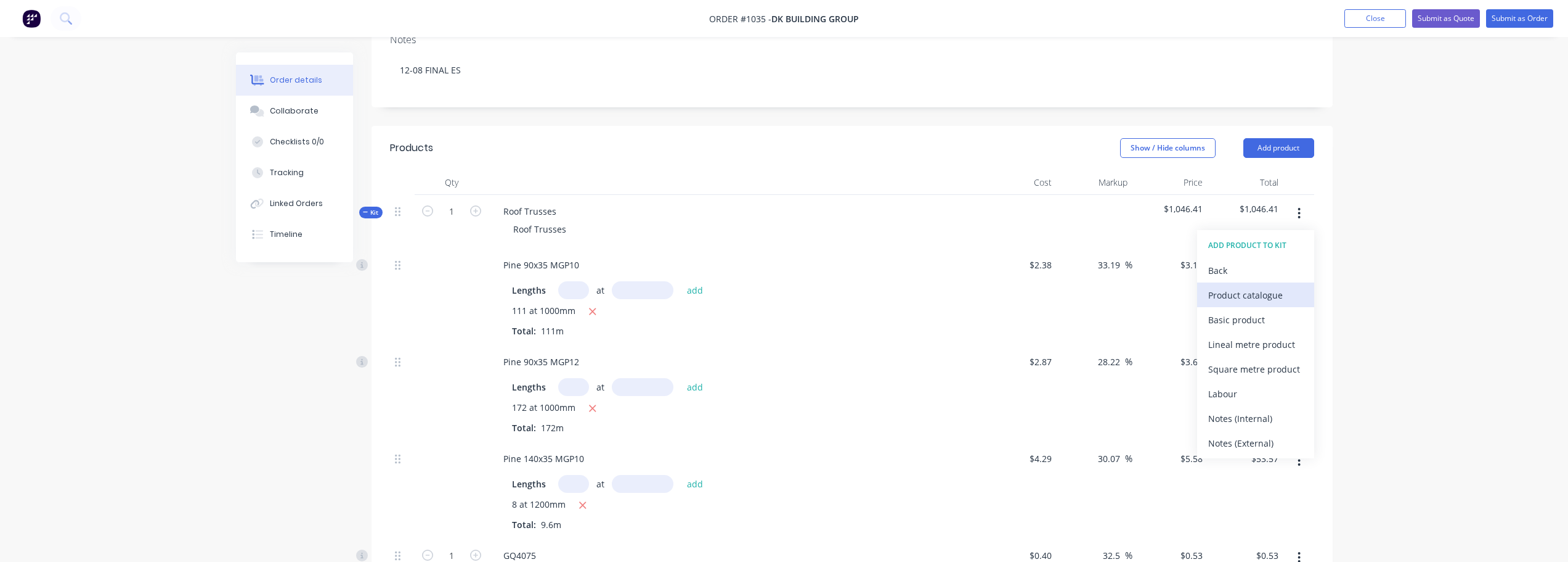
click at [1260, 286] on div "Product catalogue" at bounding box center [1255, 294] width 95 height 18
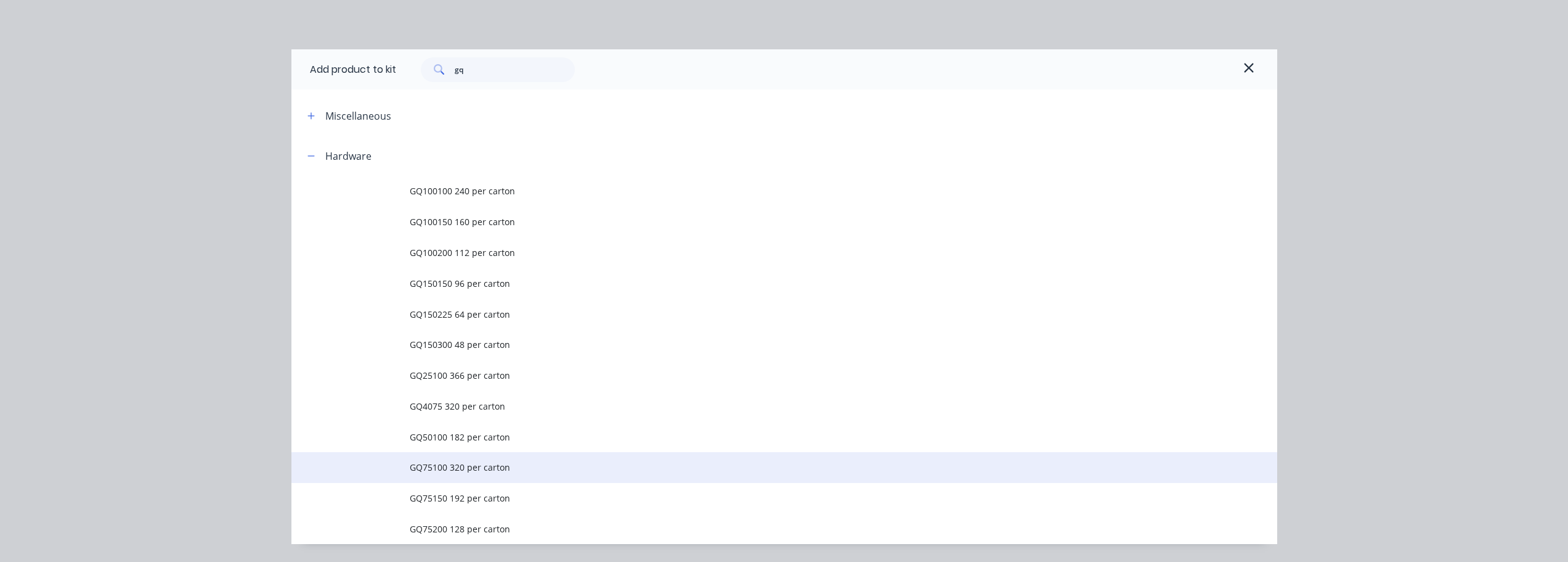
click at [451, 474] on td "GQ75100 320 per carton" at bounding box center [843, 467] width 868 height 31
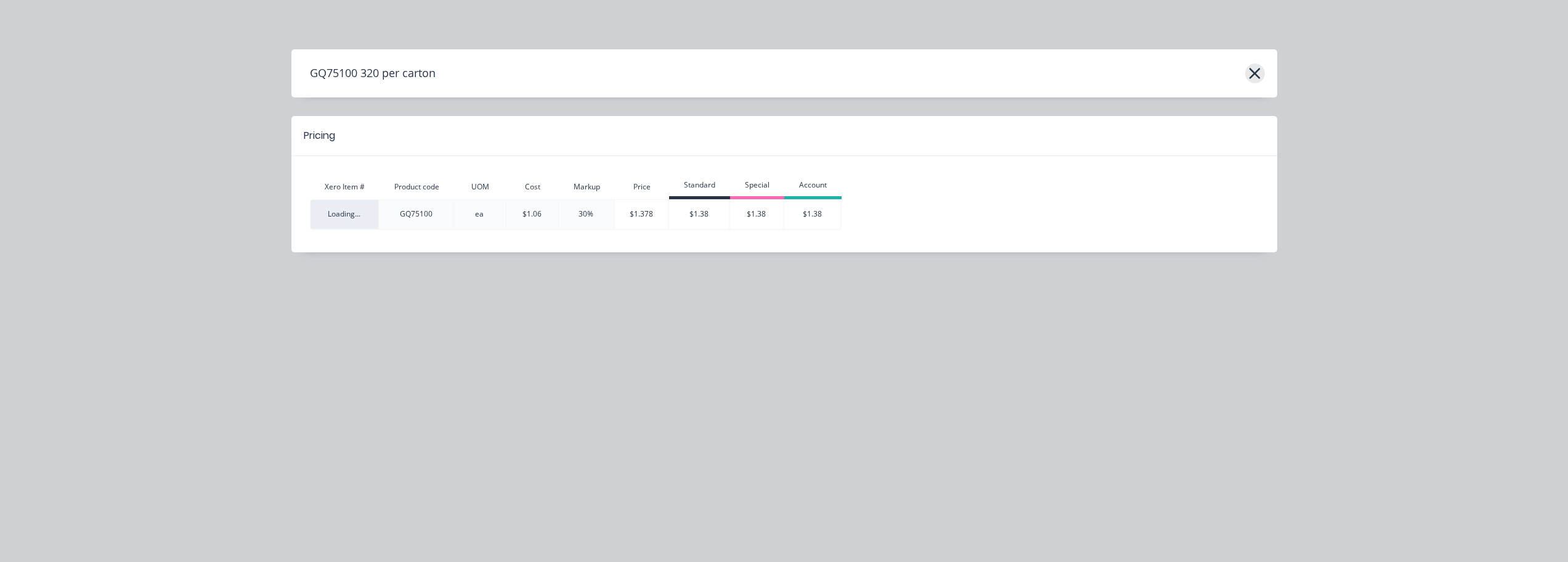
click at [1251, 75] on icon "button" at bounding box center [1254, 73] width 13 height 18
click at [1256, 71] on icon "button" at bounding box center [1254, 73] width 13 height 18
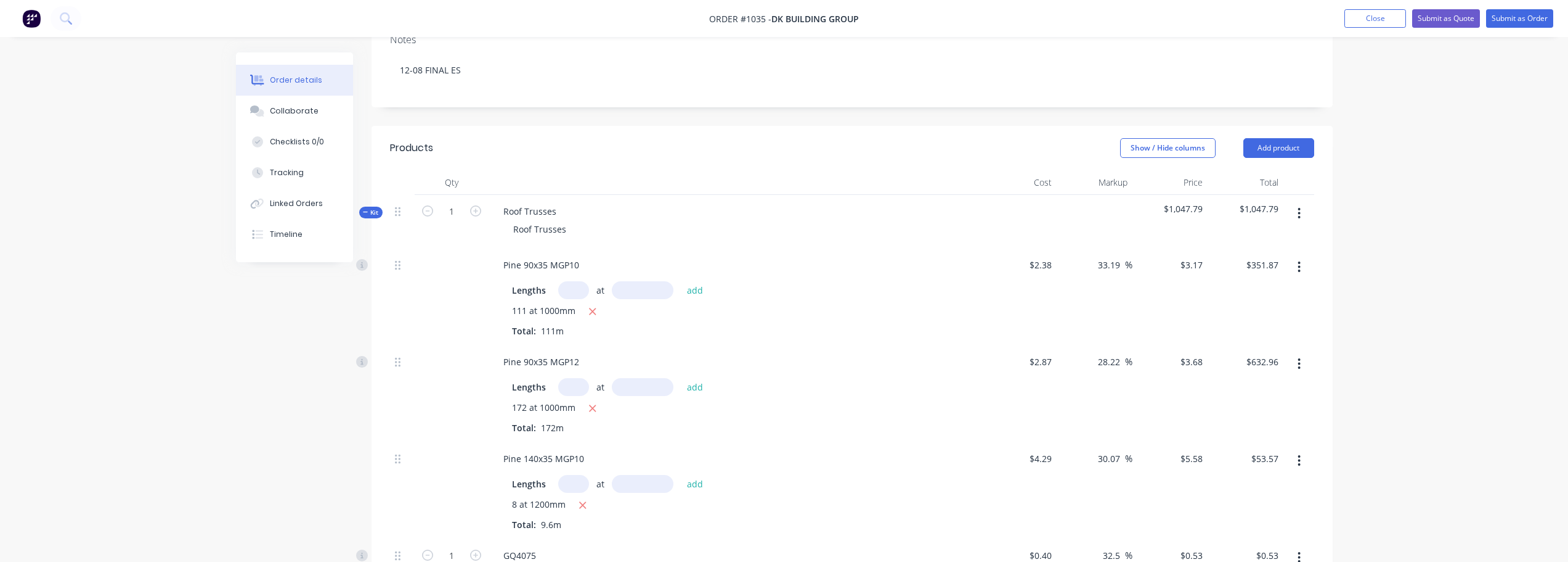
click at [1303, 202] on button "button" at bounding box center [1299, 213] width 29 height 22
click at [1278, 236] on div "Add product to kit" at bounding box center [1255, 245] width 95 height 18
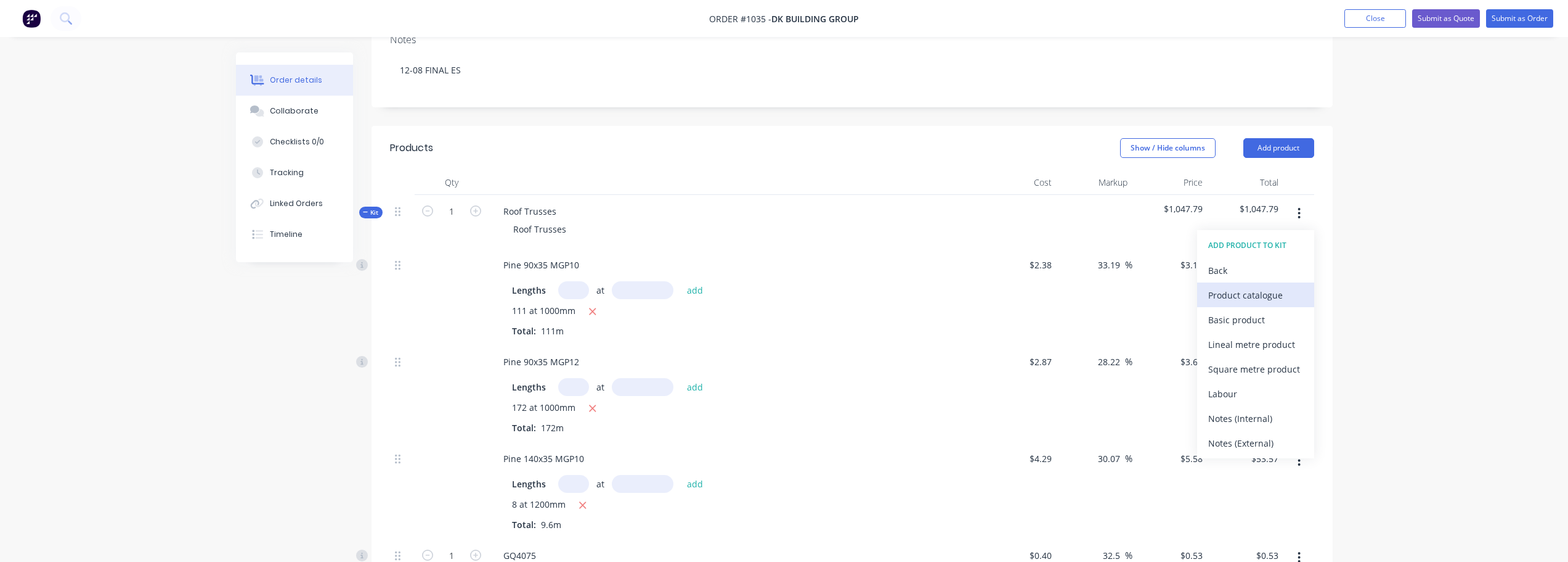
click at [1258, 286] on div "Product catalogue" at bounding box center [1255, 294] width 95 height 18
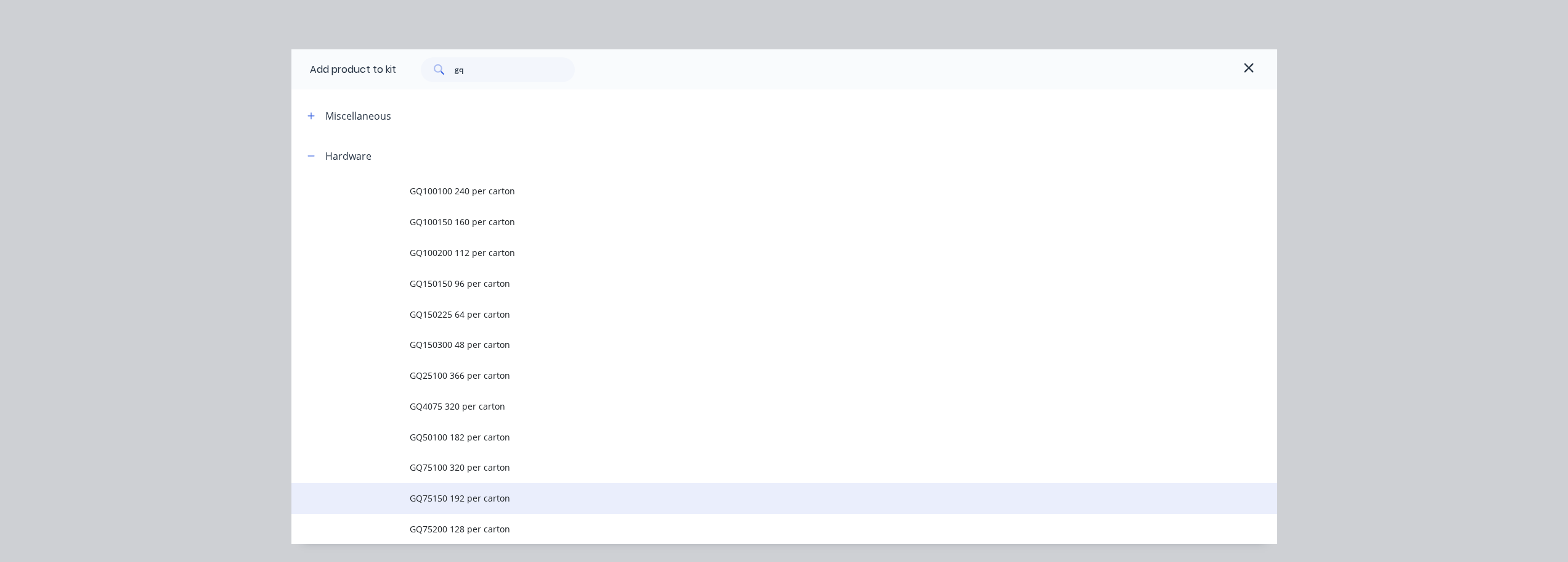
click at [462, 493] on span "GQ75150 192 per carton" at bounding box center [756, 497] width 694 height 13
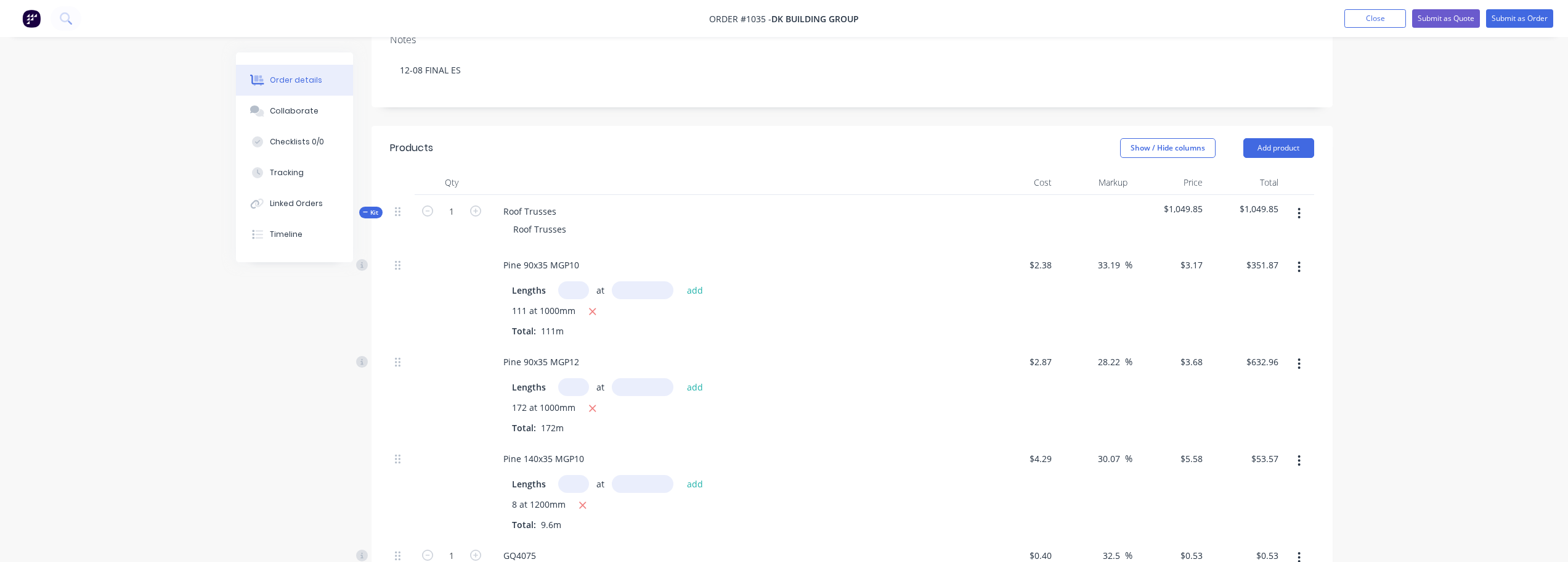
click at [1296, 202] on button "button" at bounding box center [1299, 213] width 29 height 22
click at [1283, 236] on div "Add product to kit" at bounding box center [1255, 245] width 95 height 18
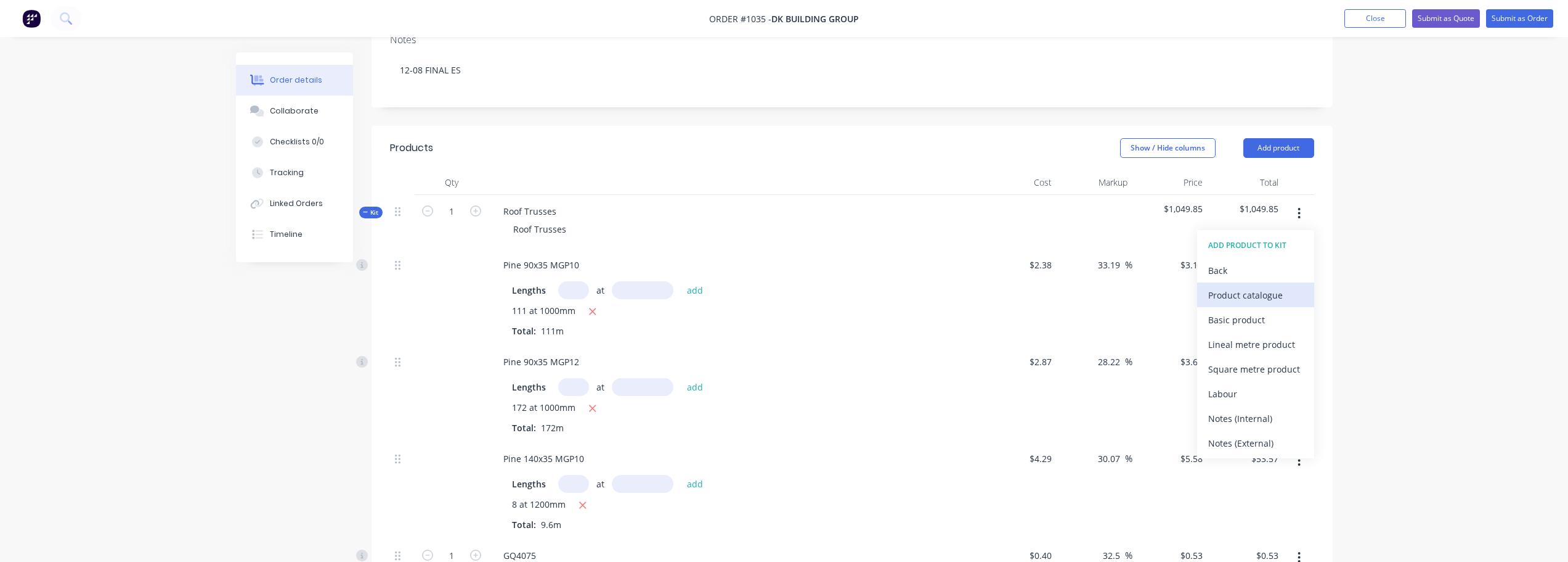
click at [1254, 286] on div "Product catalogue" at bounding box center [1255, 294] width 95 height 18
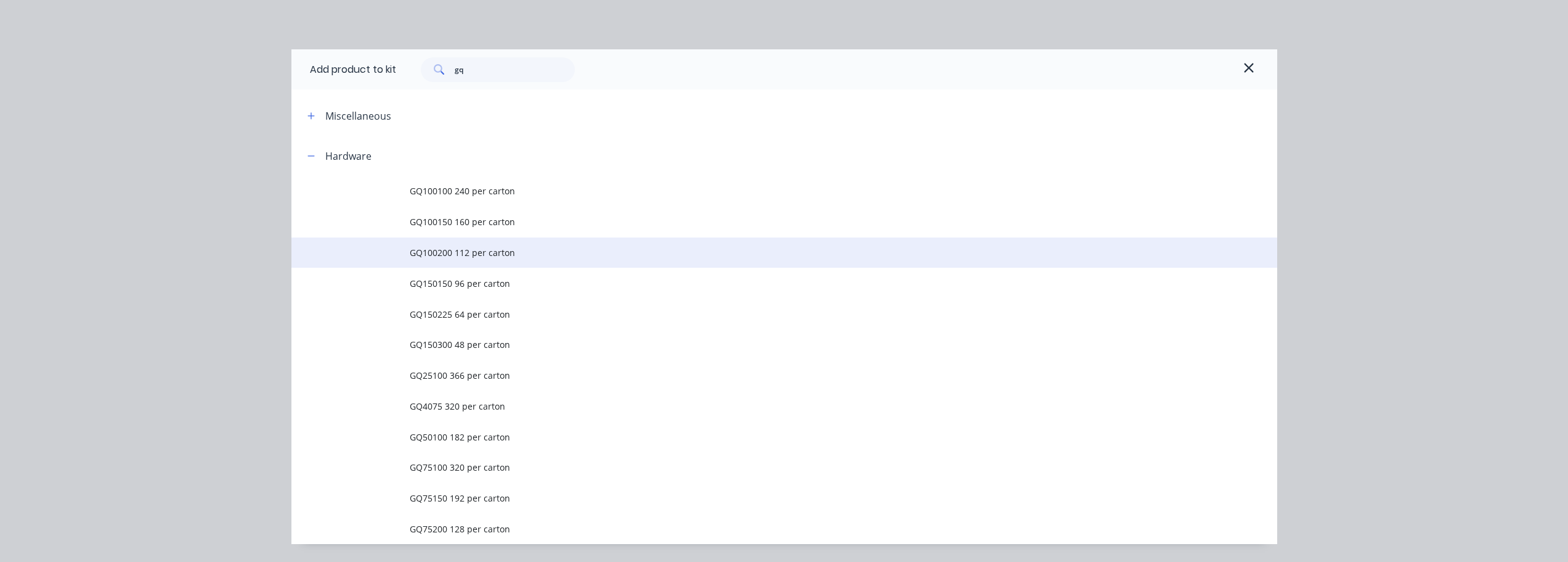
click at [452, 262] on td "GQ100200 112 per carton" at bounding box center [843, 252] width 868 height 31
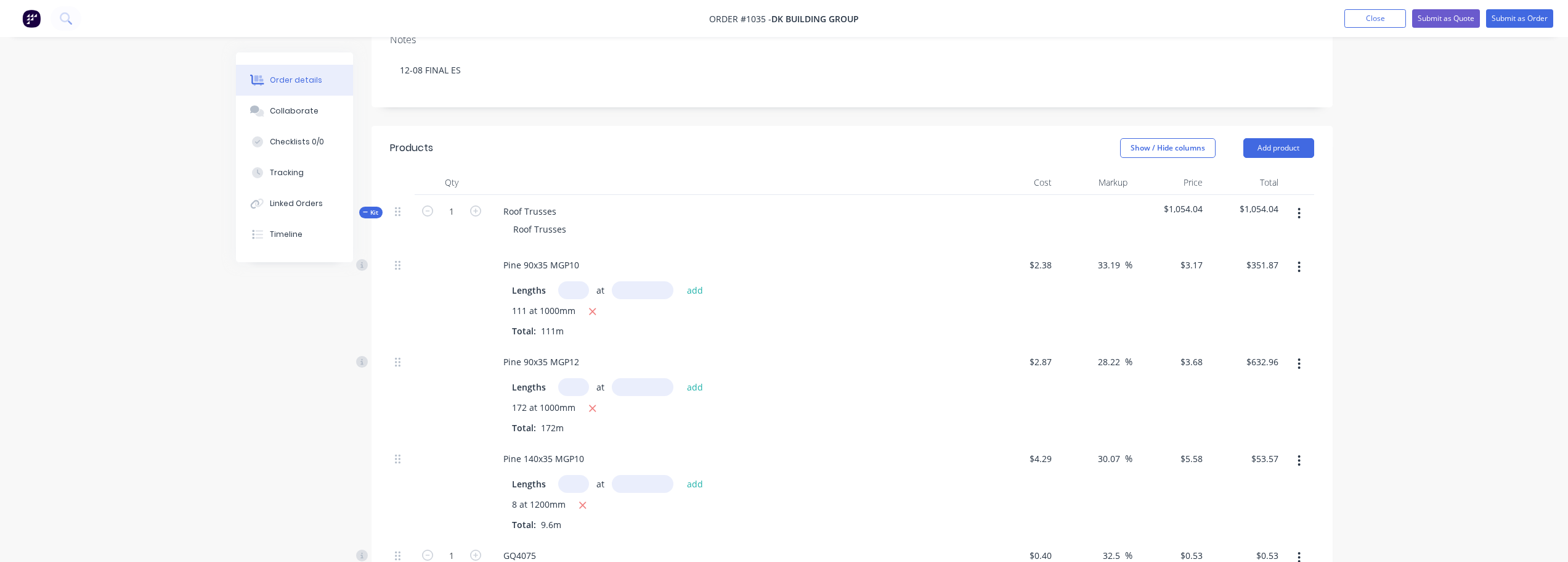
click at [1293, 202] on button "button" at bounding box center [1299, 213] width 29 height 22
click at [1286, 236] on div "Add product to kit" at bounding box center [1255, 245] width 95 height 18
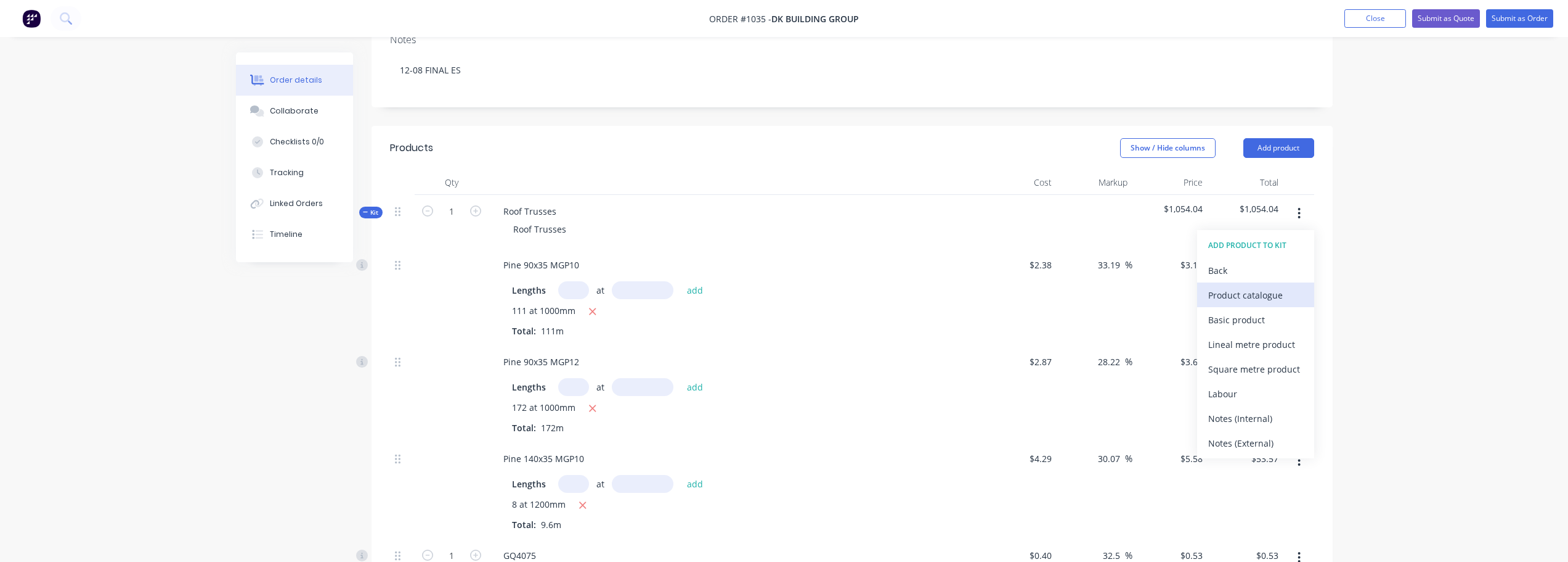
click at [1273, 286] on div "Product catalogue" at bounding box center [1255, 294] width 95 height 18
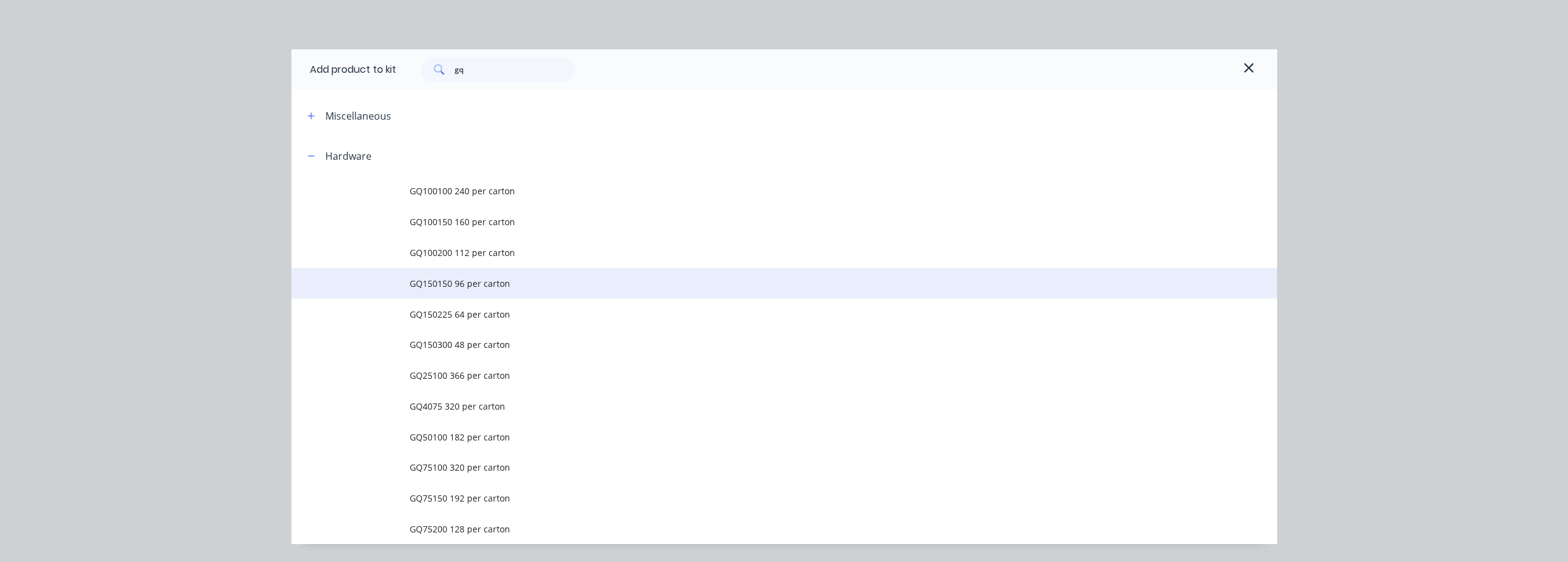
click at [457, 289] on span "GQ150150 96 per carton" at bounding box center [756, 283] width 694 height 13
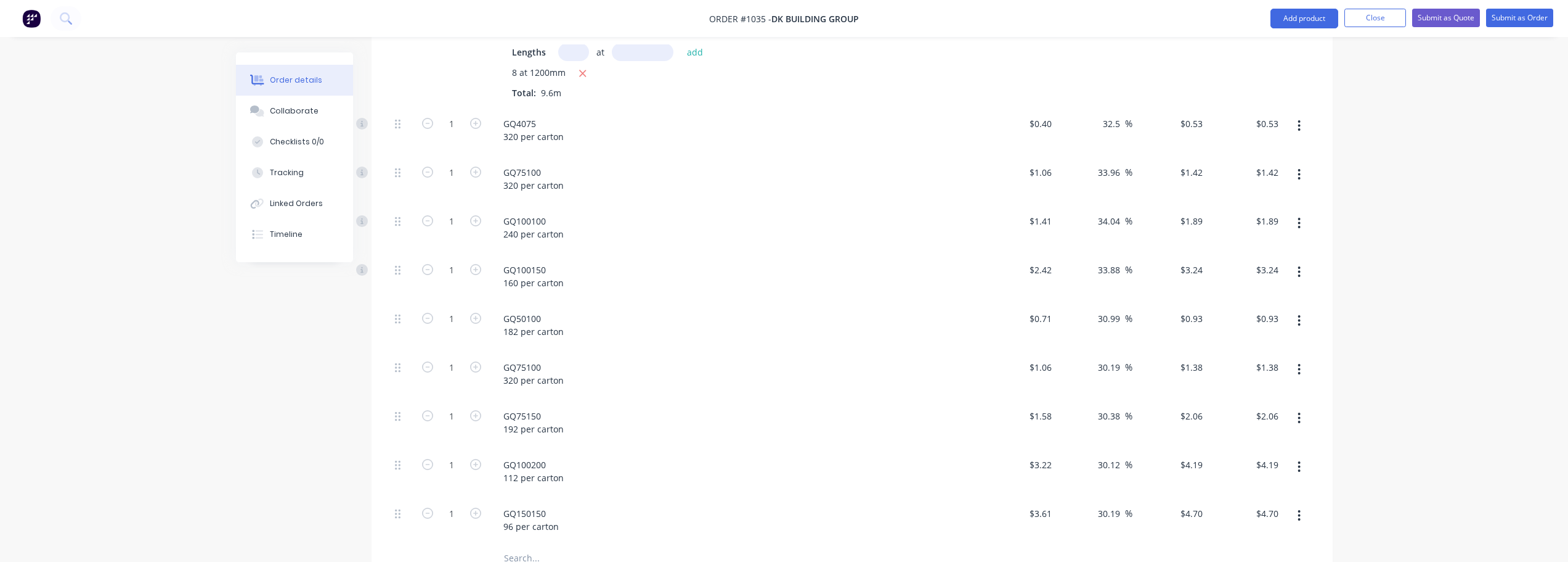
scroll to position [624, 0]
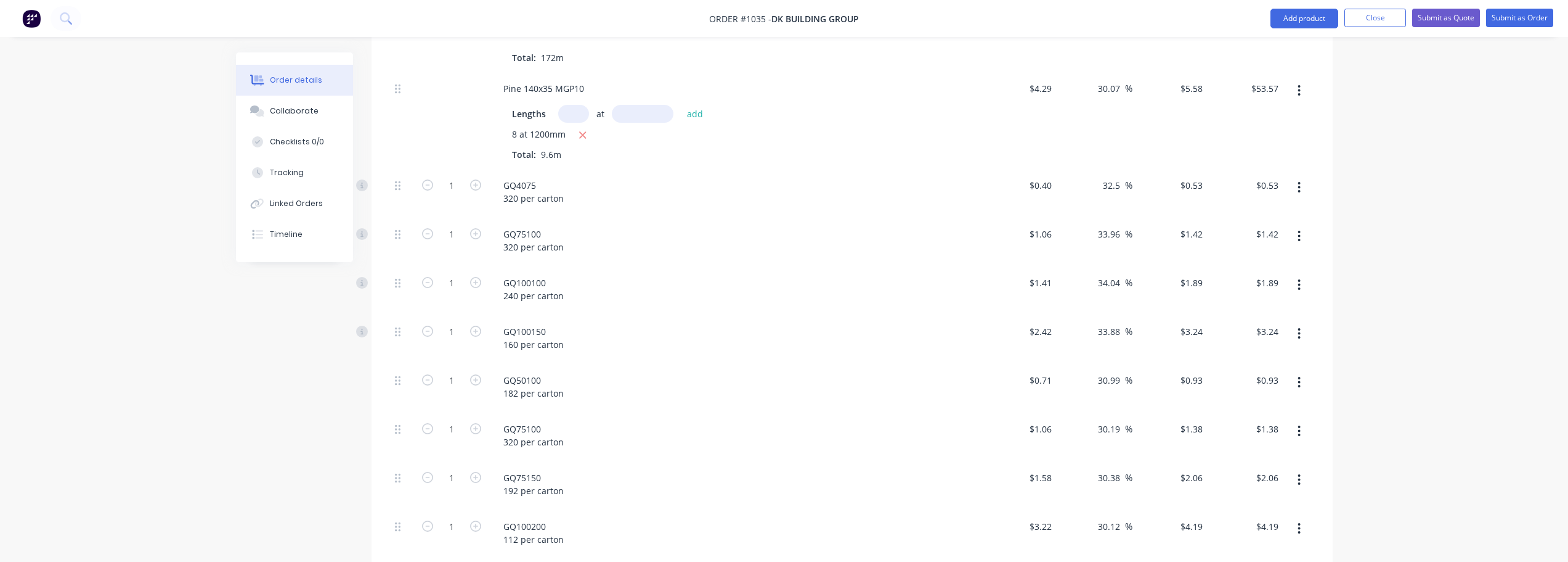
click at [1292, 420] on button "button" at bounding box center [1299, 431] width 29 height 22
click at [1255, 504] on div "Delete" at bounding box center [1255, 512] width 95 height 18
drag, startPoint x: 395, startPoint y: 347, endPoint x: 407, endPoint y: 184, distance: 163.4
click at [407, 184] on div "Pine 90x35 MGP10 Lengths at add 111 at 1000mm Total: 111m $2.38 $2.38 33.19 33.…" at bounding box center [852, 219] width 924 height 680
drag, startPoint x: 395, startPoint y: 398, endPoint x: 388, endPoint y: 276, distance: 122.2
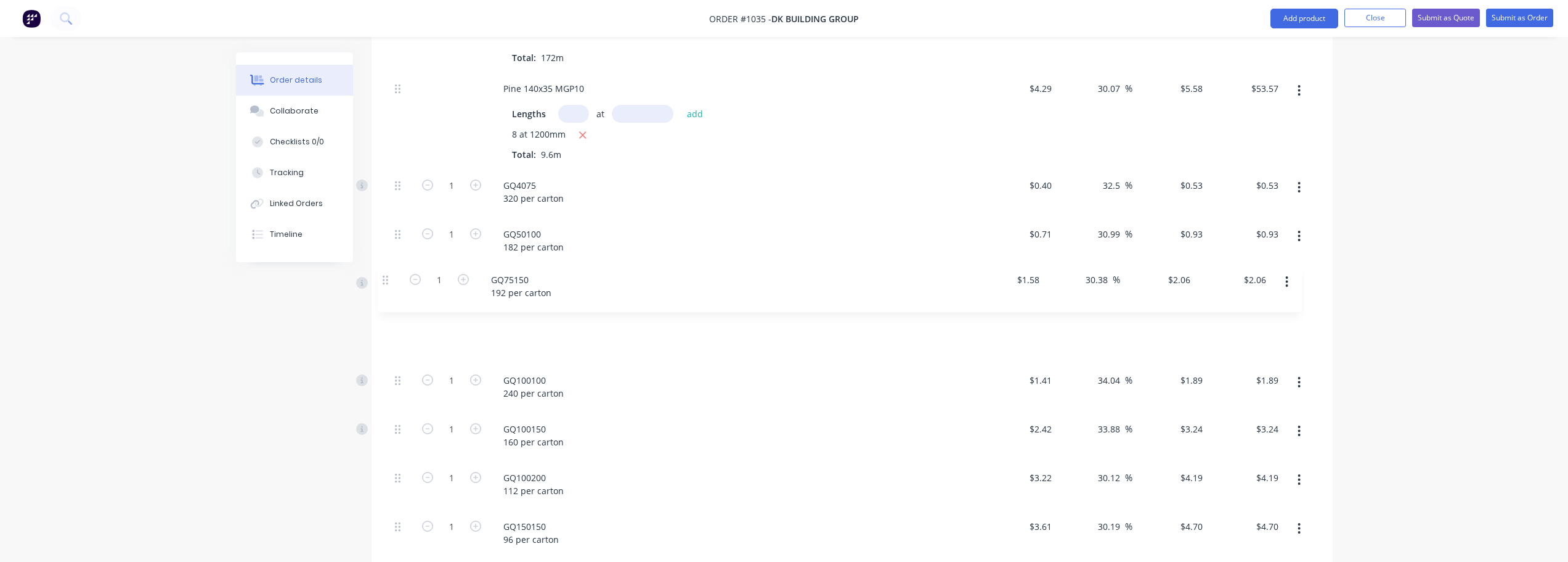
click at [388, 276] on div "Qty Cost Markup Price Total Kit 1 Roof Trusses Roof Trusses $1,057.36 $1,057.36…" at bounding box center [852, 212] width 961 height 824
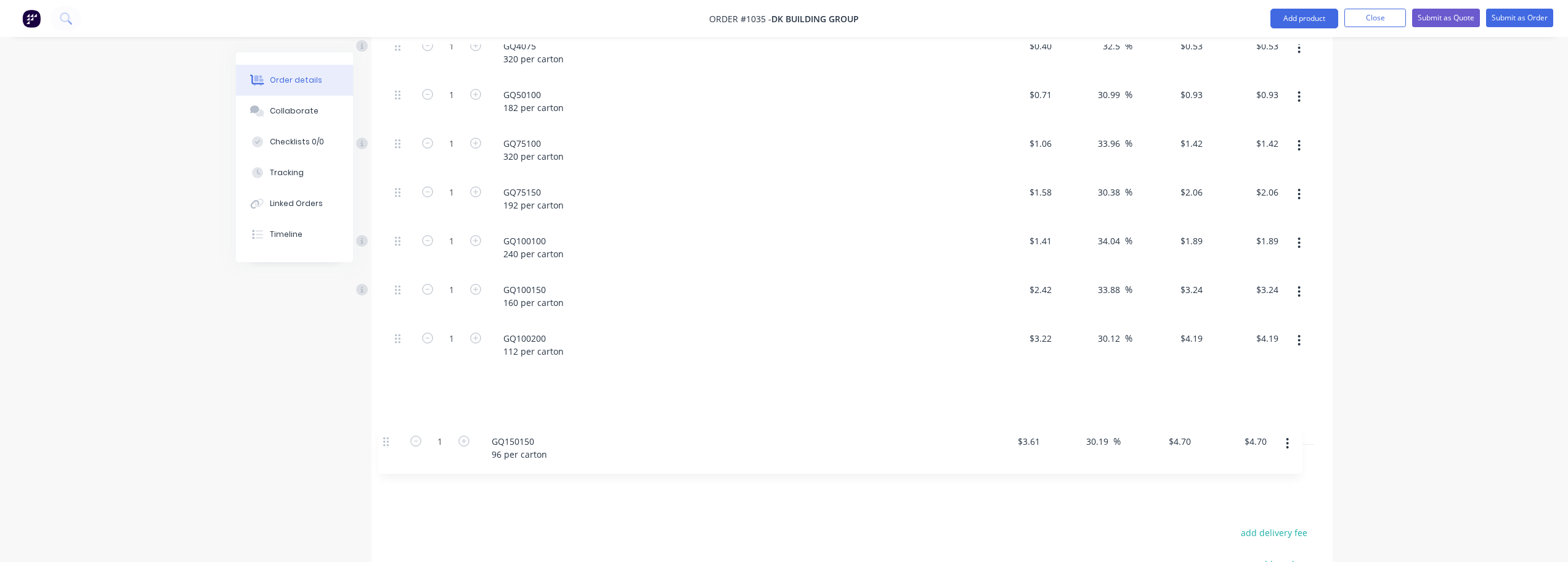
scroll to position [764, 0]
drag, startPoint x: 395, startPoint y: 495, endPoint x: 387, endPoint y: 353, distance: 142.2
click at [387, 353] on div "Qty Cost Markup Price Total Kit 1 Roof Trusses Roof Trusses $1,057.36 $1,057.36…" at bounding box center [852, 72] width 961 height 824
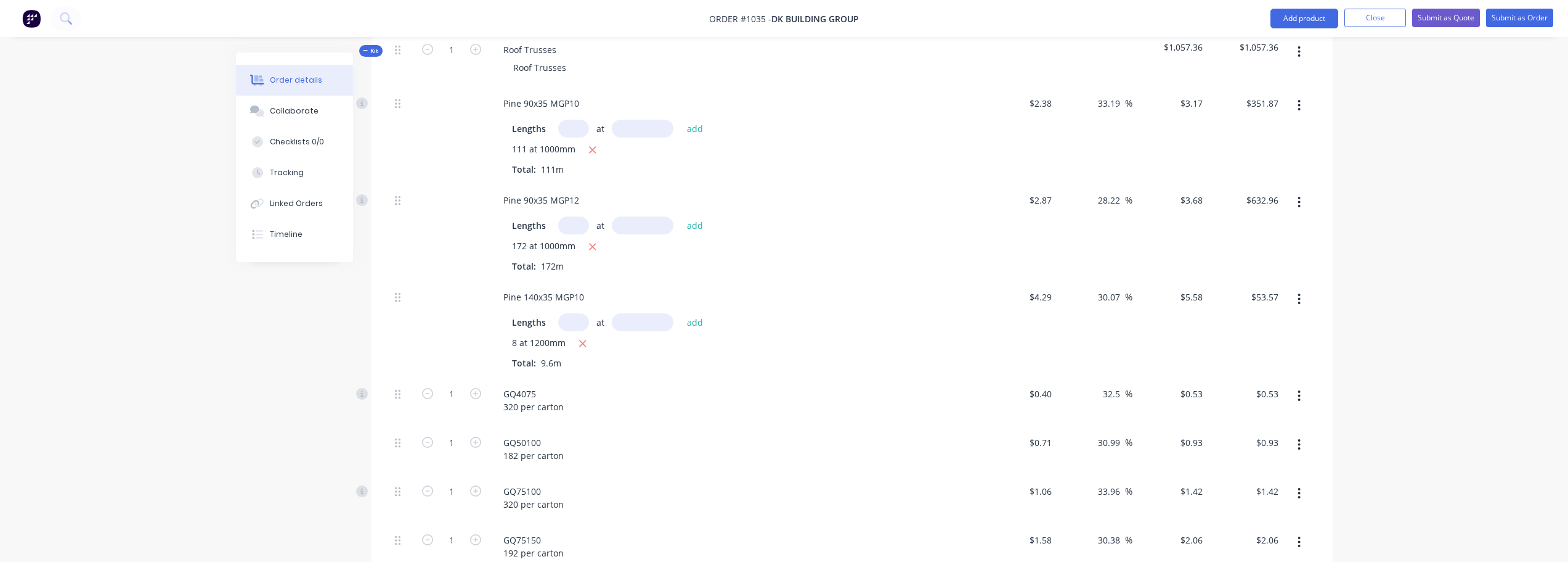
scroll to position [394, 0]
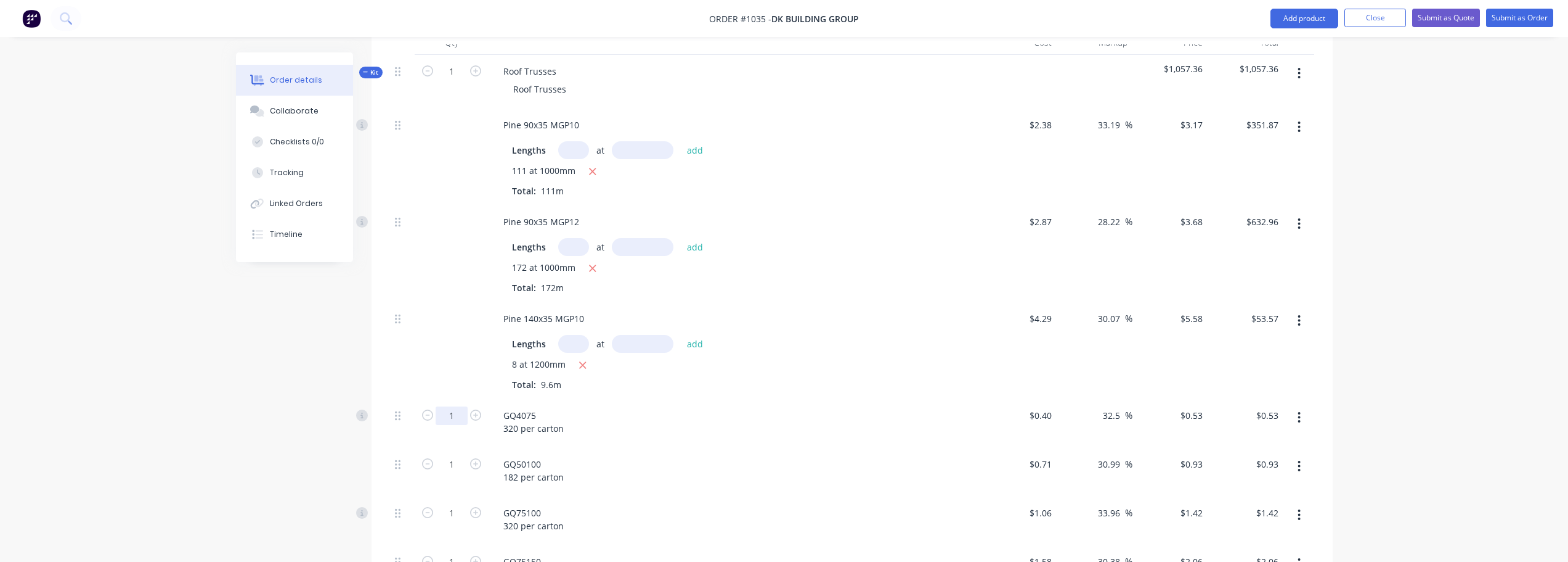
click at [453, 406] on input "1" at bounding box center [451, 416] width 32 height 19
type input "72"
type input "$38.16"
click at [461, 425] on input "1" at bounding box center [451, 416] width 32 height 19
type input "30"
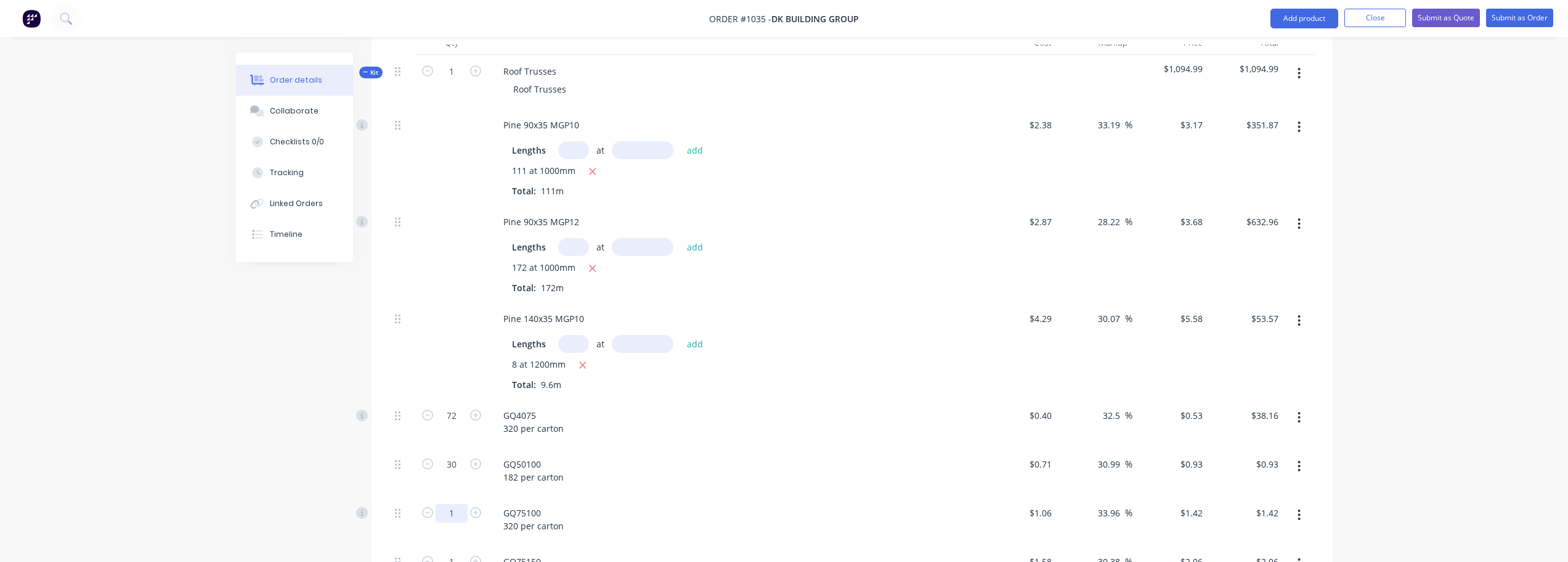
type input "$27.90"
click at [460, 425] on input "1" at bounding box center [451, 416] width 32 height 19
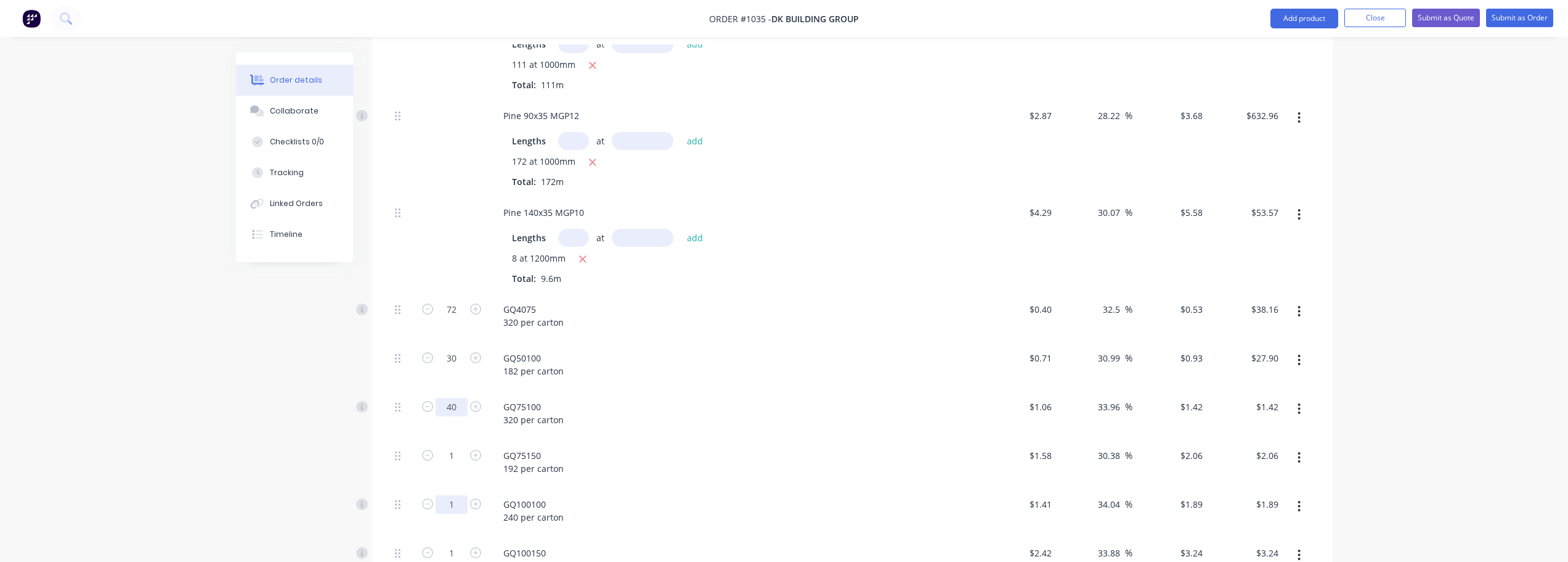
scroll to position [517, 0]
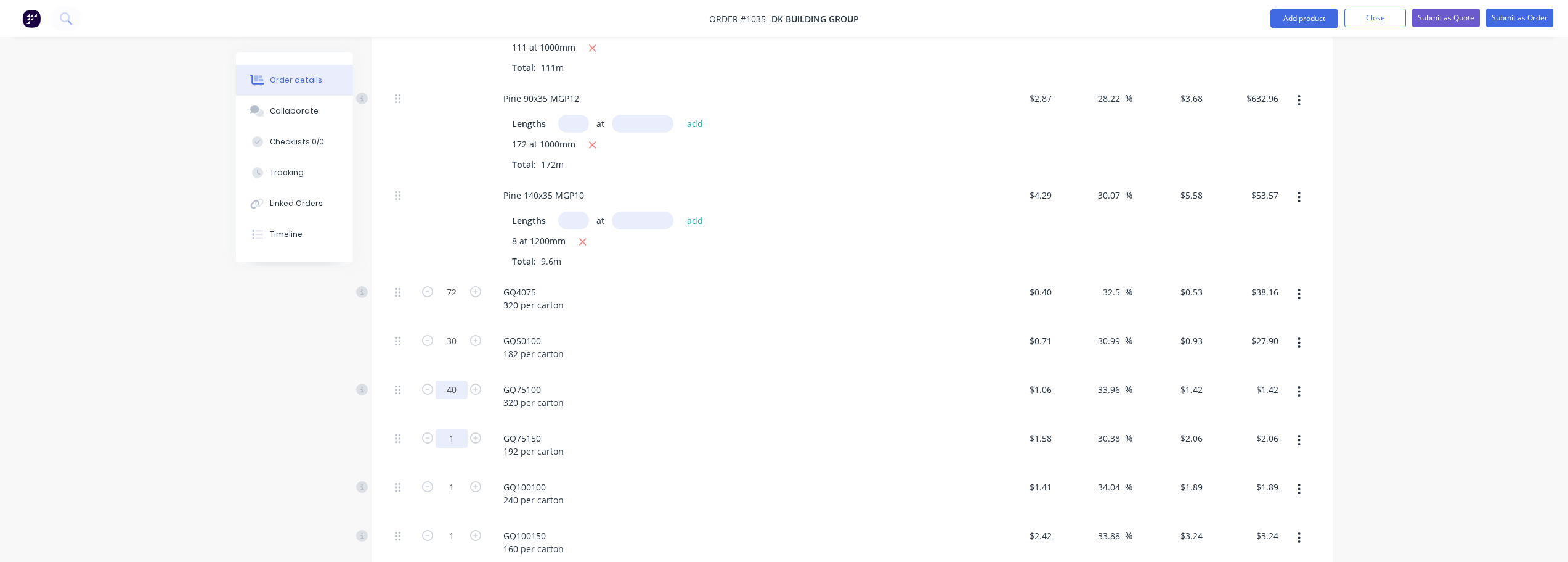
type input "40"
type input "$56.80"
click at [460, 301] on input "1" at bounding box center [451, 292] width 32 height 19
type input "16"
type input "$32.96"
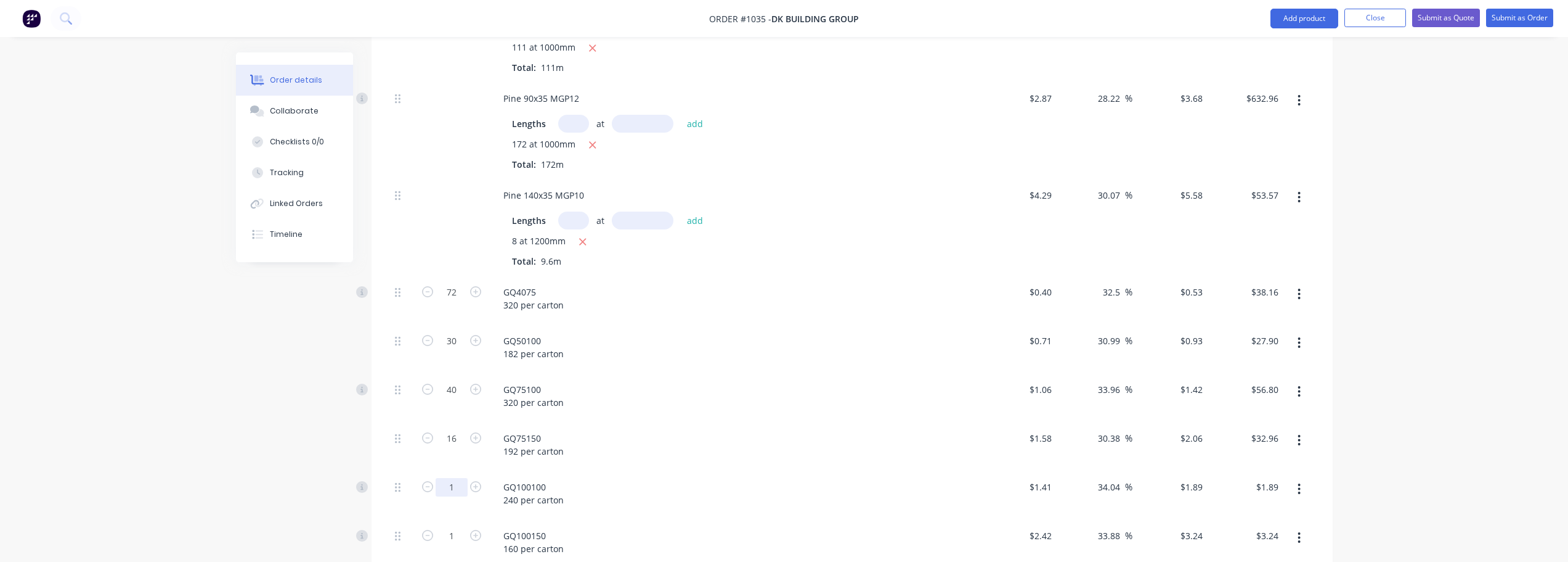
click at [457, 301] on input "1" at bounding box center [451, 292] width 32 height 19
type input "74"
type input "$139.86"
click at [460, 301] on input "1" at bounding box center [451, 292] width 32 height 19
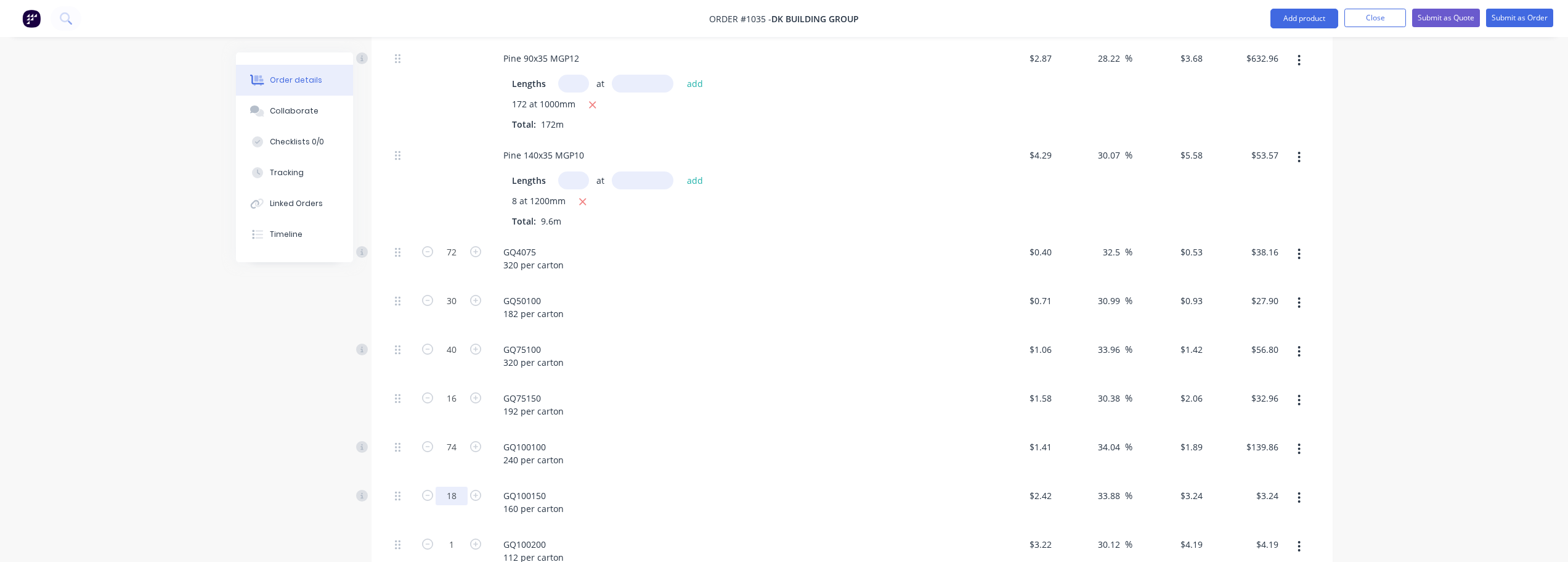
scroll to position [640, 0]
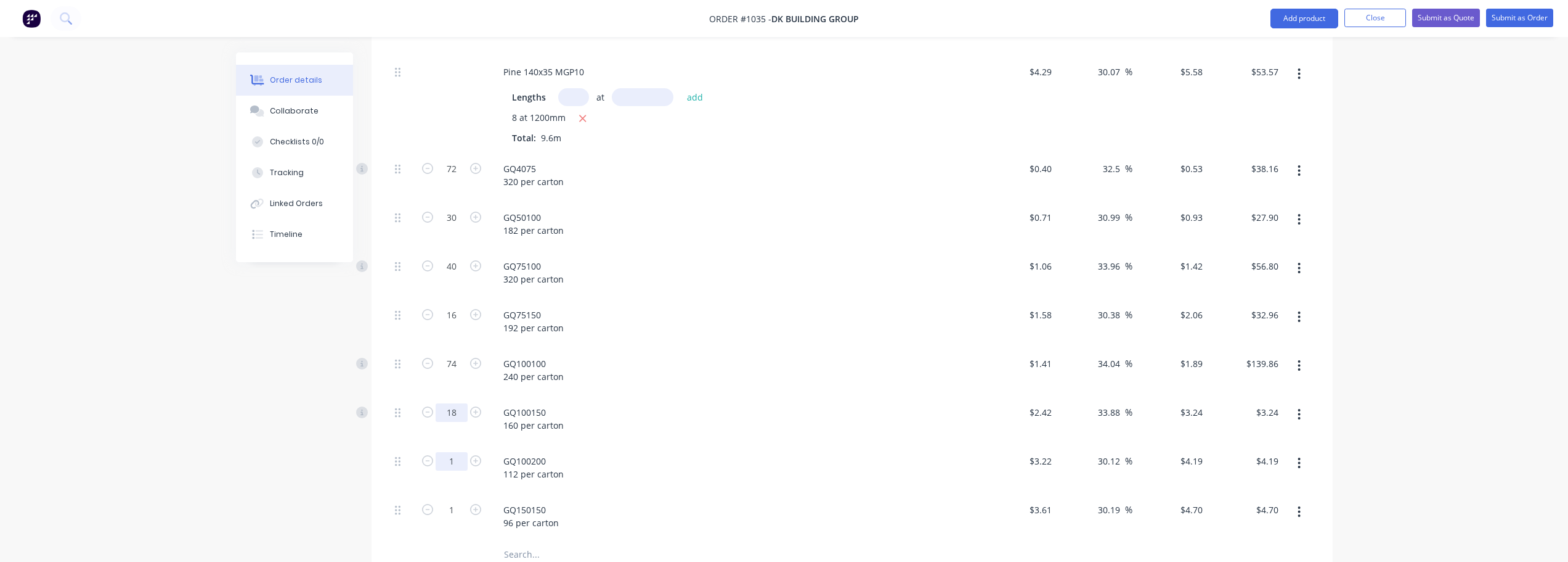
type input "18"
type input "$58.32"
click at [456, 178] on input "1" at bounding box center [451, 169] width 32 height 19
type input "30"
type input "$125.70"
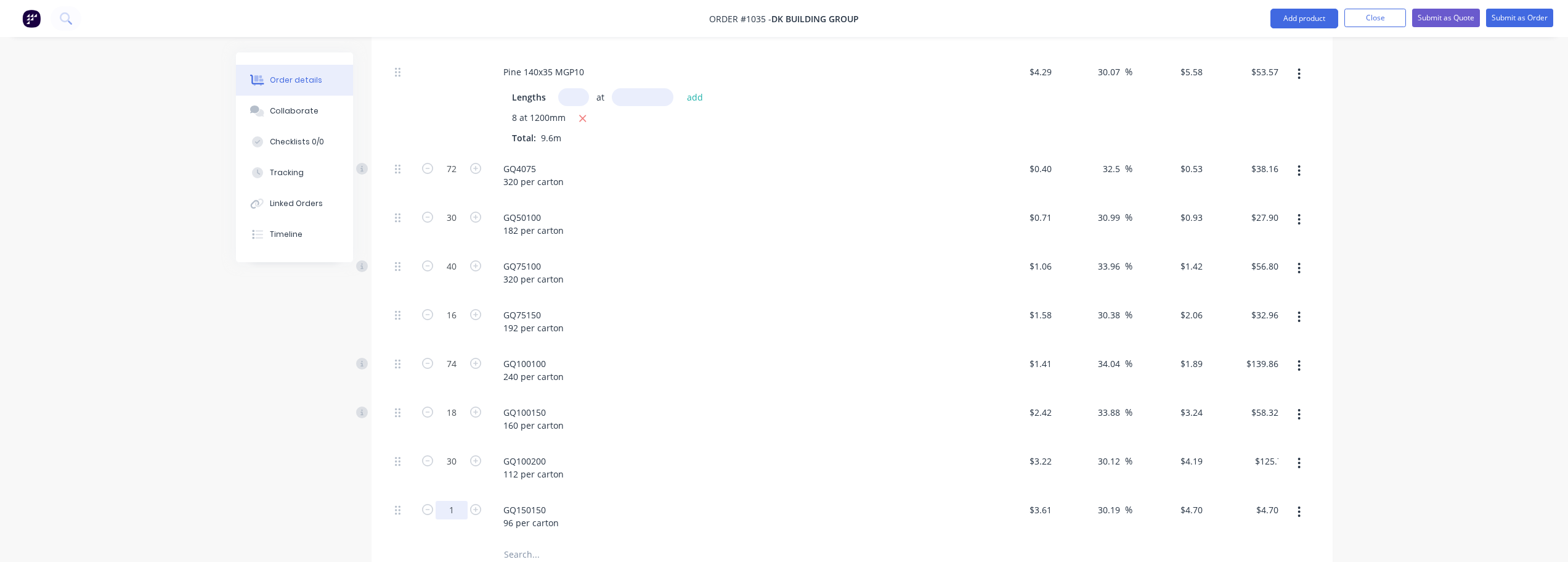
click at [464, 178] on input "1" at bounding box center [451, 169] width 32 height 19
type input "28"
type input "$131.60"
click at [724, 452] on div "GQ100200 112 per carton" at bounding box center [735, 467] width 483 height 31
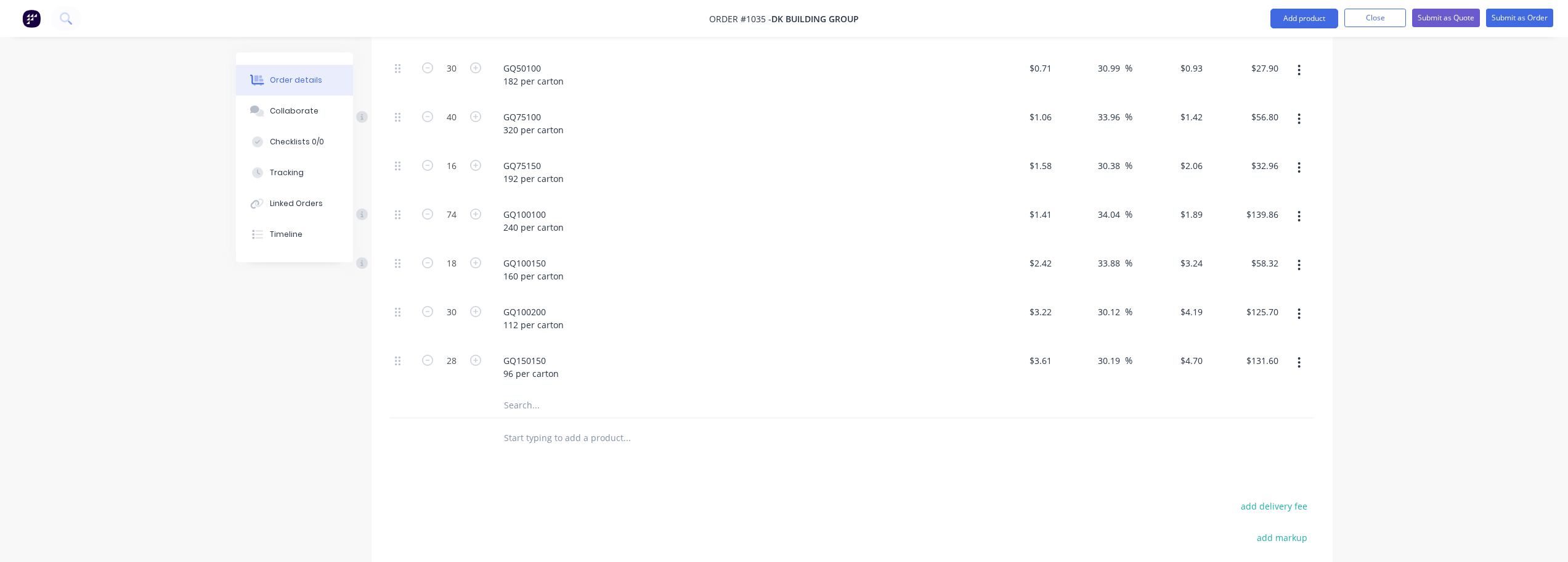
scroll to position [863, 0]
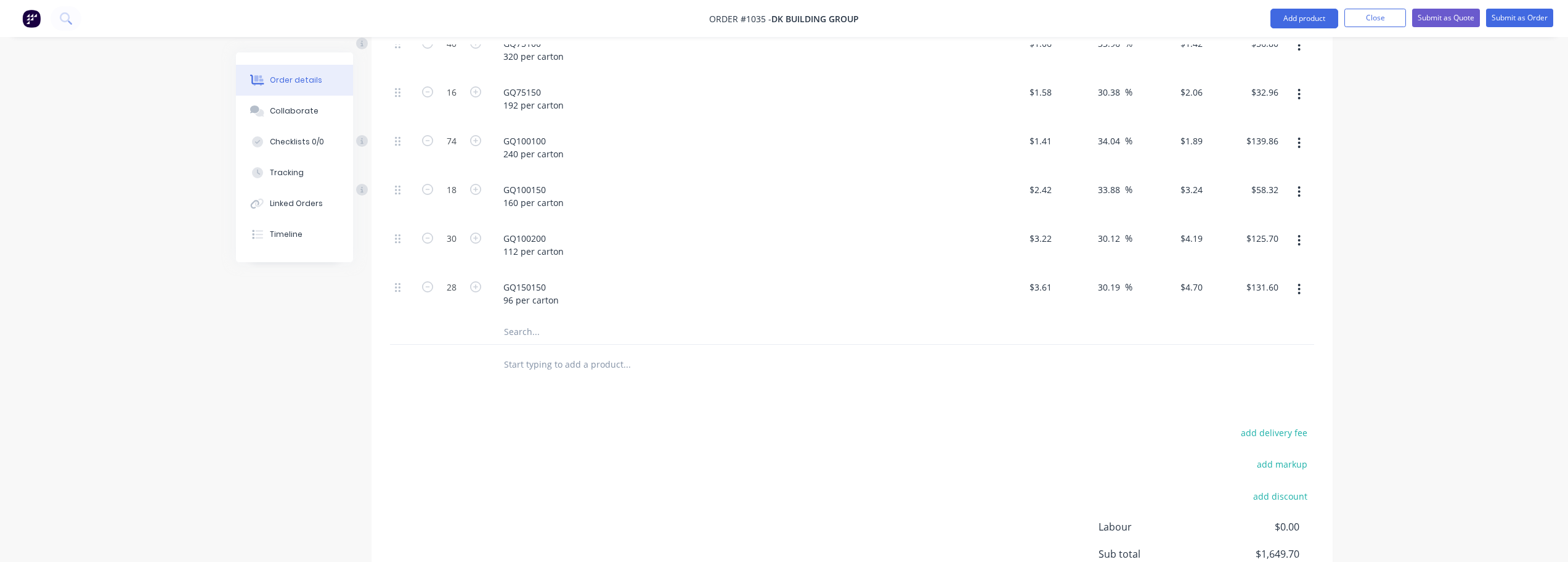
click at [563, 352] on input "text" at bounding box center [626, 363] width 246 height 24
type input "m"
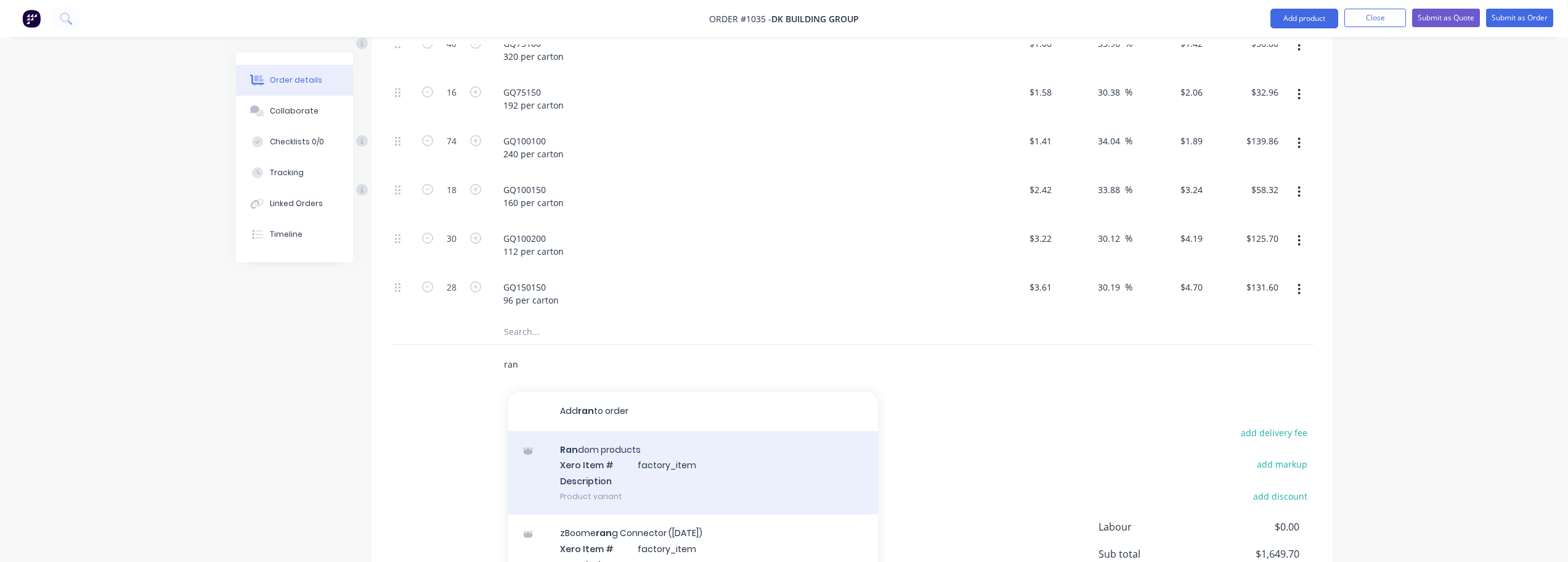
type input "ran"
click at [671, 432] on div "Ran dom products Xero Item # factory_item Description Product variant" at bounding box center [694, 472] width 370 height 83
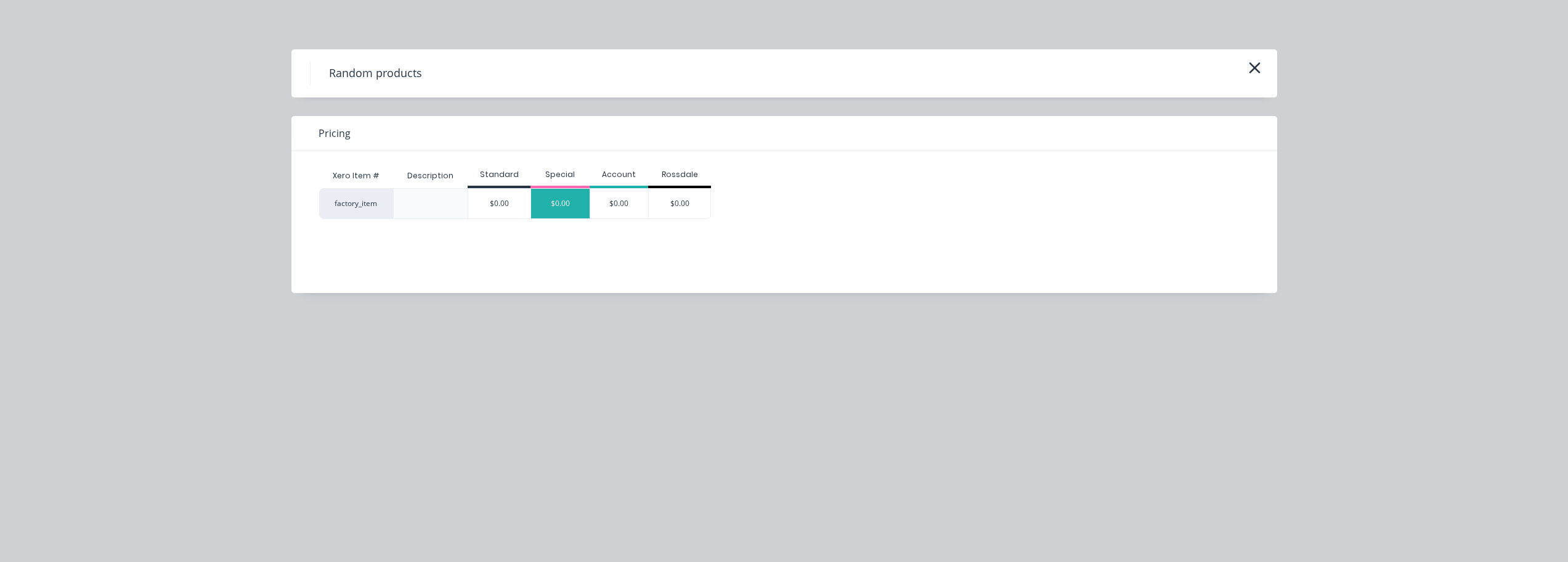
click at [535, 203] on div "$0.00" at bounding box center [561, 203] width 59 height 29
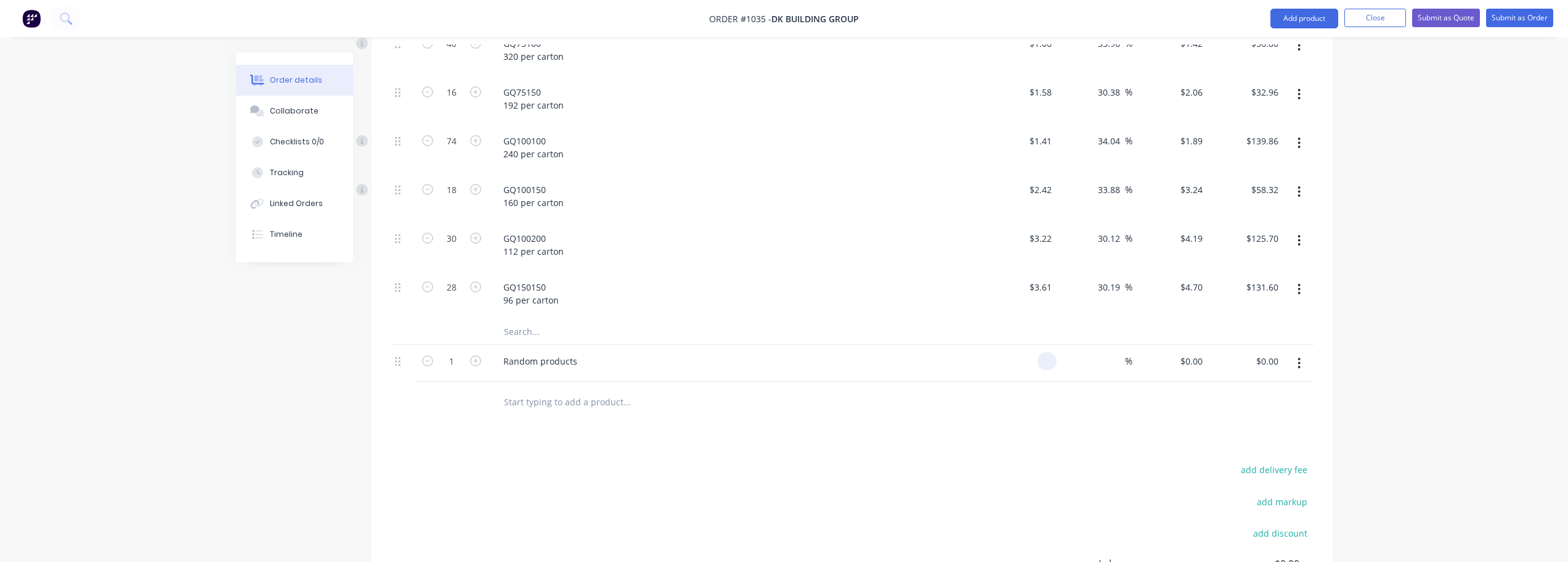
click at [1044, 352] on input at bounding box center [1049, 360] width 14 height 18
type input "$0.00"
click at [627, 346] on div "Random products" at bounding box center [735, 363] width 493 height 38
click at [591, 352] on div "Random products" at bounding box center [735, 360] width 483 height 18
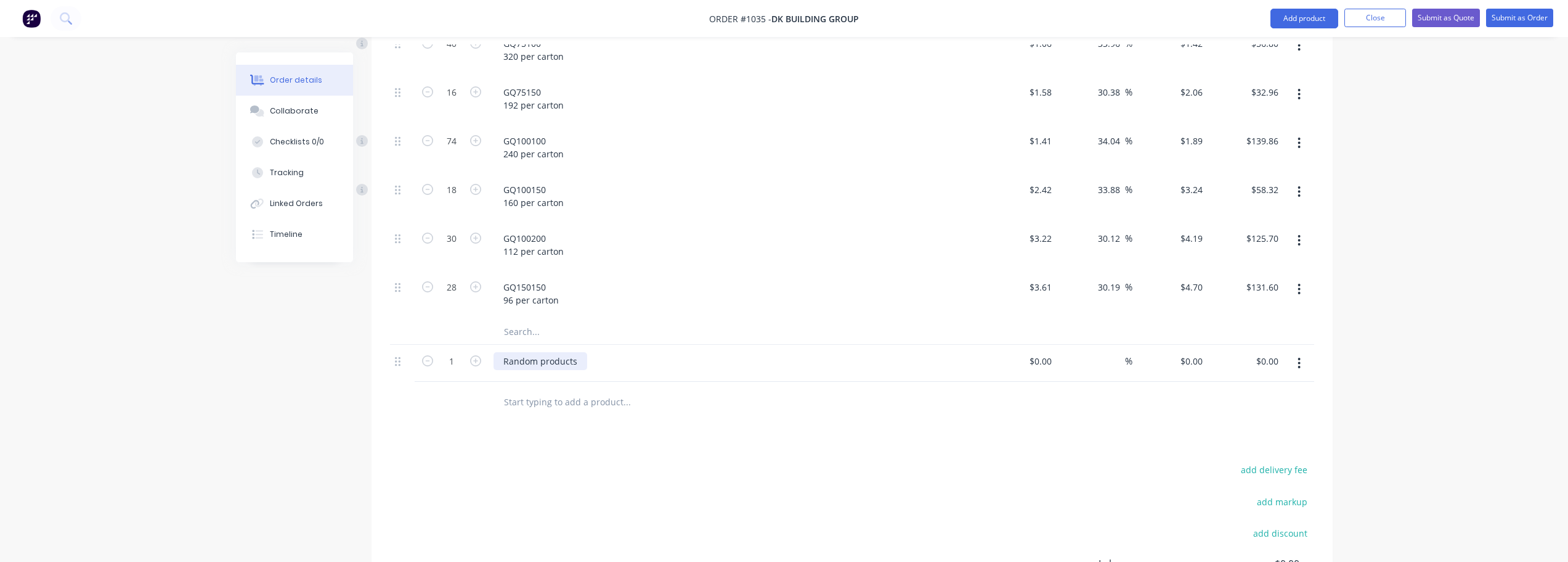
click at [564, 352] on div "Random products" at bounding box center [540, 360] width 93 height 18
drag, startPoint x: 575, startPoint y: 329, endPoint x: 504, endPoint y: 333, distance: 71.1
click at [504, 352] on div "Random products" at bounding box center [540, 360] width 93 height 18
click at [762, 410] on div "Products Show / Hide columns Add product Qty Cost Markup Price Total Kit 1 Roof…" at bounding box center [852, 118] width 961 height 1201
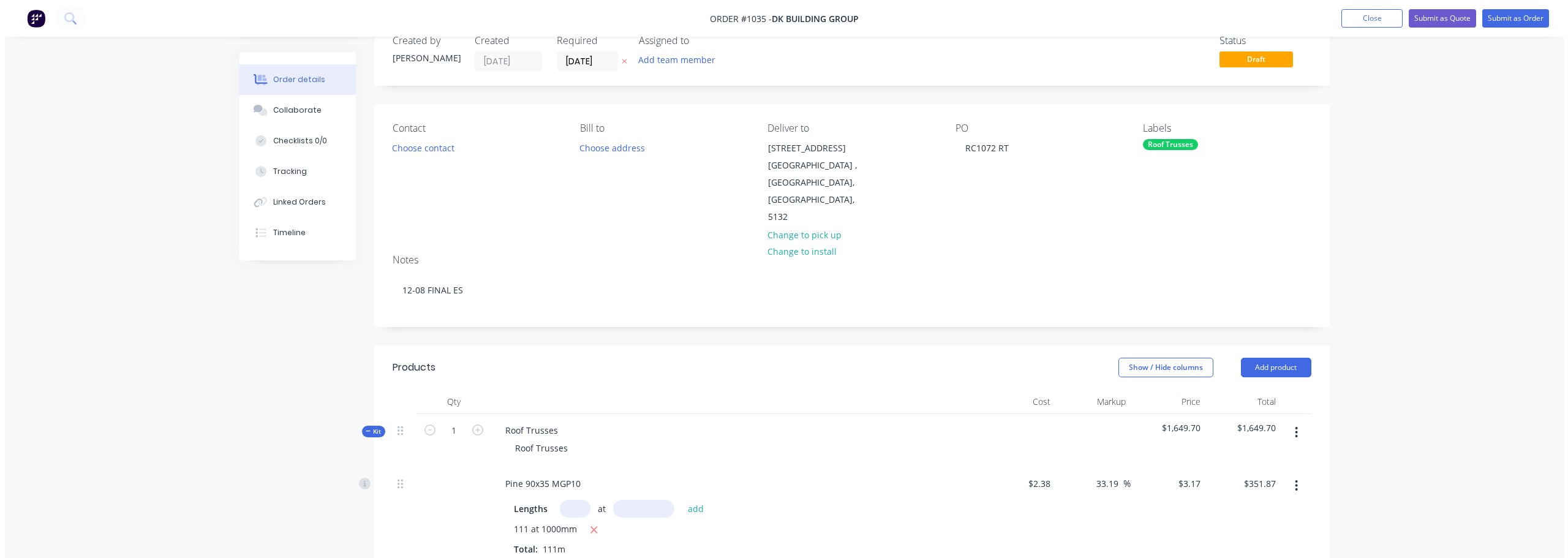
scroll to position [0, 0]
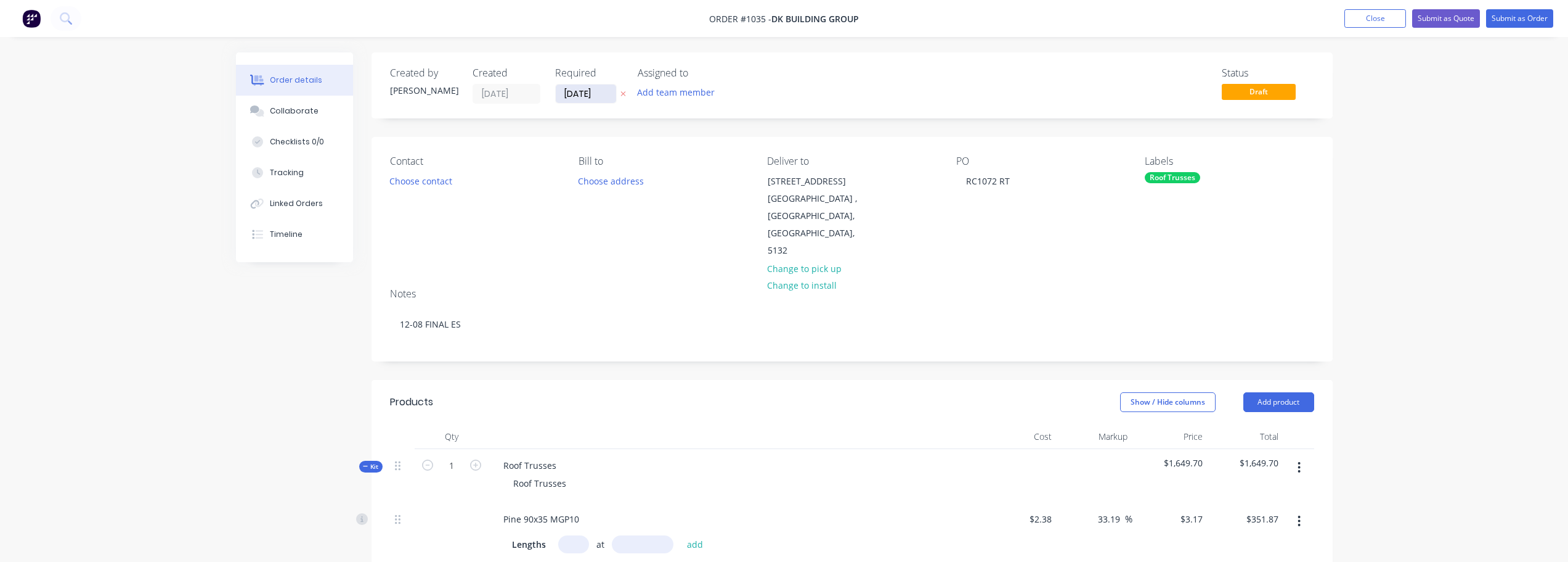
click at [597, 96] on input "[DATE]" at bounding box center [586, 93] width 61 height 19
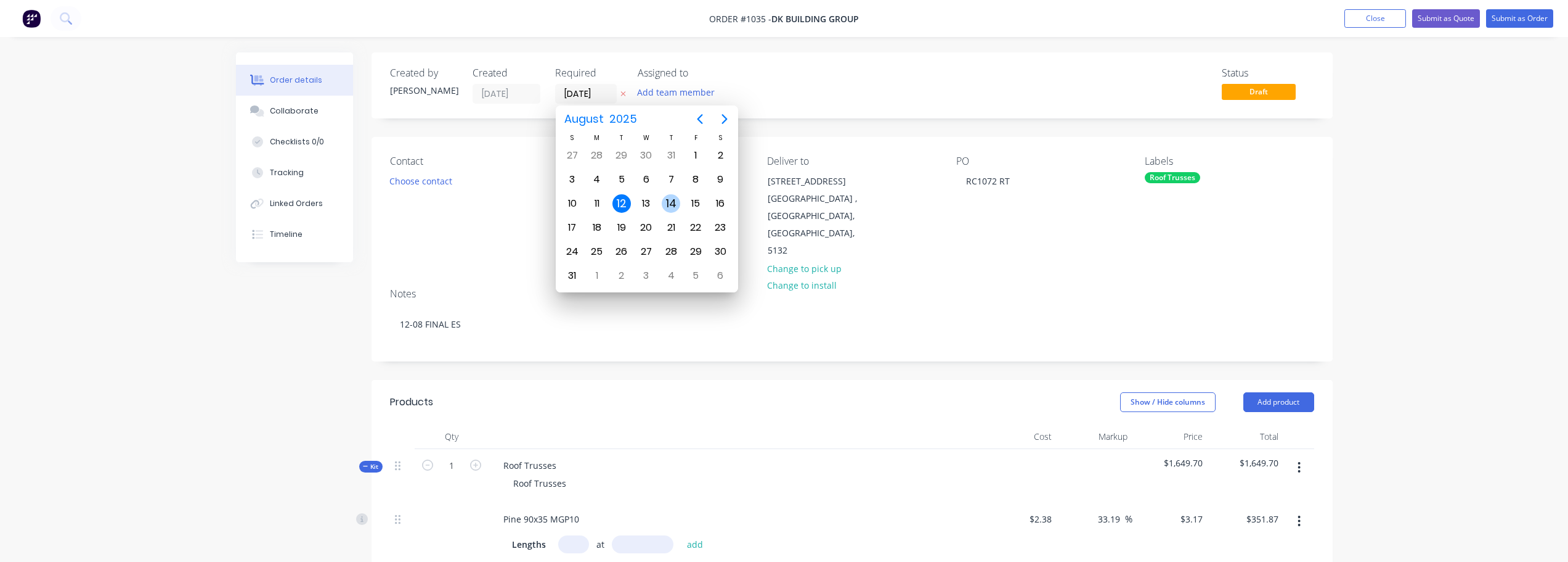
click at [665, 204] on div "14" at bounding box center [671, 204] width 18 height 19
type input "[DATE]"
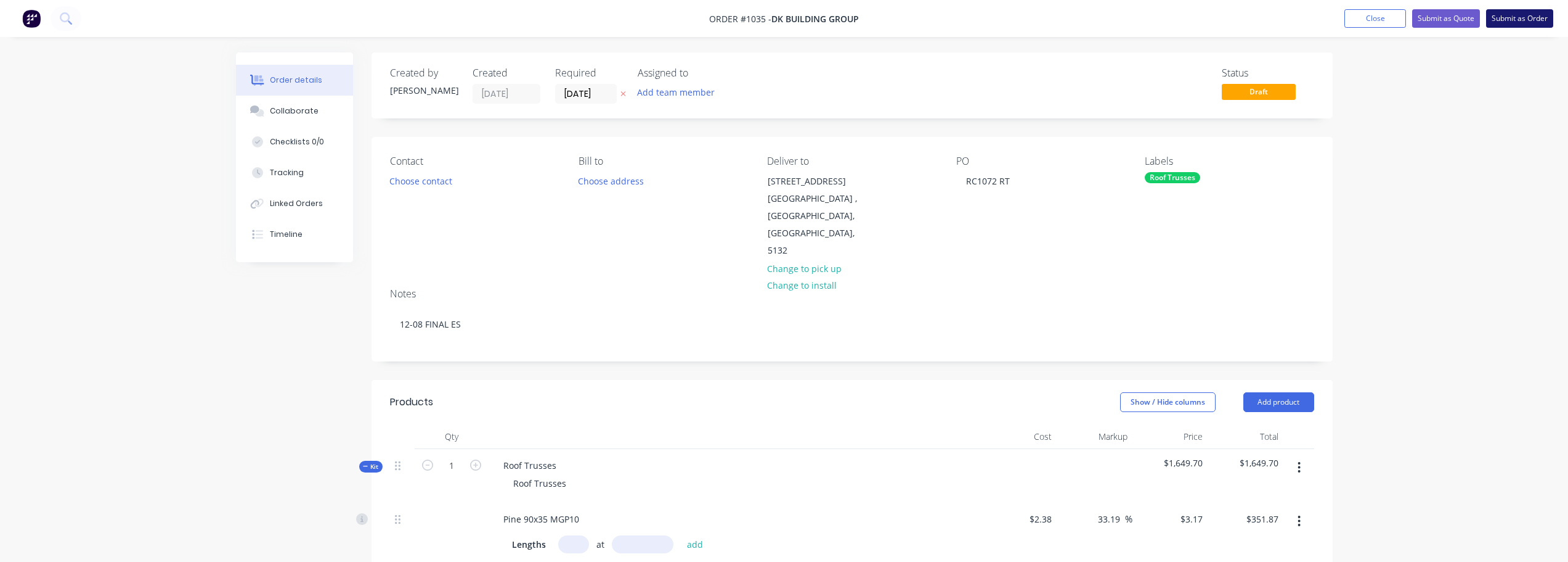
click at [1523, 10] on button "Submit as Order" at bounding box center [1519, 19] width 67 height 19
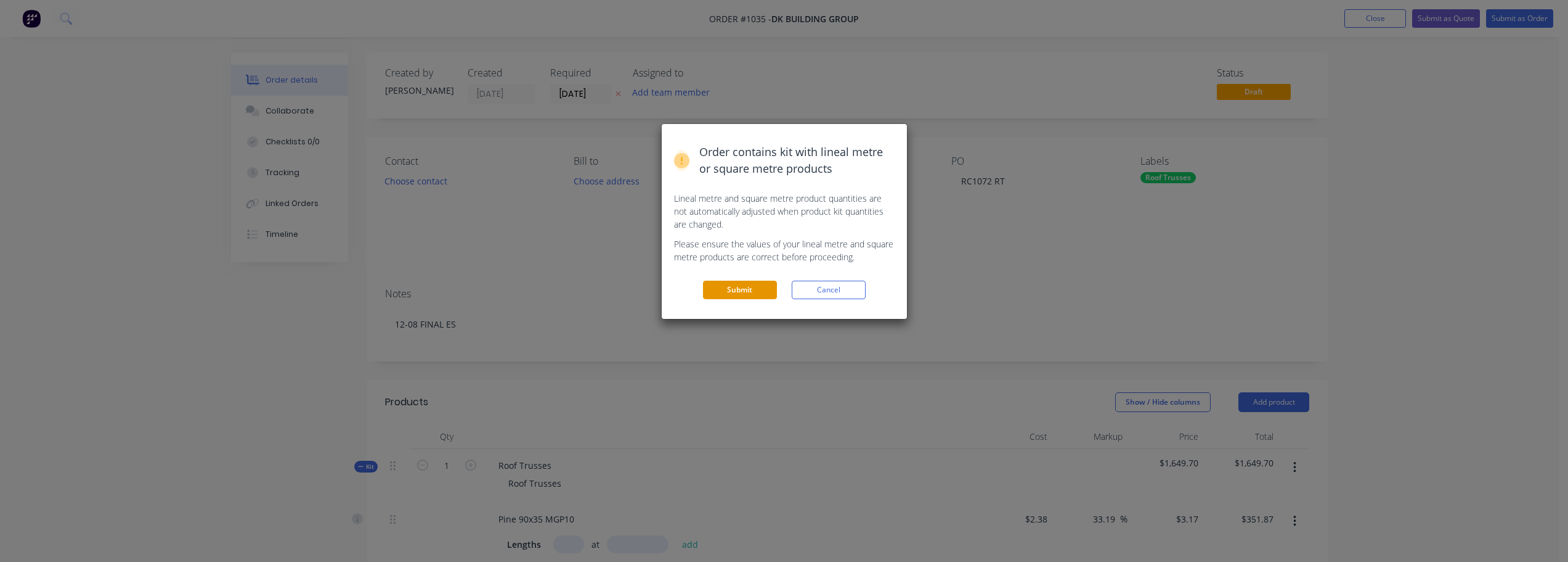
click at [747, 294] on button "Submit" at bounding box center [740, 289] width 74 height 19
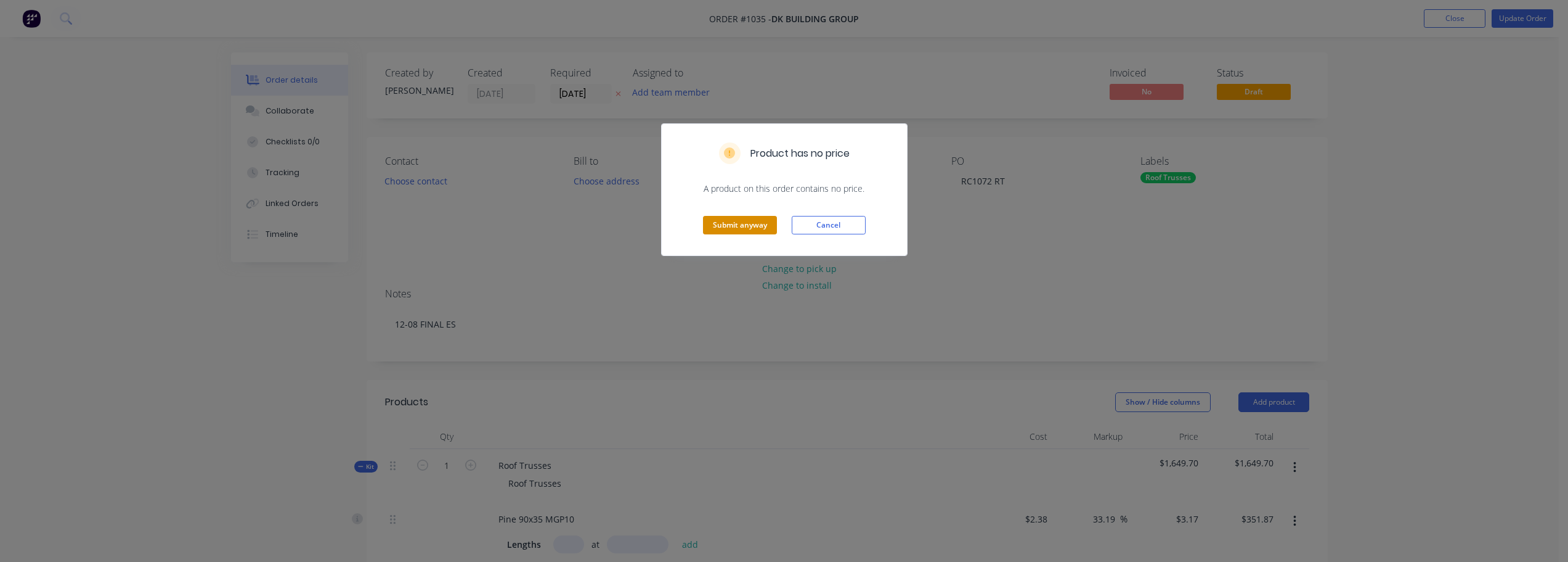
click at [749, 225] on button "Submit anyway" at bounding box center [740, 225] width 74 height 19
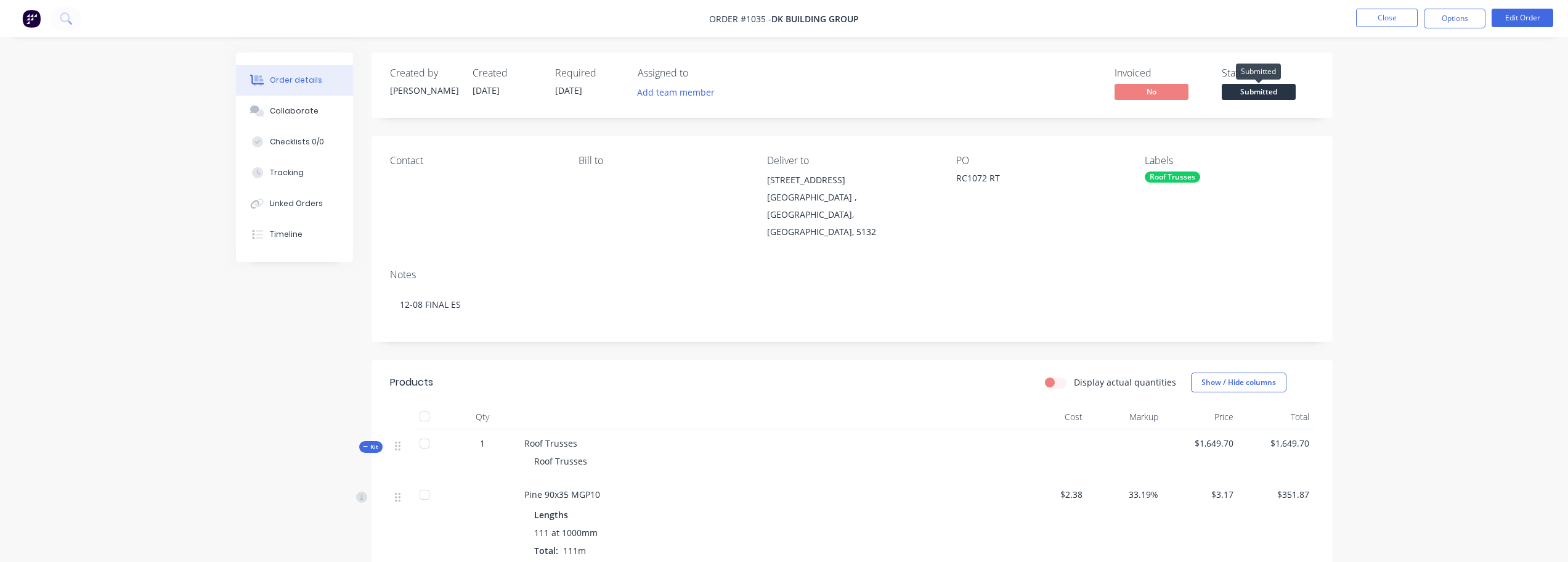
click at [1259, 93] on span "Submitted" at bounding box center [1259, 92] width 74 height 15
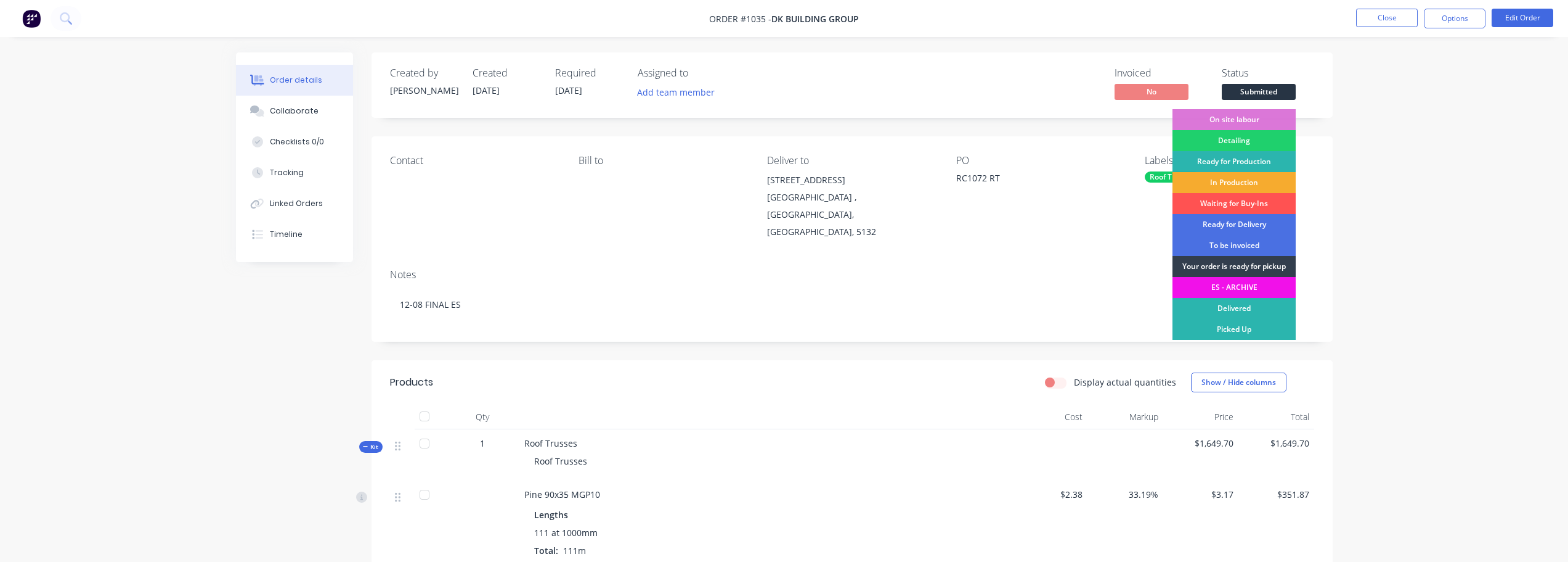
click at [1259, 182] on div "In Production" at bounding box center [1233, 182] width 124 height 21
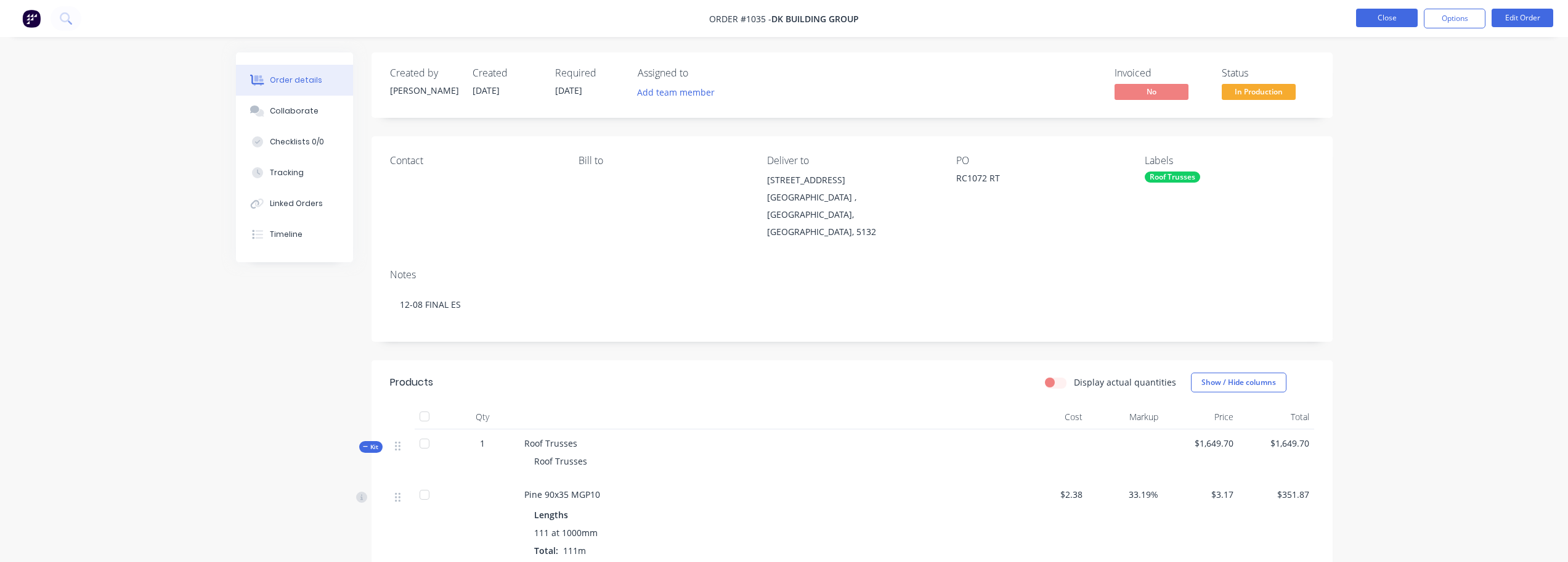
click at [1398, 21] on button "Close" at bounding box center [1386, 18] width 61 height 19
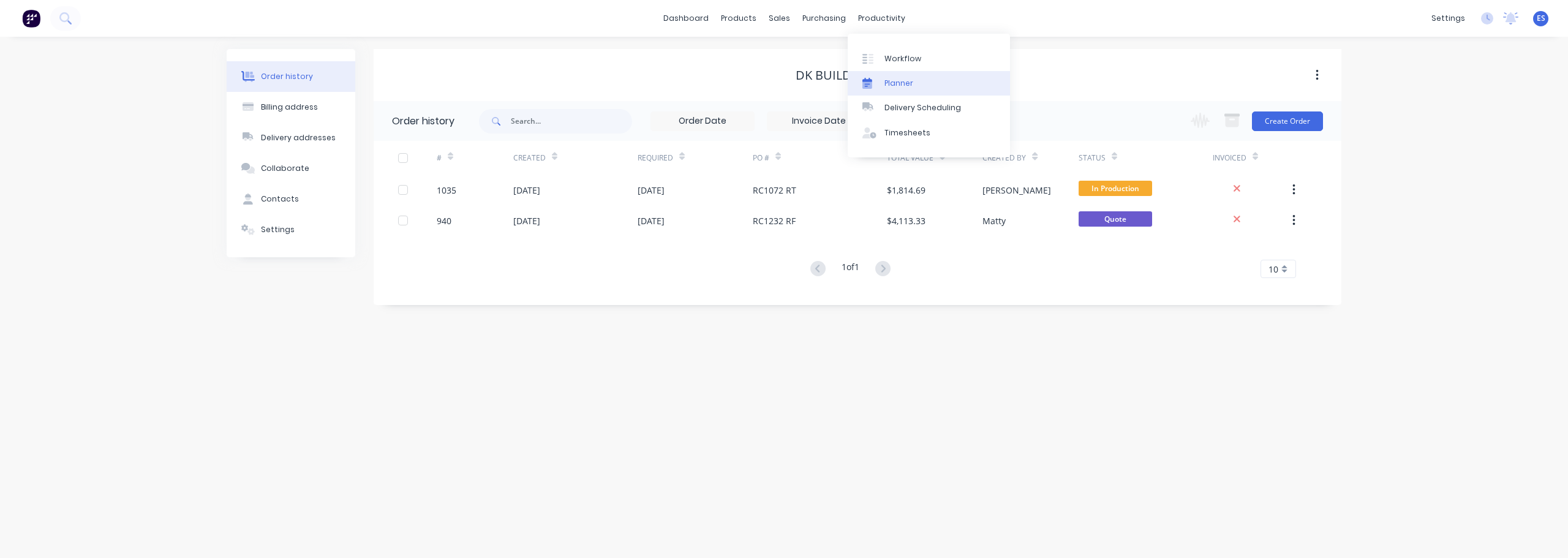
click at [918, 71] on link "Planner" at bounding box center [929, 83] width 162 height 24
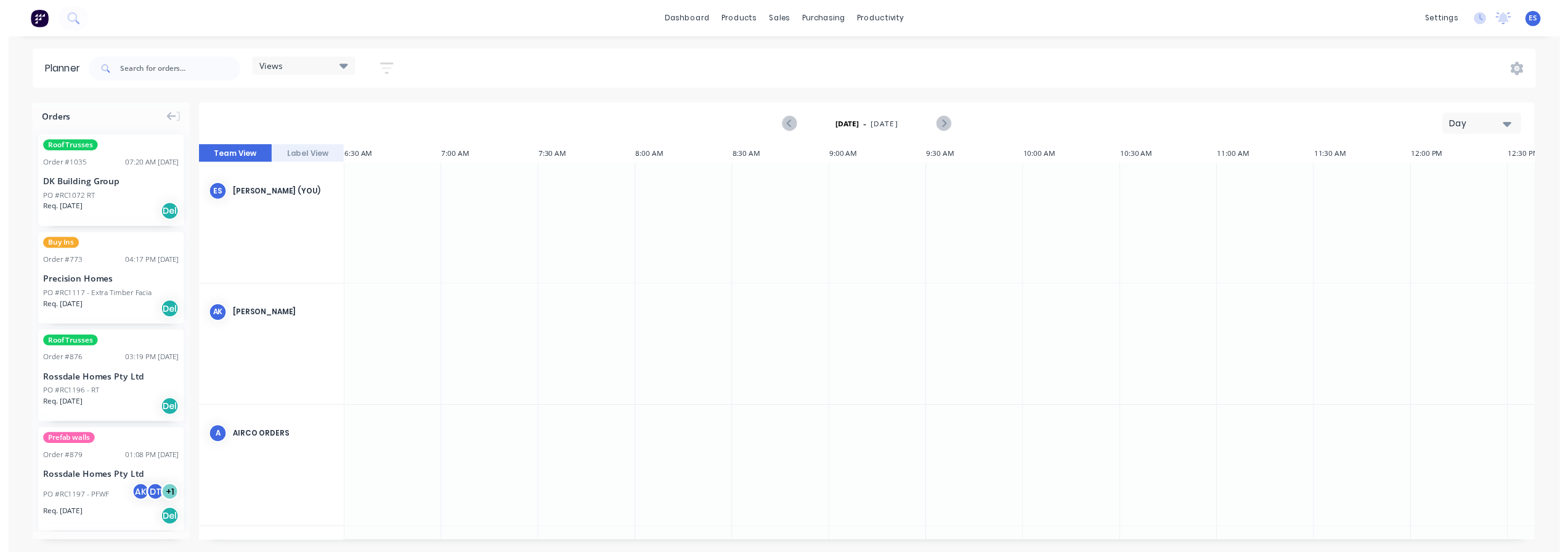
scroll to position [0, 99]
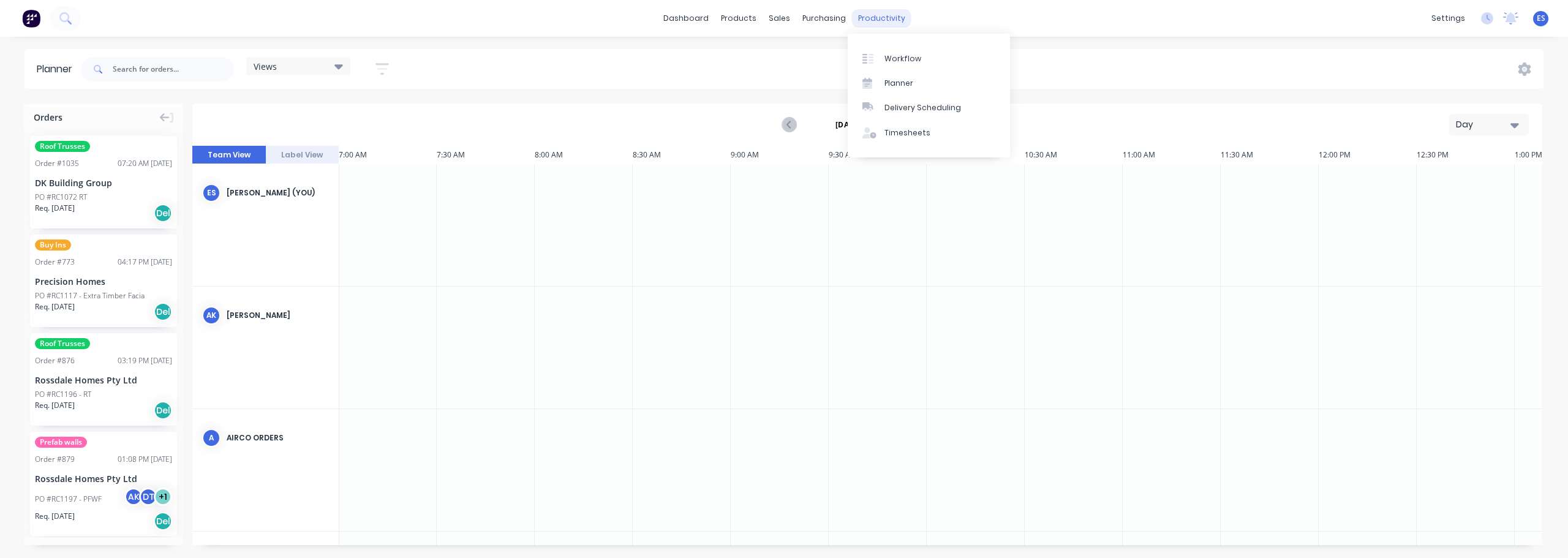
click at [883, 19] on div "productivity" at bounding box center [881, 18] width 59 height 18
click at [904, 55] on div "Workflow" at bounding box center [903, 58] width 37 height 11
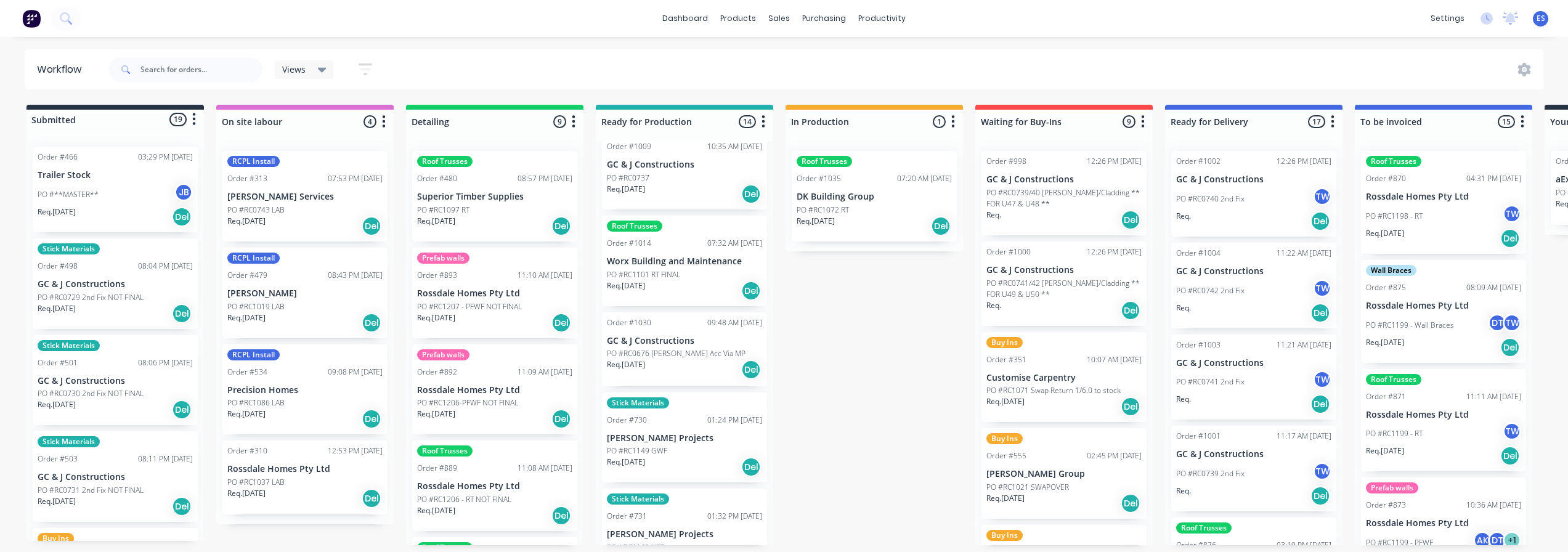
scroll to position [61, 0]
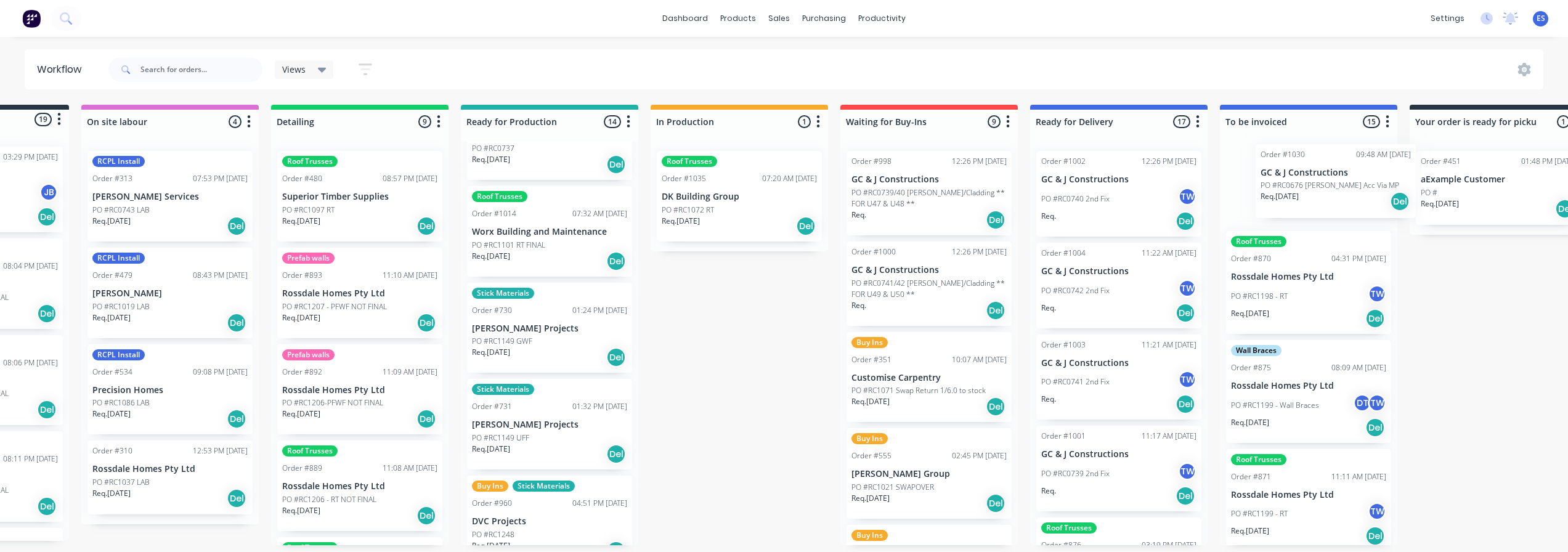
drag, startPoint x: 688, startPoint y: 336, endPoint x: 1295, endPoint y: 195, distance: 623.2
click at [1299, 196] on div "Submitted 19 Status colour #273444 hex #273444 Save Cancel Summaries Total orde…" at bounding box center [973, 325] width 2233 height 440
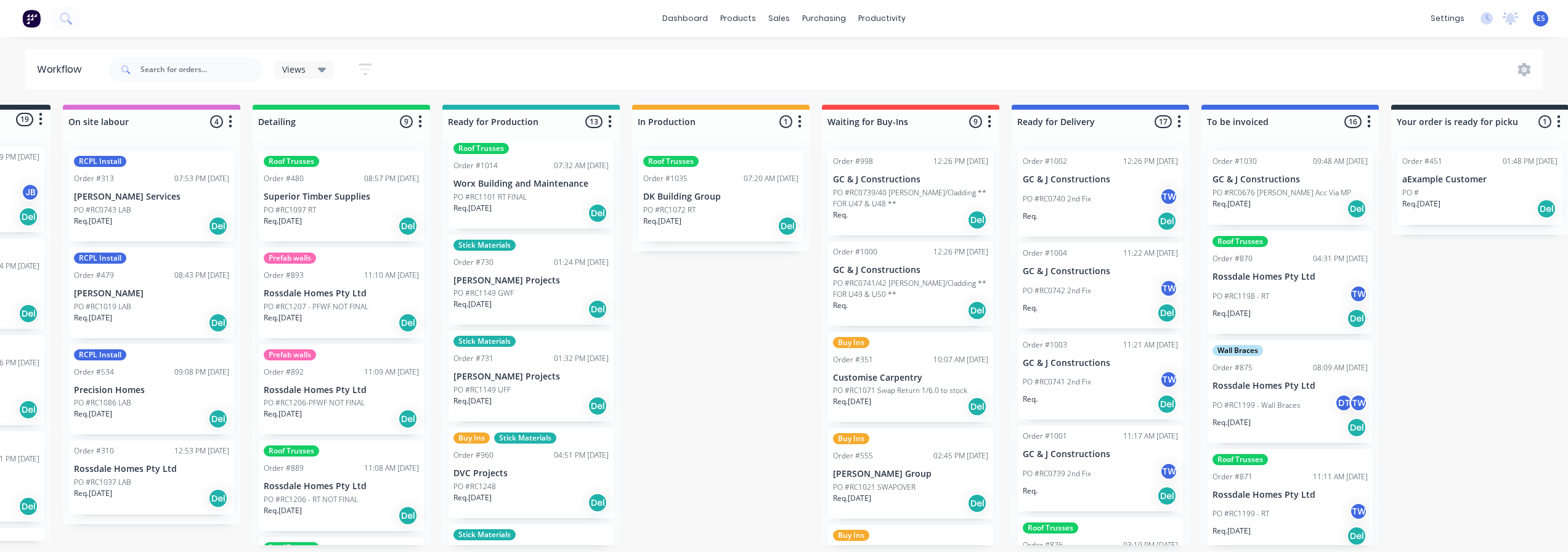
scroll to position [0, 0]
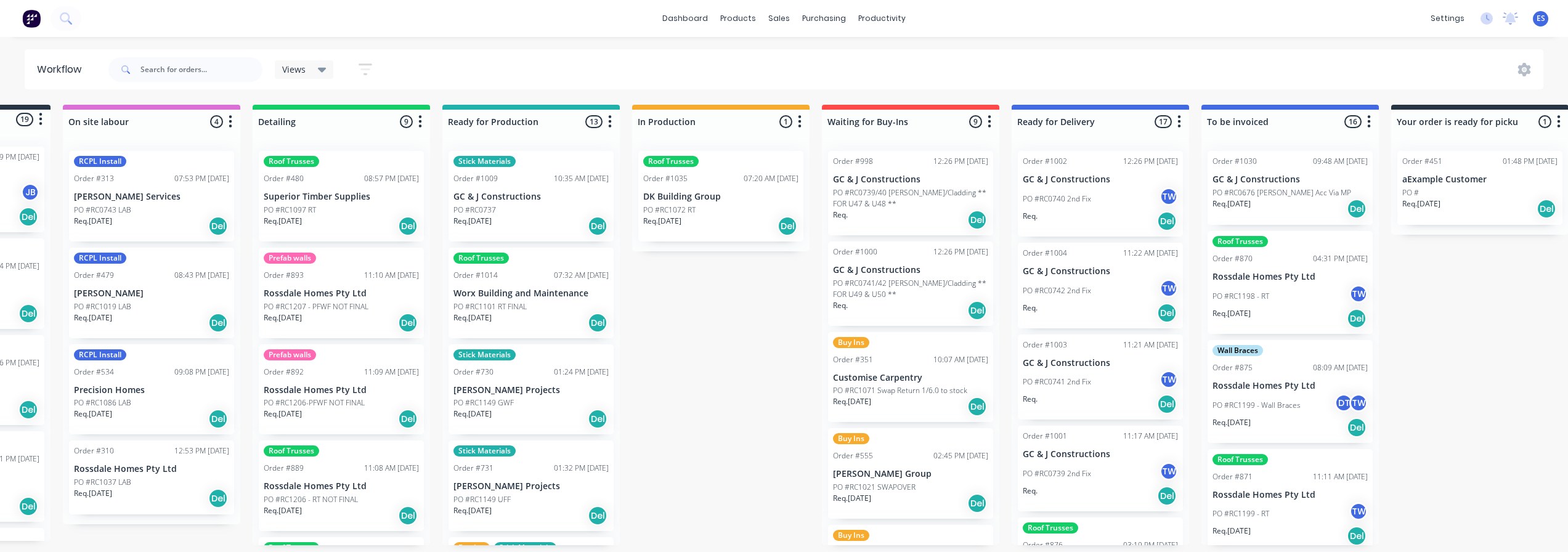
click at [530, 222] on div "Req. [DATE] Del" at bounding box center [531, 225] width 156 height 21
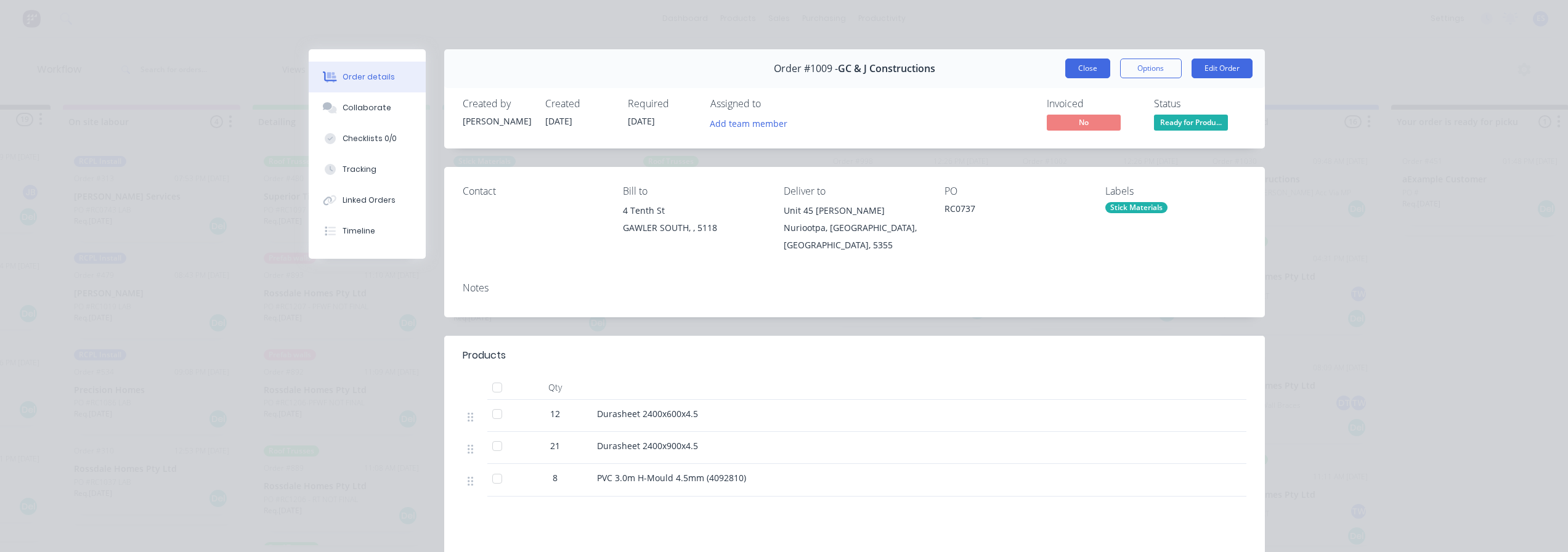
click at [1071, 66] on button "Close" at bounding box center [1087, 68] width 45 height 19
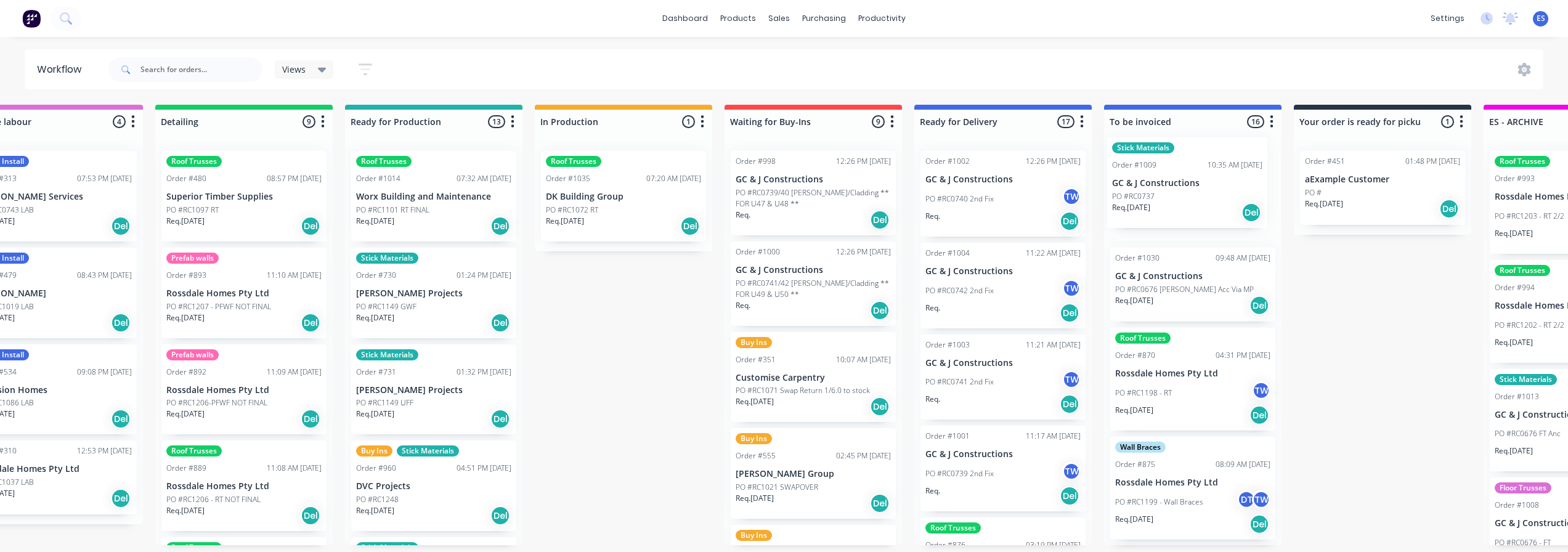
scroll to position [0, 256]
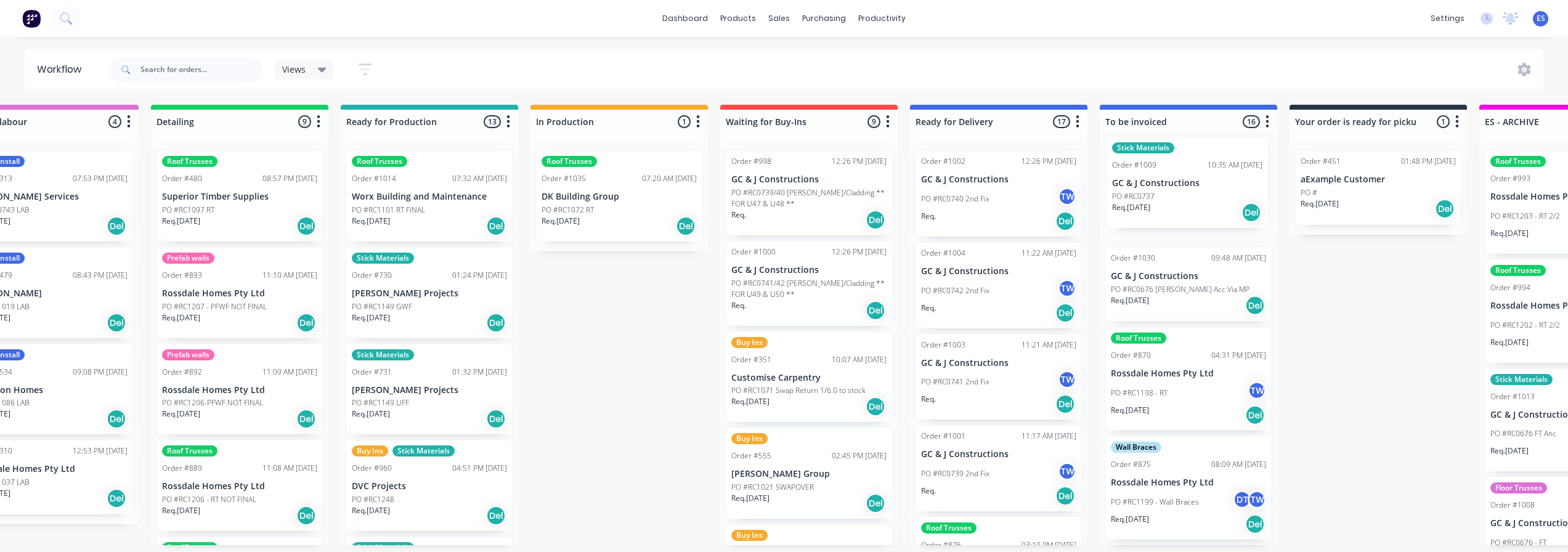
drag, startPoint x: 538, startPoint y: 198, endPoint x: 1143, endPoint y: 179, distance: 605.3
click at [1143, 181] on div "Submitted 19 Status colour #273444 hex #273444 Save Cancel Summaries Total orde…" at bounding box center [853, 325] width 2233 height 440
click at [1233, 229] on div "Assign team members" at bounding box center [1270, 229] width 124 height 25
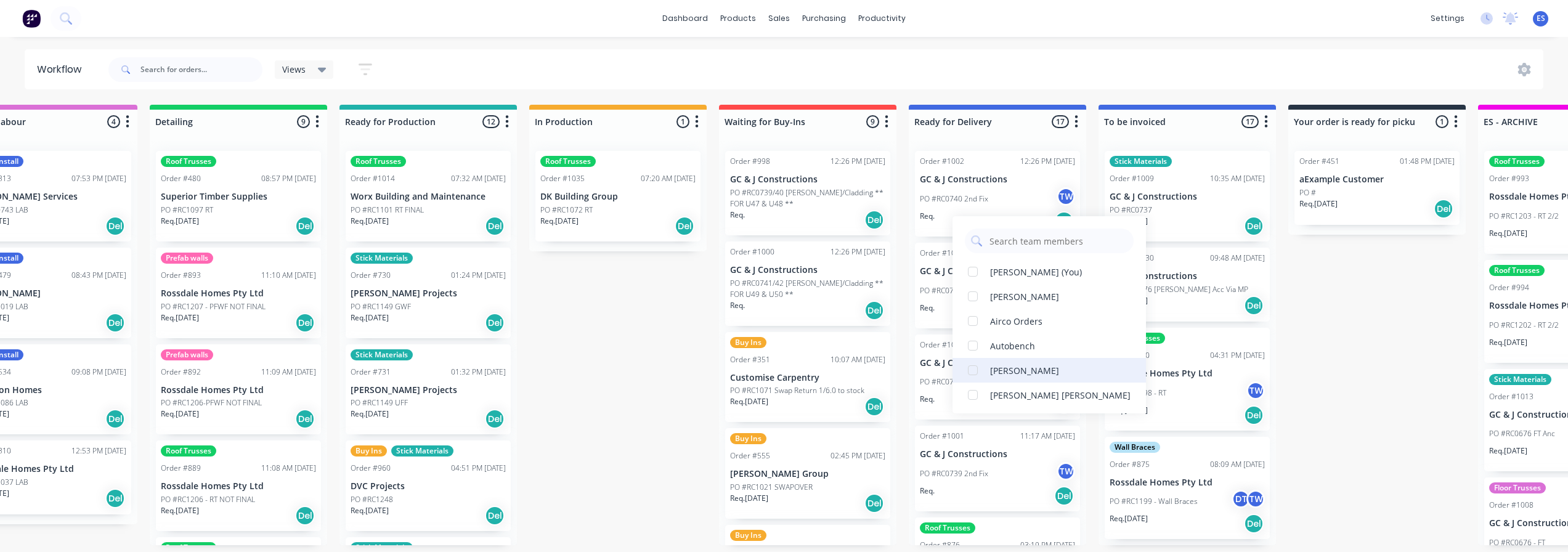
click at [1032, 369] on div "[PERSON_NAME]" at bounding box center [1025, 370] width 69 height 13
click at [1339, 323] on div "Submitted 19 Status colour #273444 hex #273444 Save Cancel Summaries Total orde…" at bounding box center [851, 325] width 2233 height 440
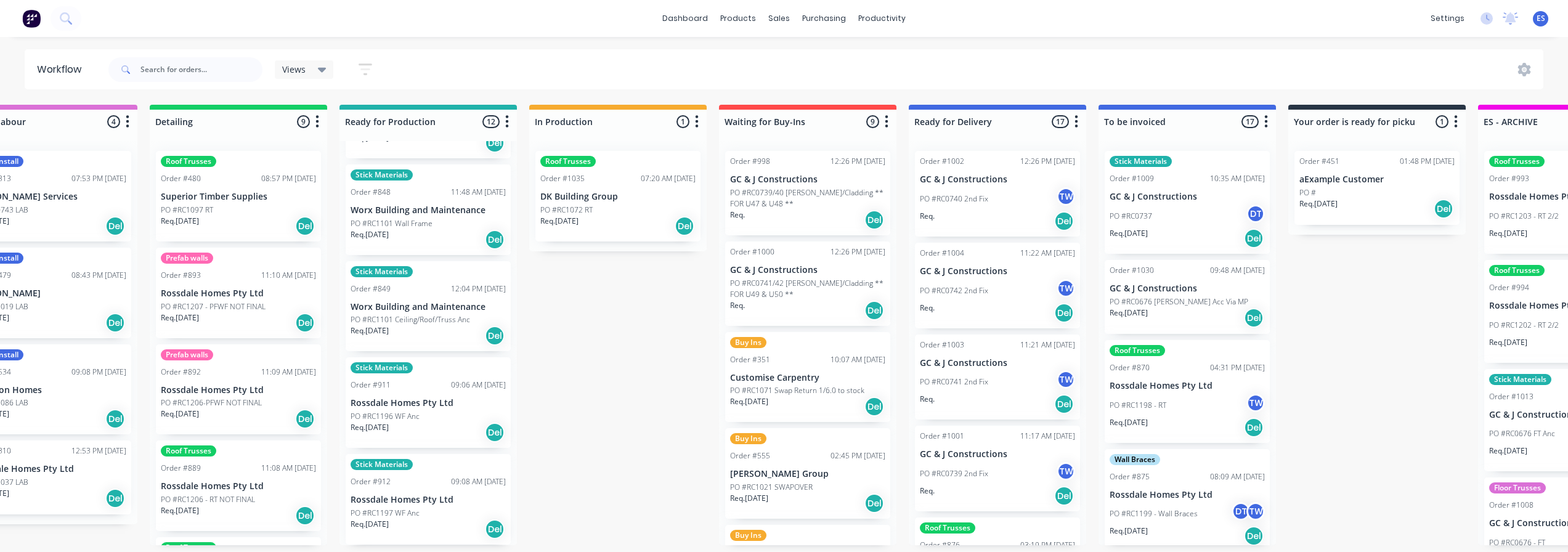
scroll to position [3, 256]
click at [431, 415] on div "PO #RC1196 WF Anc" at bounding box center [428, 416] width 156 height 11
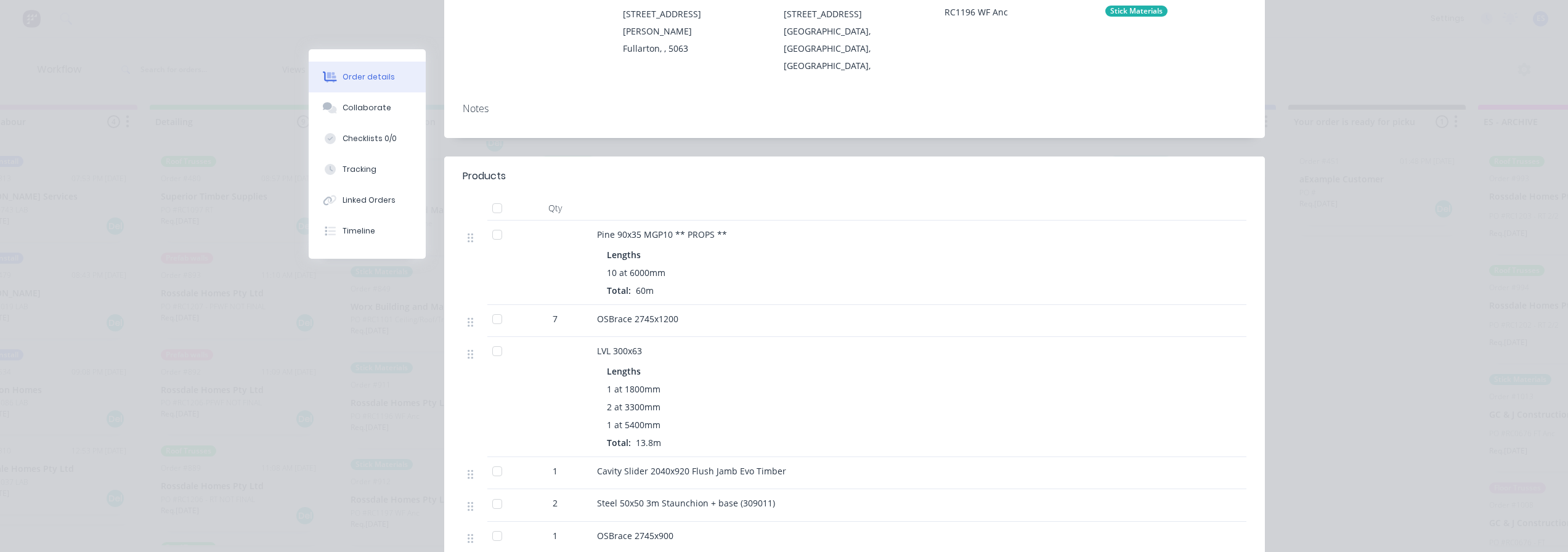
scroll to position [0, 0]
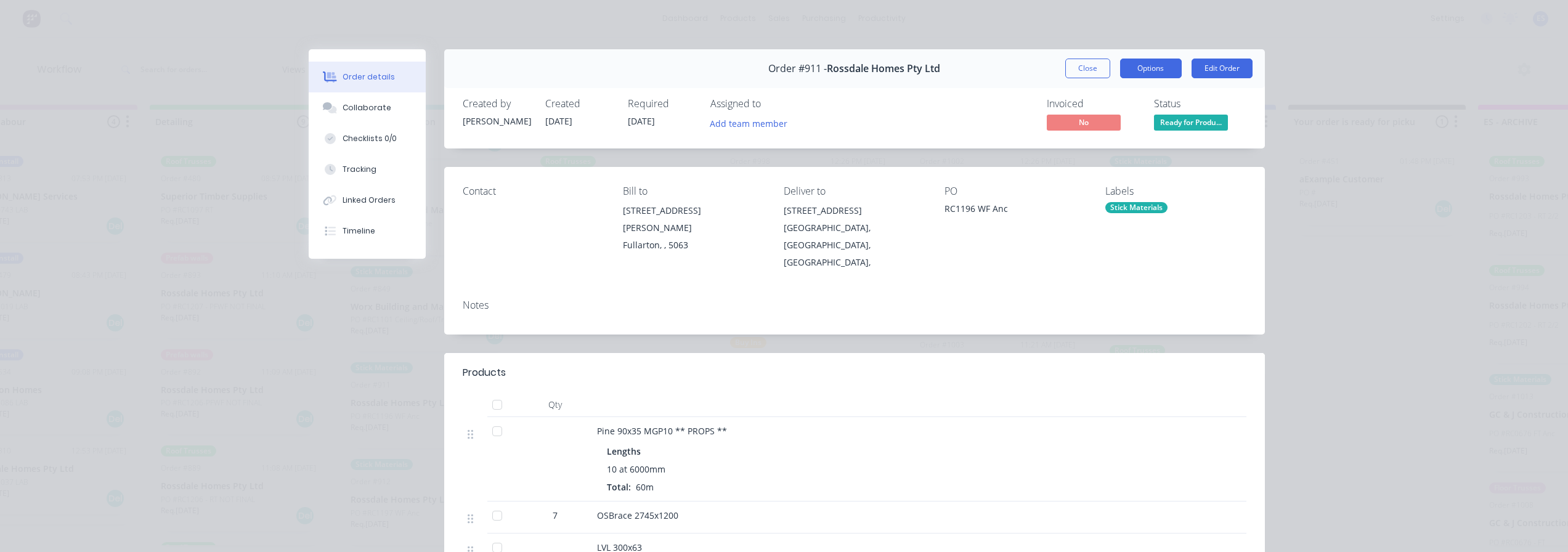
click at [1144, 73] on button "Options" at bounding box center [1150, 68] width 61 height 19
click at [746, 125] on button "Add team member" at bounding box center [748, 123] width 91 height 17
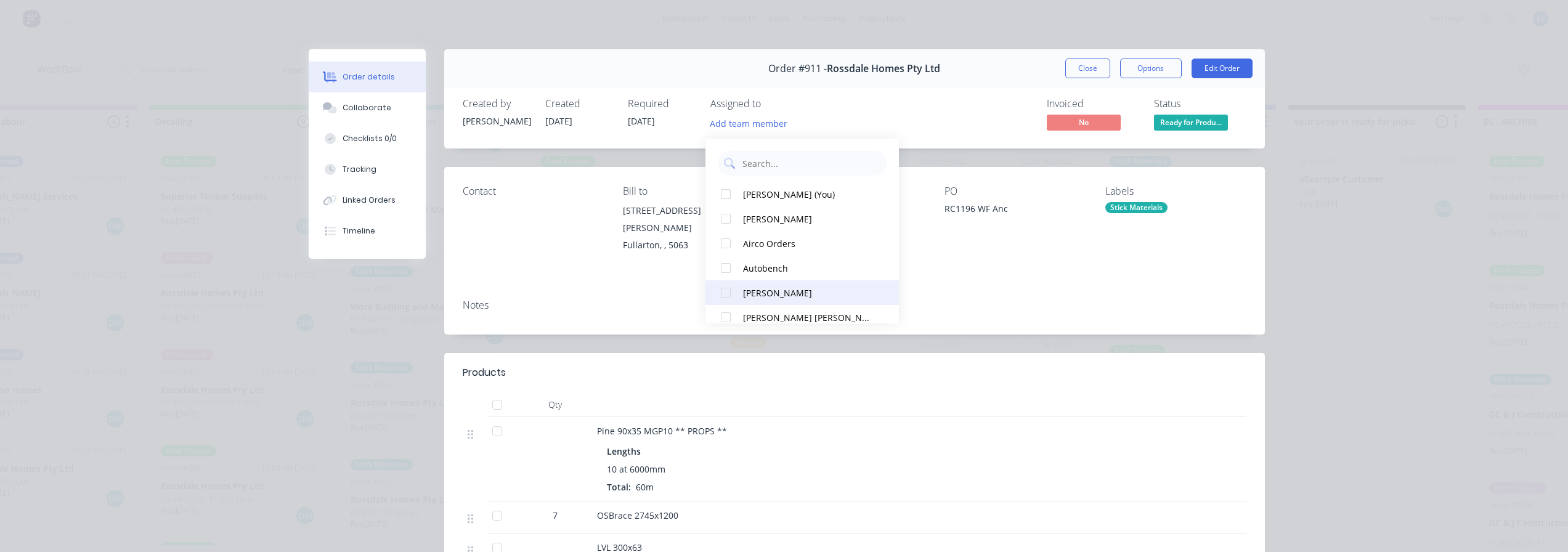
click at [783, 287] on div "[PERSON_NAME]" at bounding box center [808, 292] width 130 height 13
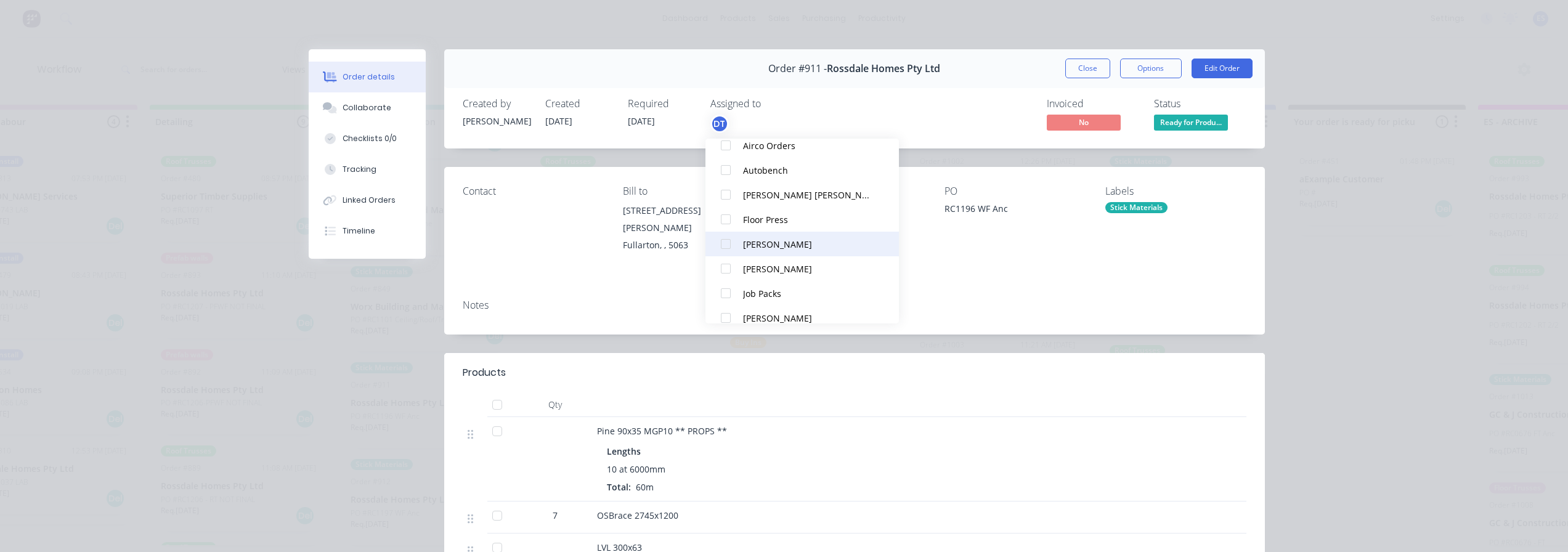
scroll to position [124, 0]
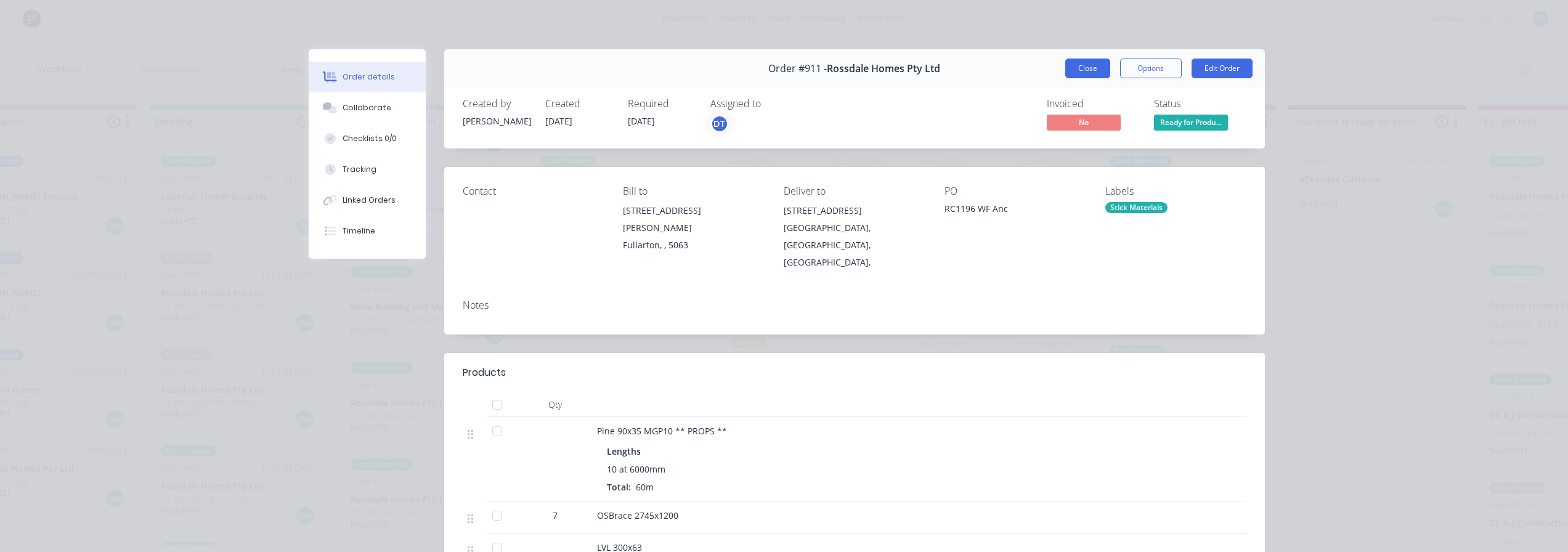
click at [1066, 67] on button "Close" at bounding box center [1087, 68] width 45 height 19
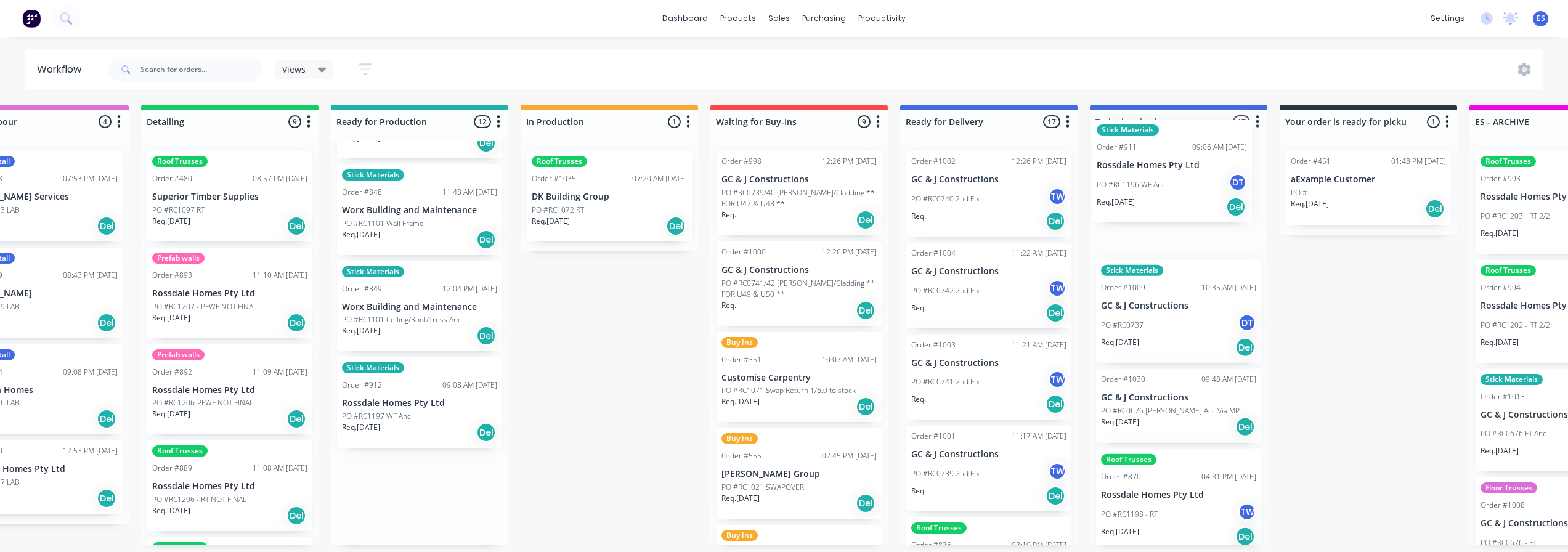
scroll to position [3, 268]
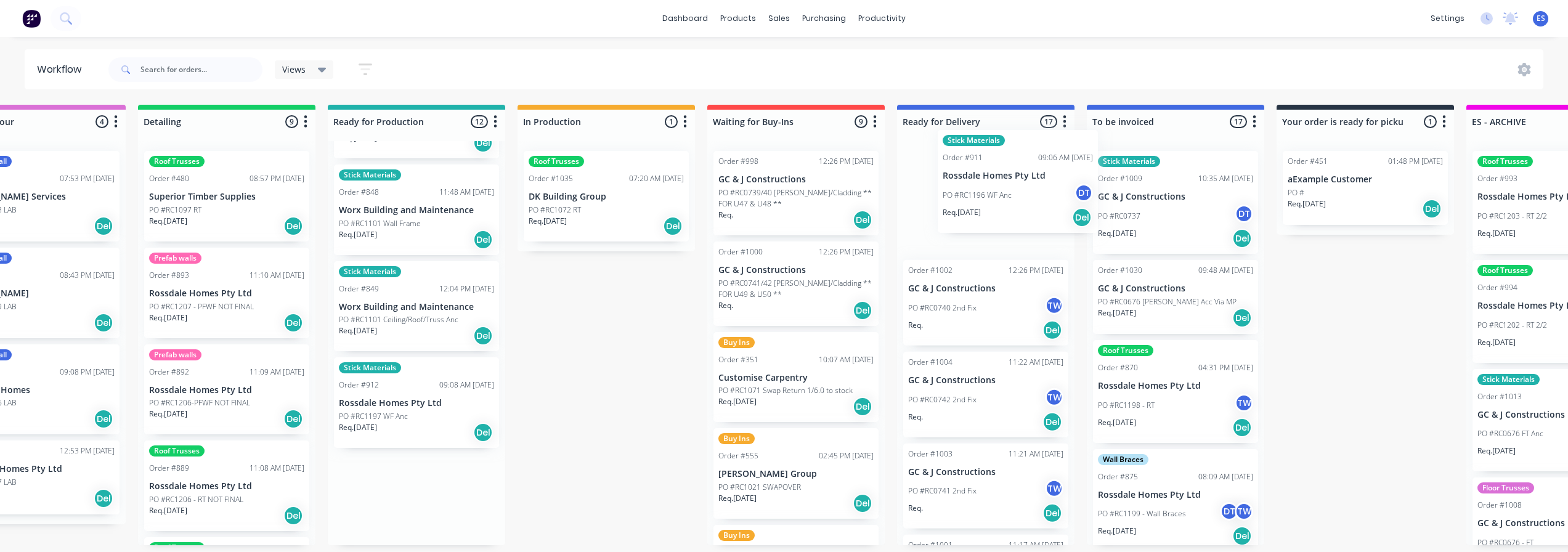
drag, startPoint x: 433, startPoint y: 402, endPoint x: 1036, endPoint y: 177, distance: 643.6
click at [1032, 177] on div "Submitted 19 Status colour #273444 hex #273444 Save Cancel Summaries Total orde…" at bounding box center [839, 325] width 2233 height 440
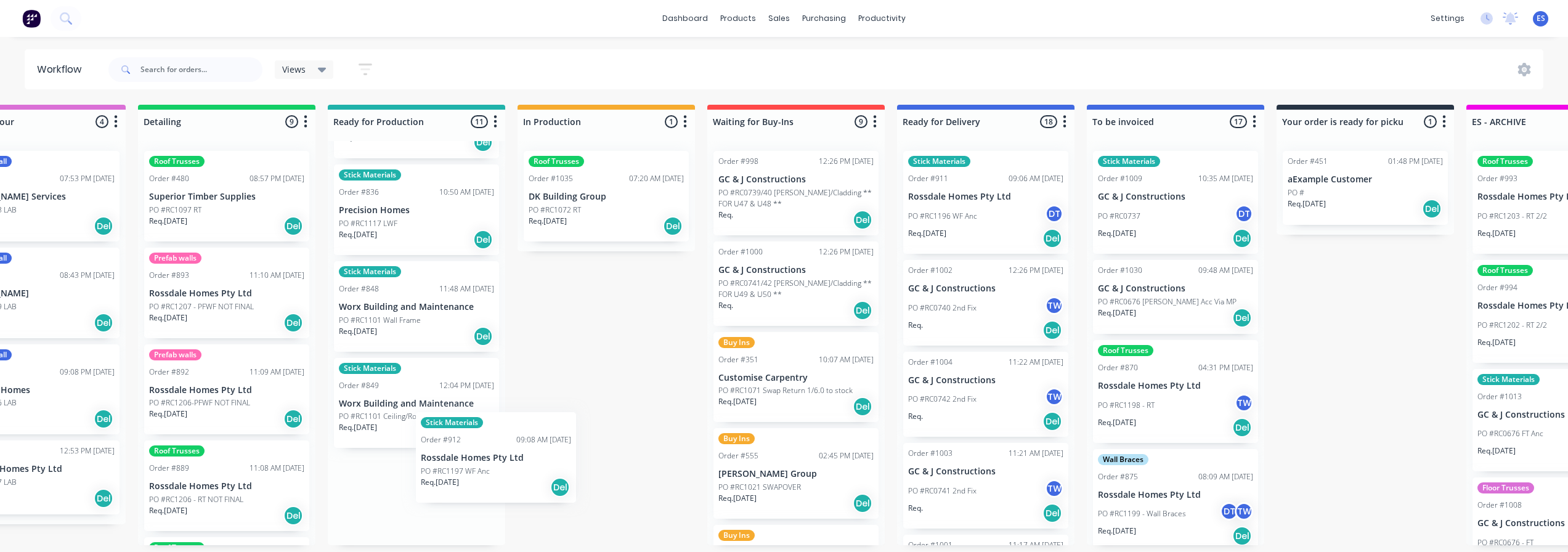
scroll to position [3, 267]
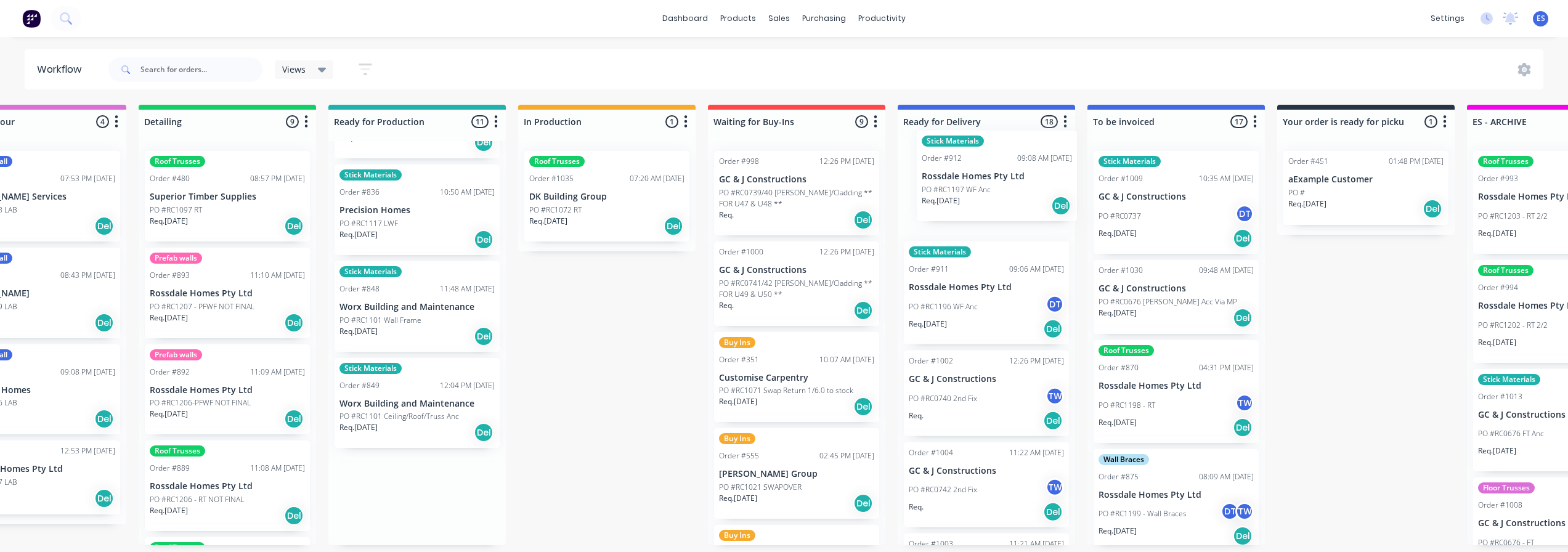
drag, startPoint x: 443, startPoint y: 480, endPoint x: 968, endPoint y: 189, distance: 600.3
click at [969, 188] on div "Submitted 19 Status colour #273444 hex #273444 Save Cancel Summaries Total orde…" at bounding box center [840, 325] width 2233 height 440
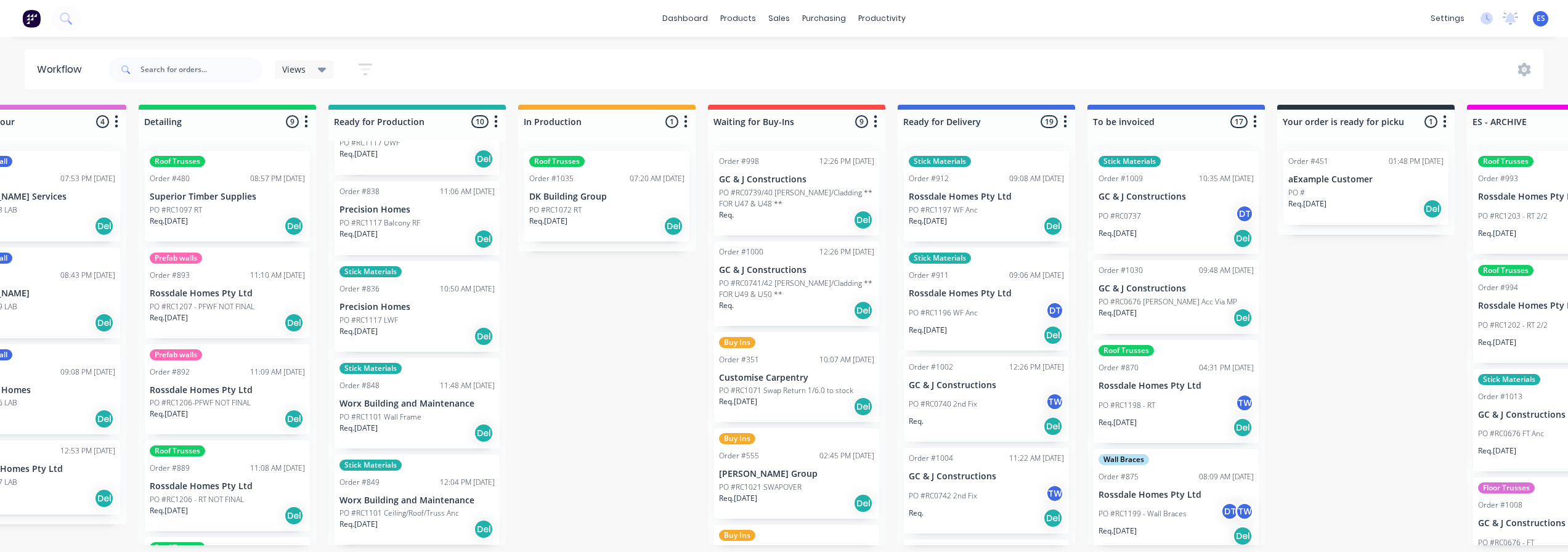
scroll to position [533, 0]
click at [1021, 220] on div "Assign team members" at bounding box center [1049, 216] width 124 height 25
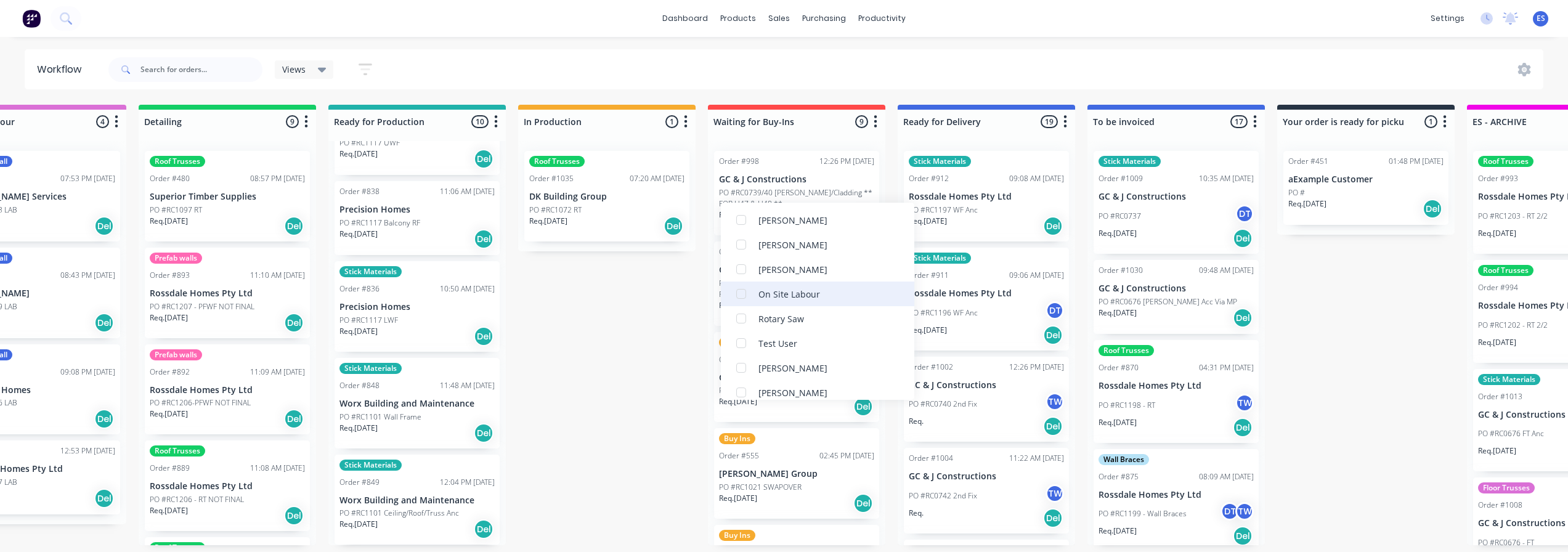
scroll to position [370, 0]
click at [792, 313] on div "[PERSON_NAME]" at bounding box center [817, 307] width 193 height 24
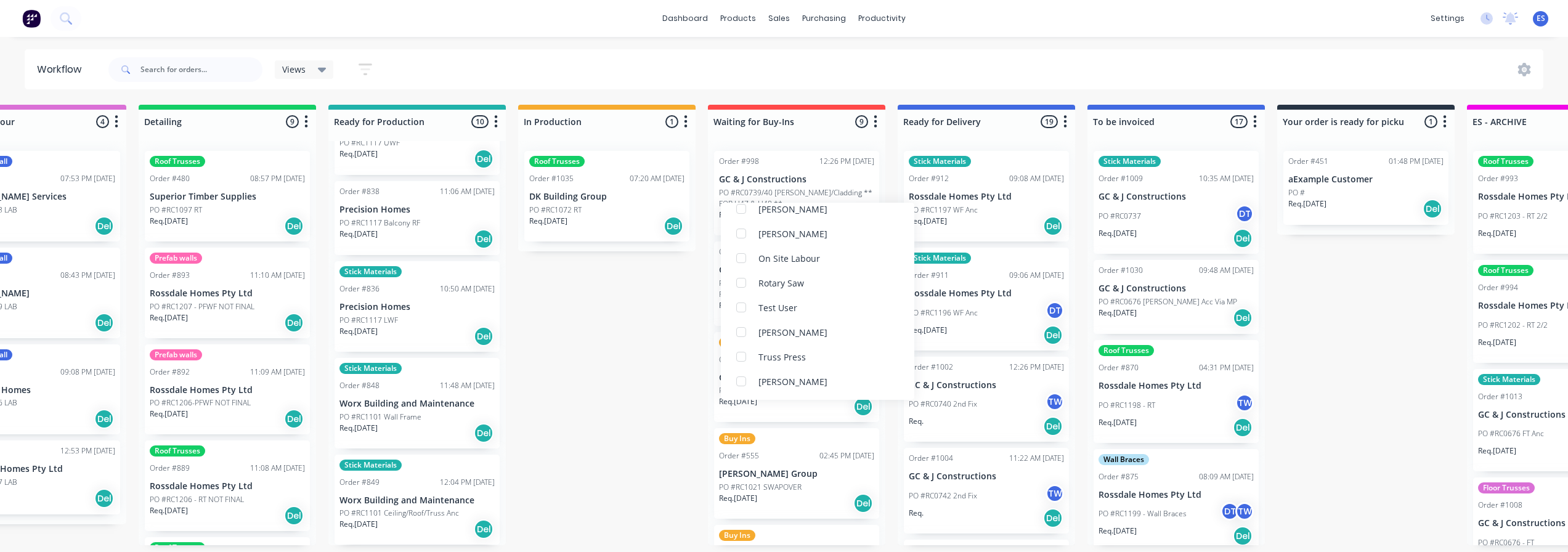
scroll to position [0, 0]
drag, startPoint x: 648, startPoint y: 369, endPoint x: 655, endPoint y: 357, distance: 13.9
click at [650, 368] on div "Submitted 19 Status colour #273444 hex #273444 Save Cancel Summaries Total orde…" at bounding box center [840, 325] width 2233 height 440
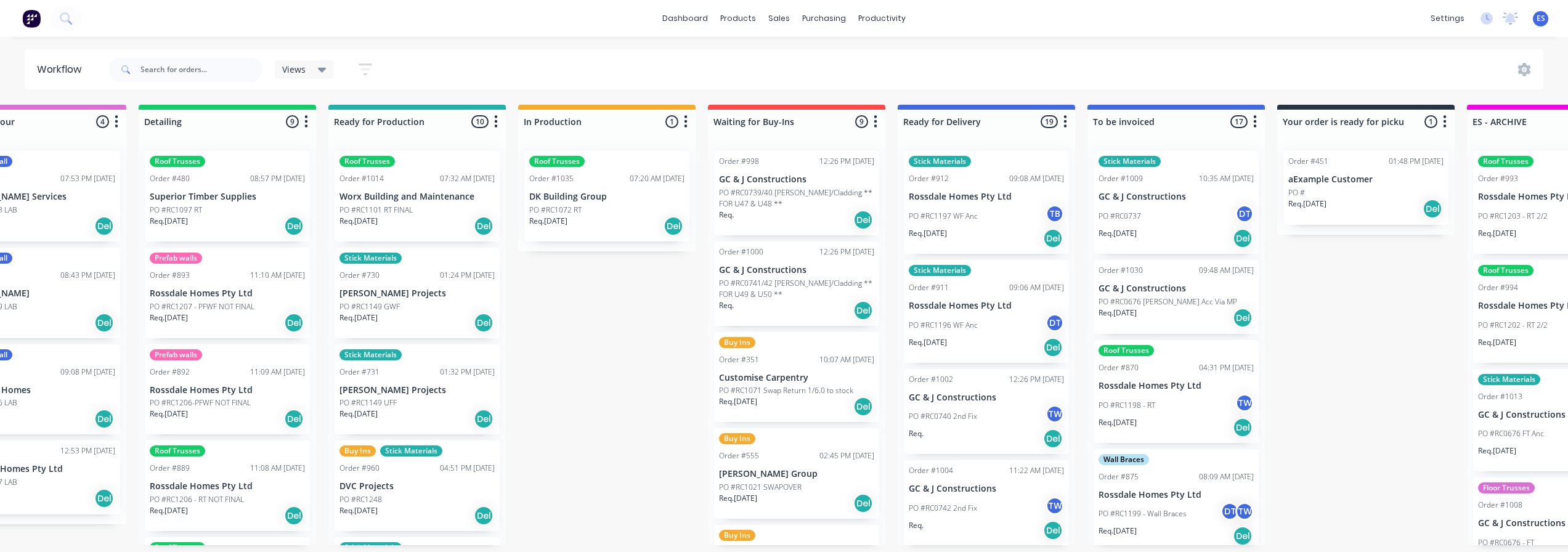
click at [425, 227] on div "Req. [DATE] Del" at bounding box center [417, 225] width 156 height 21
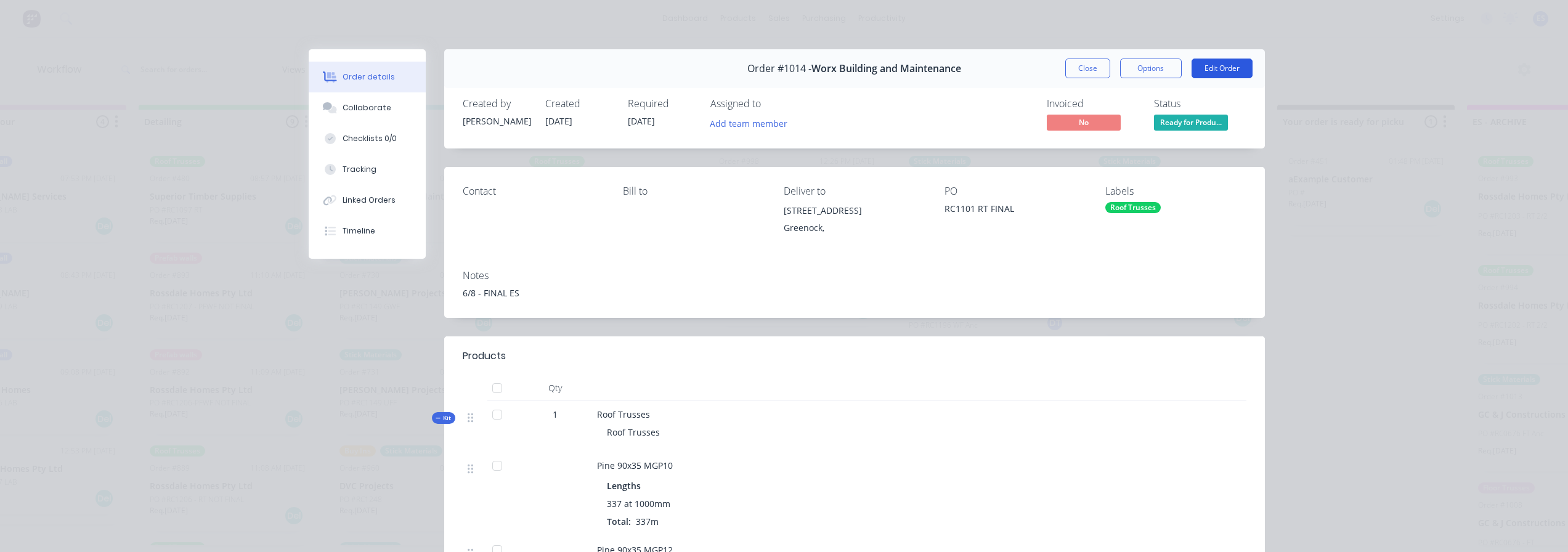
click at [1198, 75] on button "Edit Order" at bounding box center [1222, 68] width 61 height 19
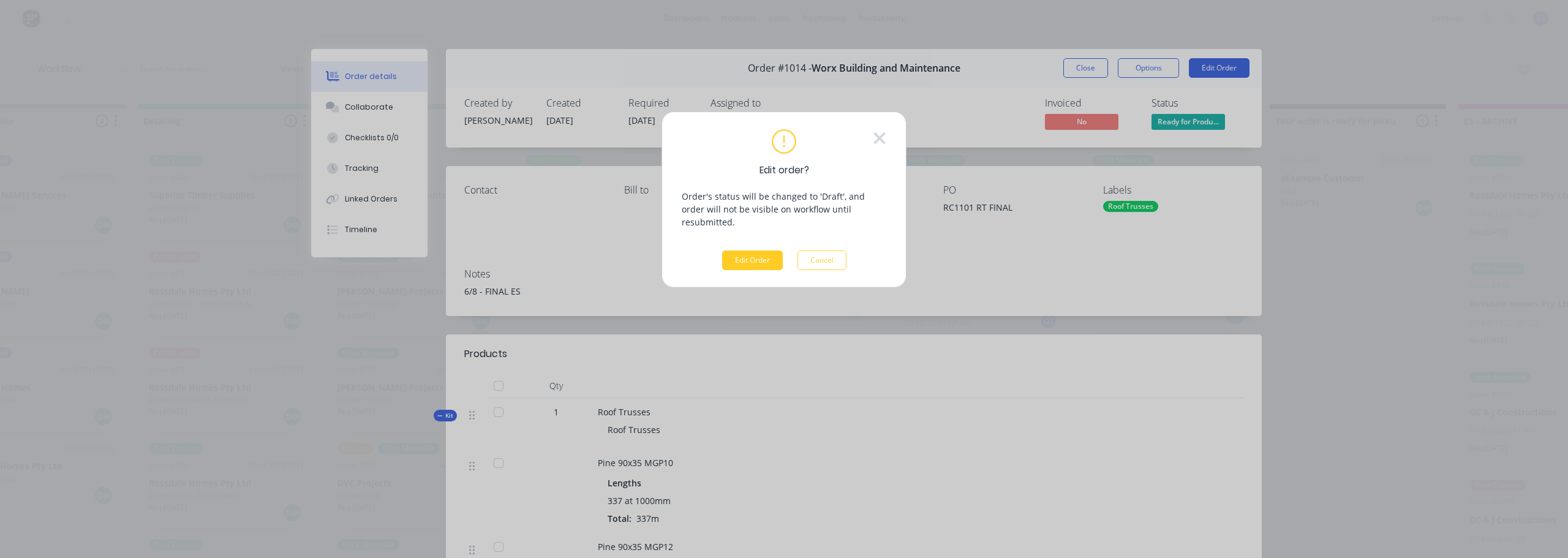
click at [765, 251] on button "Edit Order" at bounding box center [752, 260] width 61 height 19
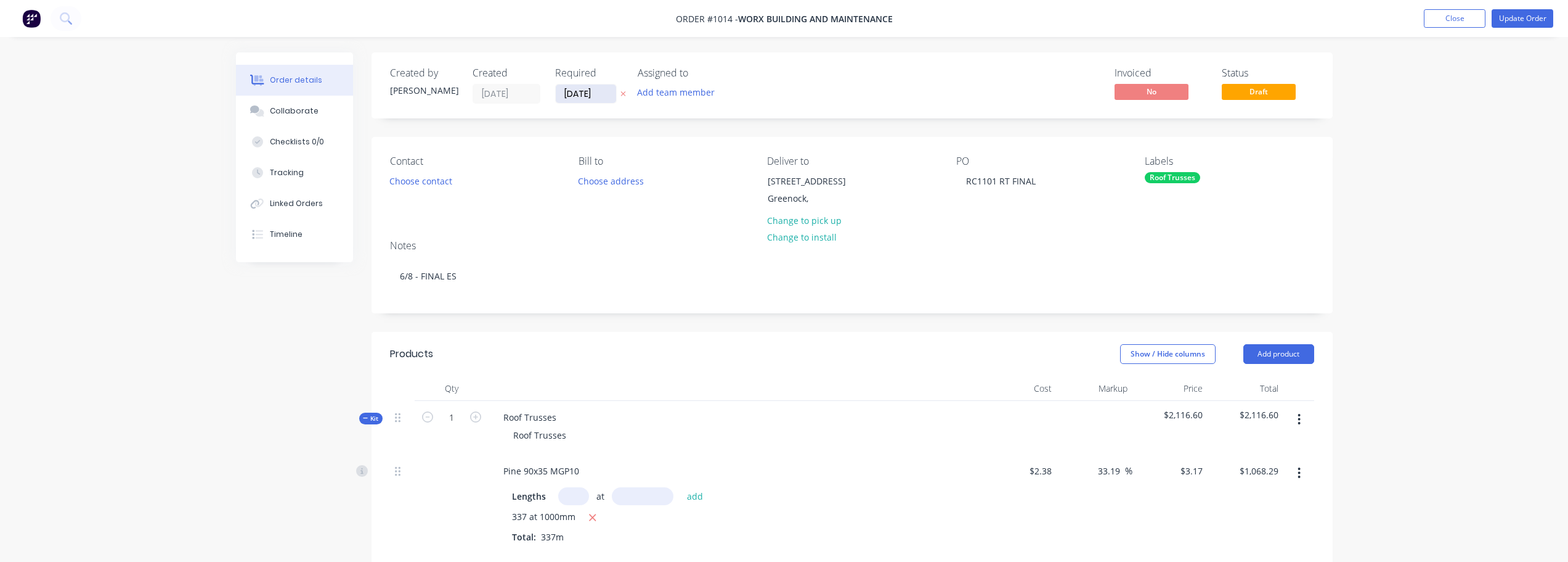
click at [587, 86] on input "[DATE]" at bounding box center [586, 93] width 61 height 19
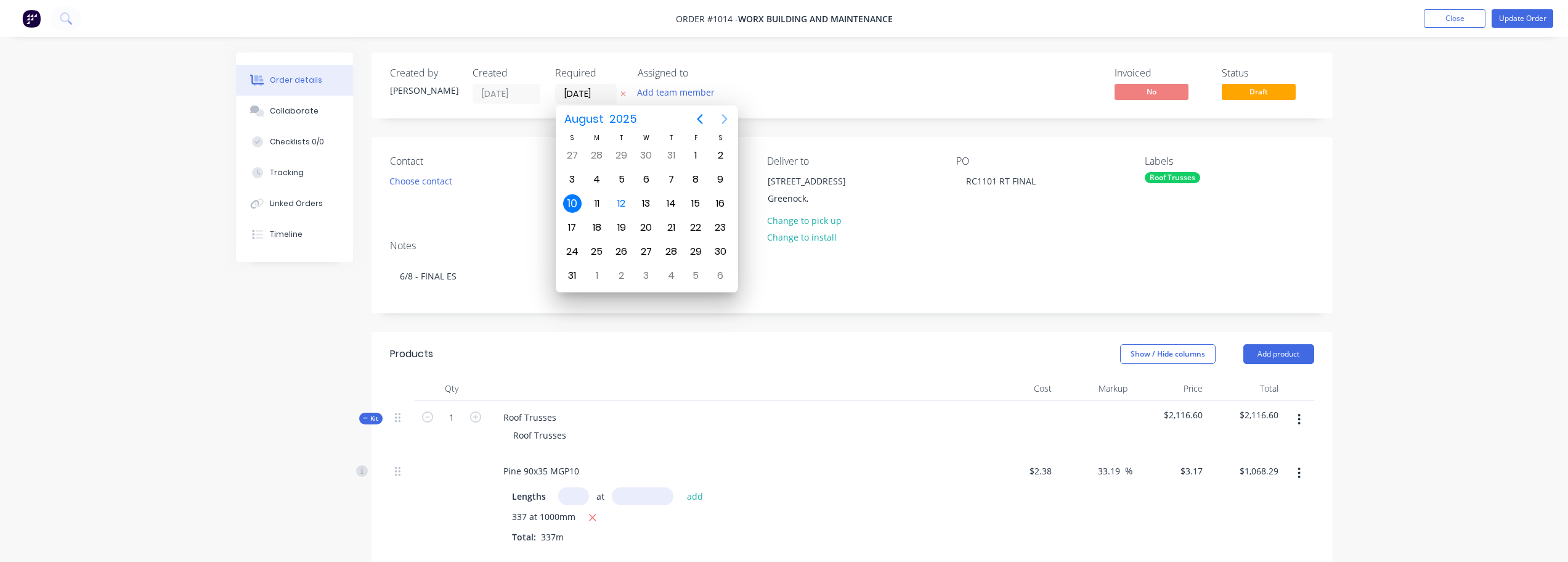
click at [715, 121] on button "Next page" at bounding box center [724, 119] width 24 height 24
click at [604, 155] on div "1" at bounding box center [597, 156] width 18 height 19
type input "[DATE]"
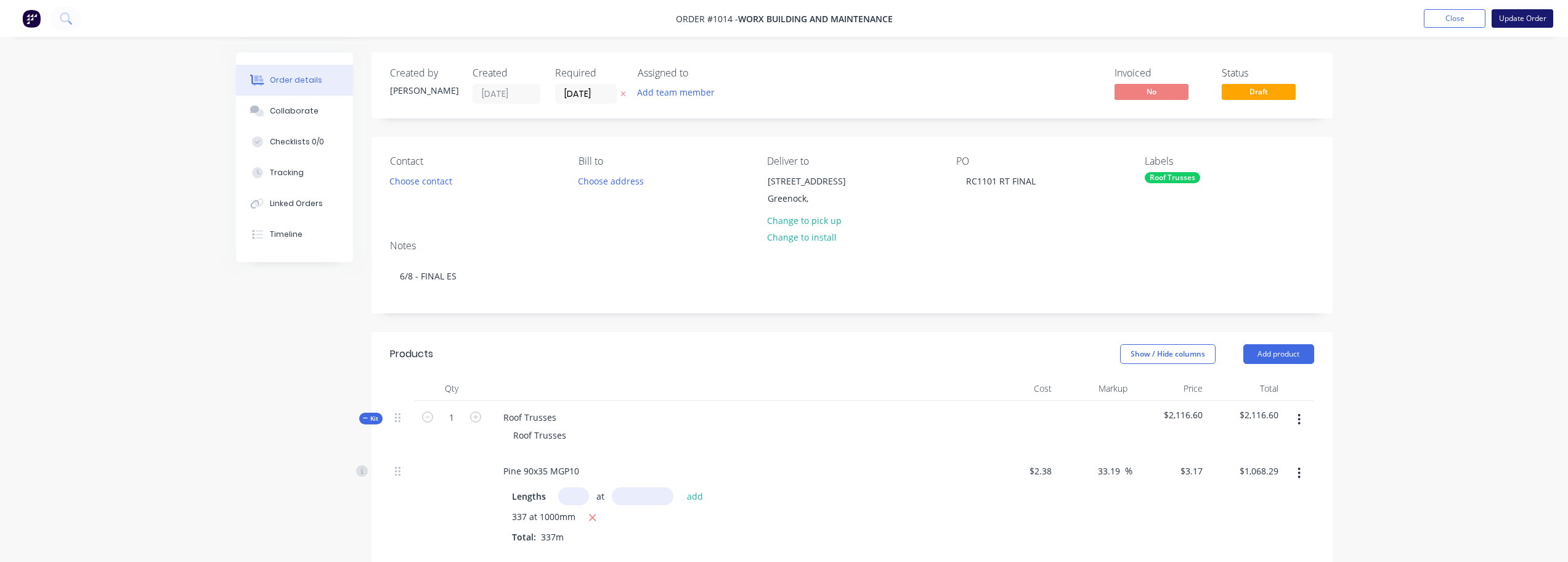
click at [1534, 19] on button "Update Order" at bounding box center [1522, 19] width 61 height 19
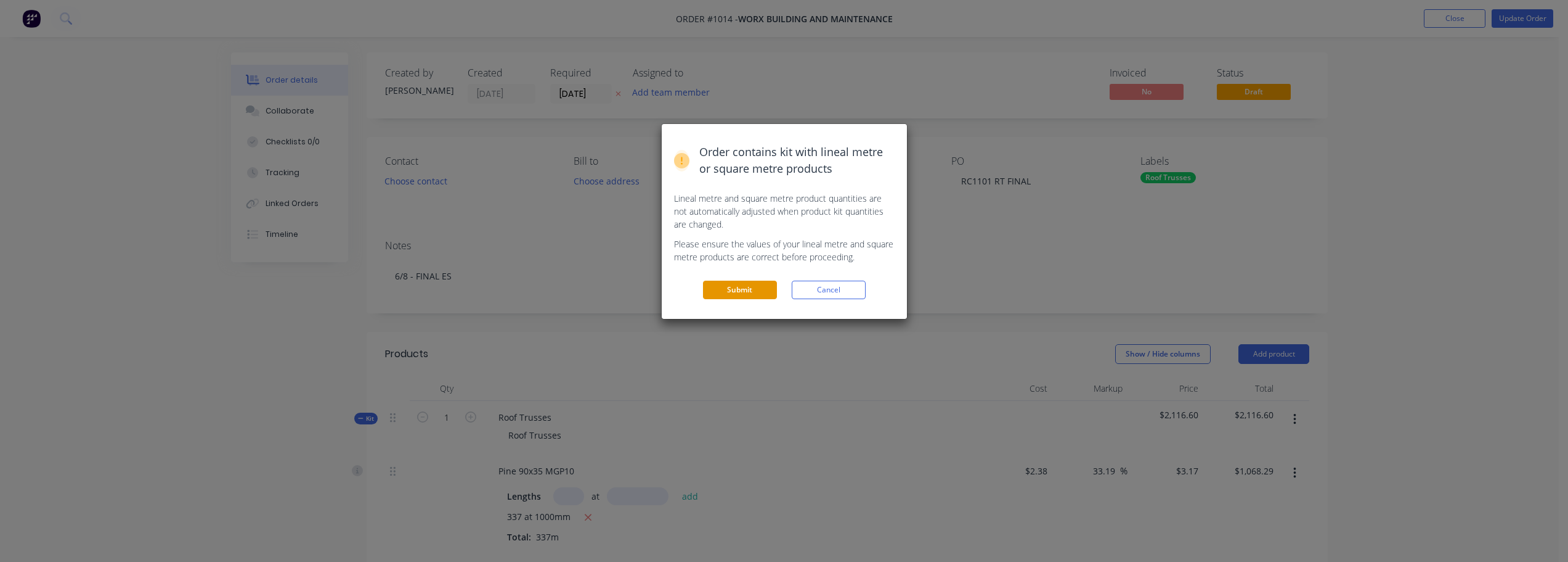
click at [755, 290] on button "Submit" at bounding box center [740, 289] width 74 height 19
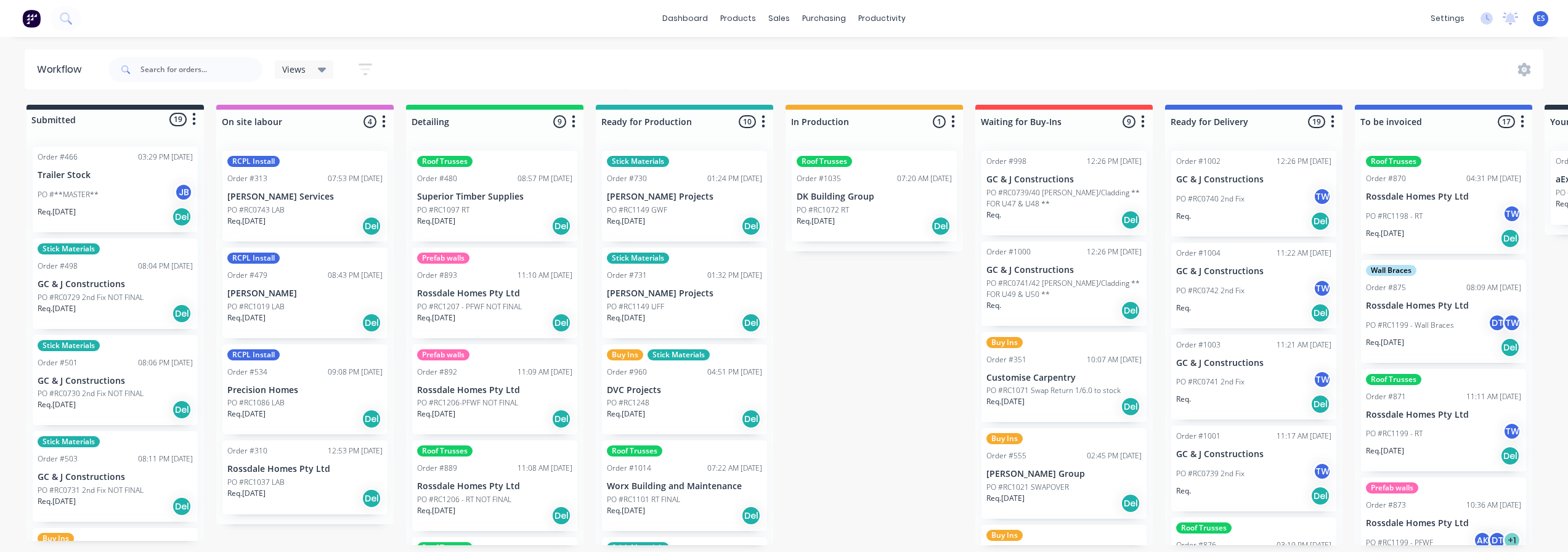
click at [488, 222] on div "Req. [DATE] Del" at bounding box center [494, 225] width 156 height 21
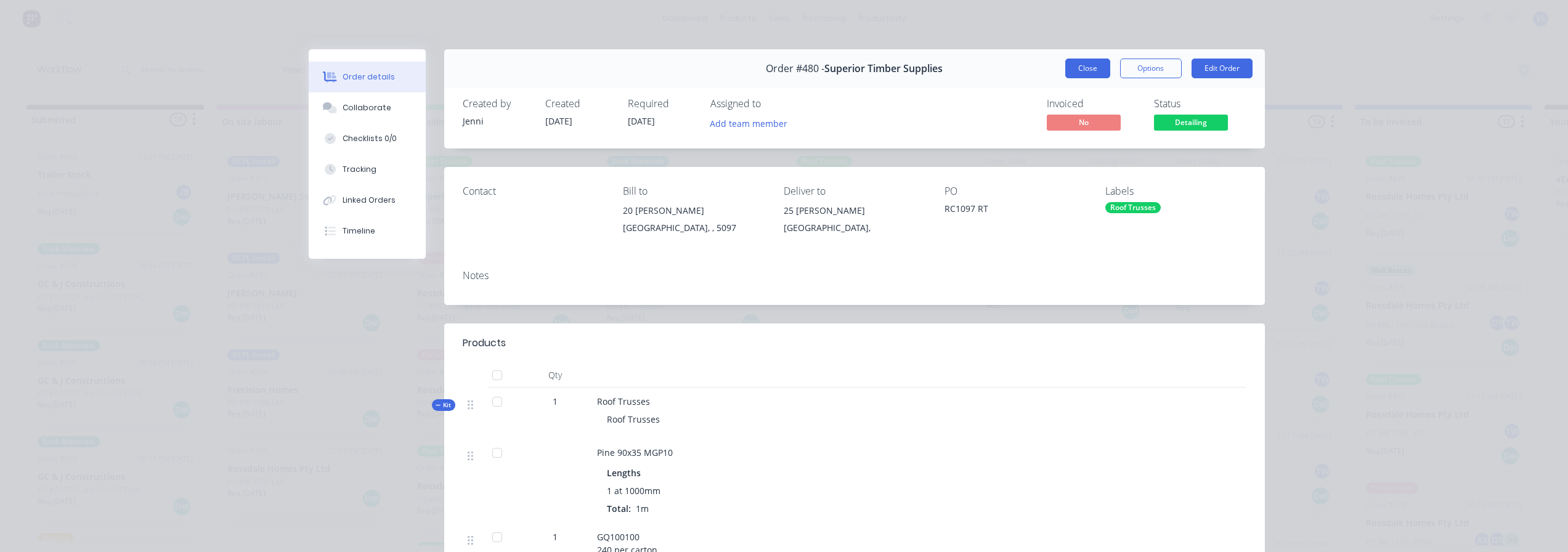
click at [1080, 63] on button "Close" at bounding box center [1087, 68] width 45 height 19
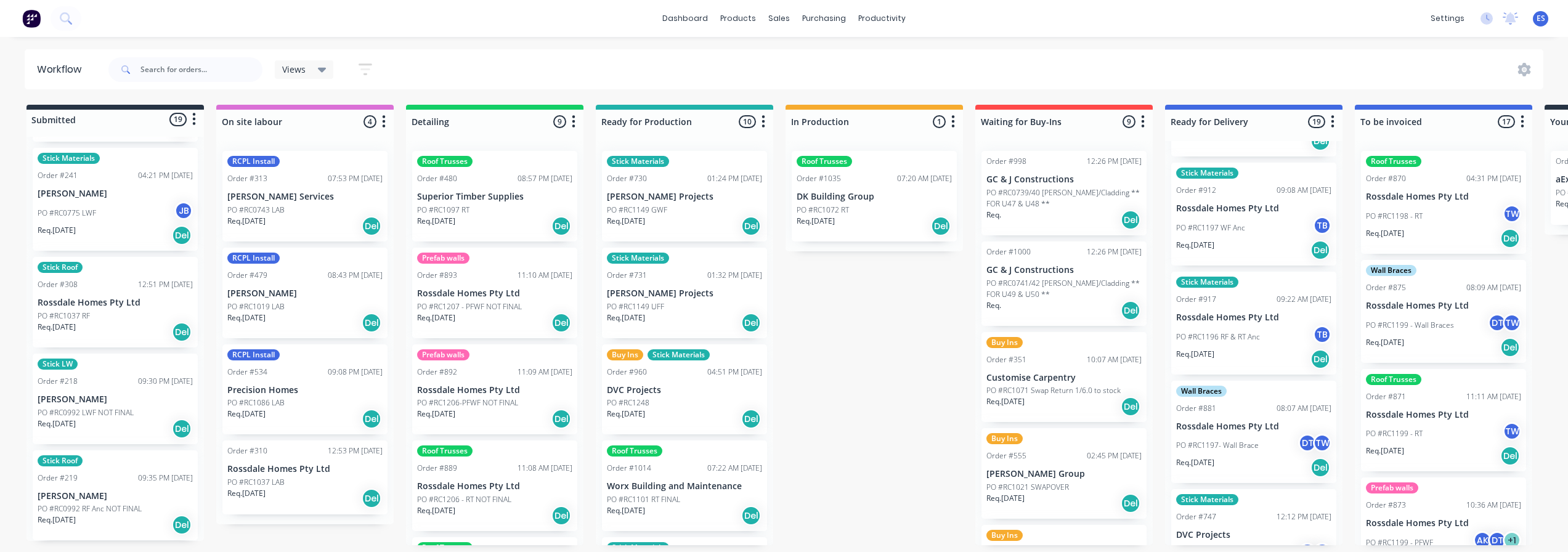
scroll to position [1575, 0]
